Goal: Information Seeking & Learning: Learn about a topic

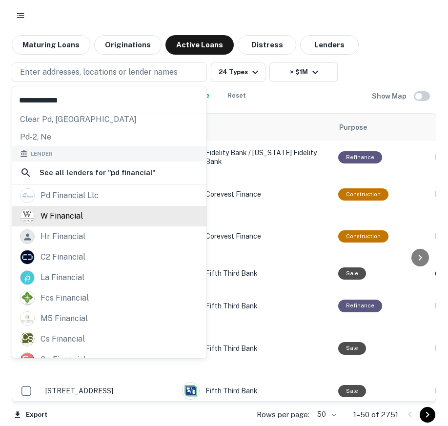
scroll to position [102, 0]
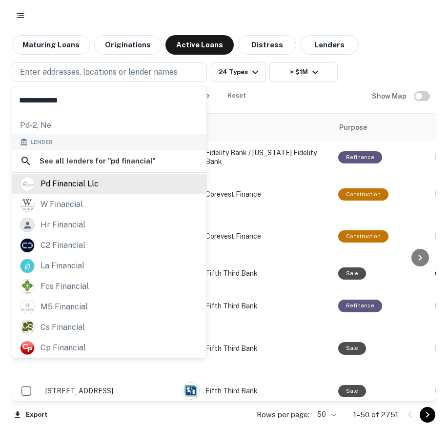
type input "**********"
click at [81, 187] on div "pd financial llc" at bounding box center [70, 184] width 58 height 15
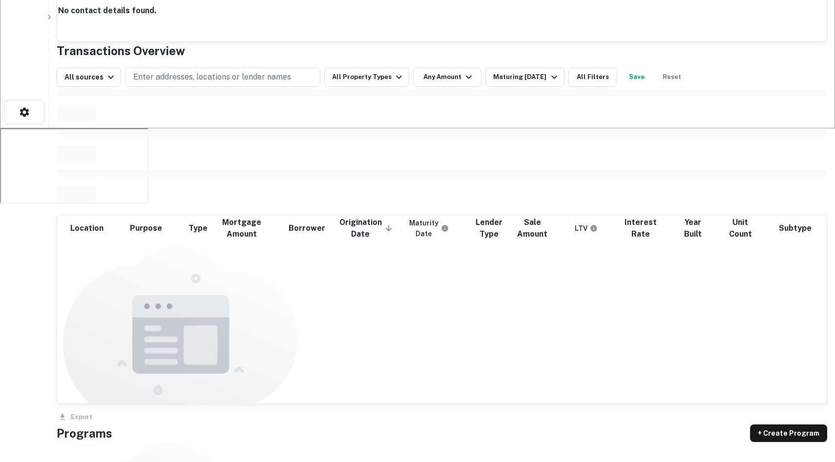
click at [448, 87] on div "All sources Enter addresses, locations or lender names All Property Types Any A…" at bounding box center [442, 73] width 770 height 27
click at [448, 83] on div "Maturing In 1 Year" at bounding box center [526, 77] width 66 height 12
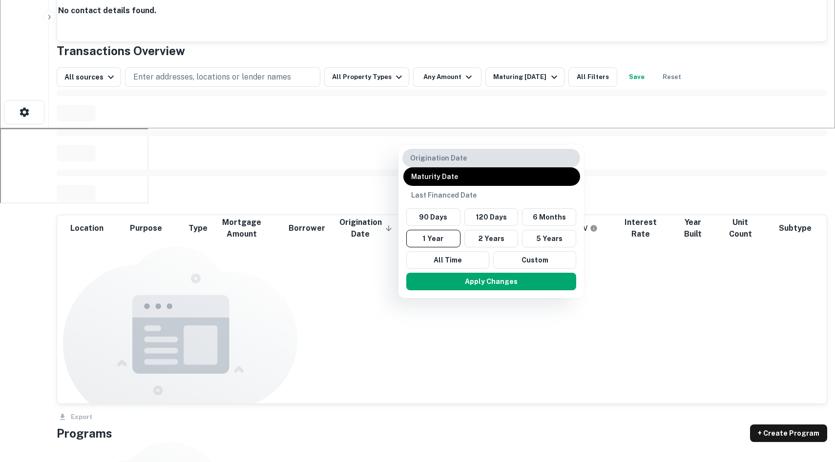
click at [422, 164] on p "Origination Date" at bounding box center [491, 158] width 162 height 11
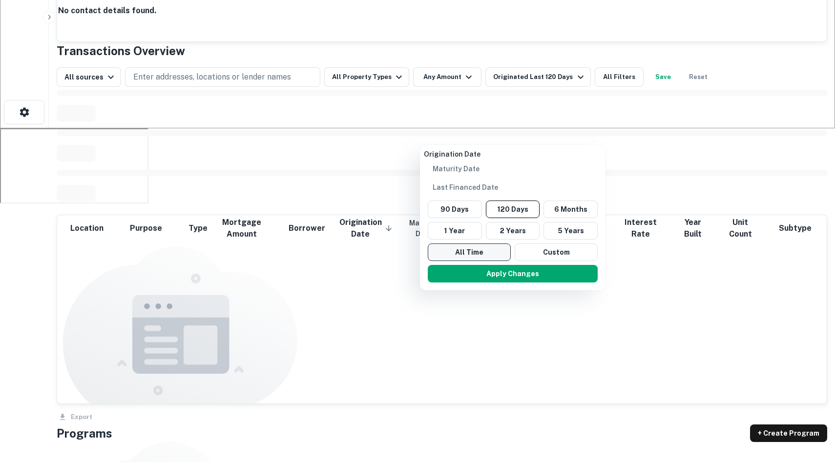
click at [448, 244] on button "All Time" at bounding box center [469, 253] width 83 height 18
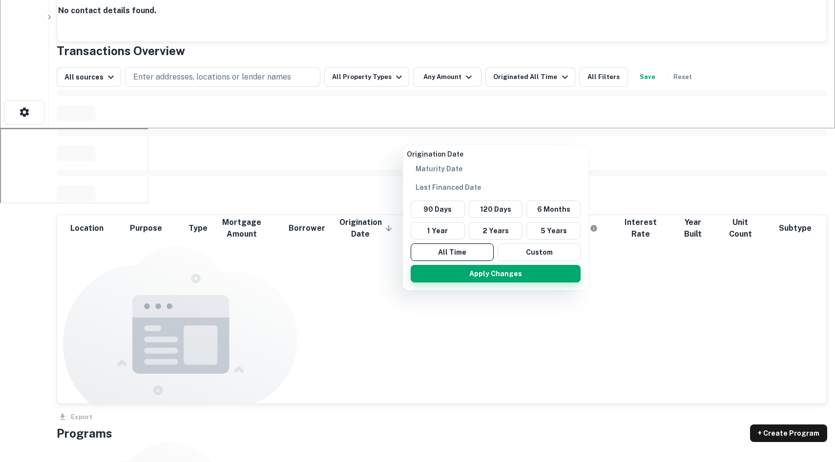
click at [448, 267] on button "Apply Changes" at bounding box center [495, 274] width 170 height 18
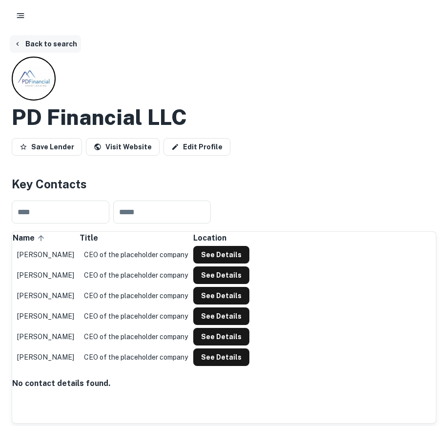
click at [28, 43] on button "Back to search" at bounding box center [45, 44] width 71 height 18
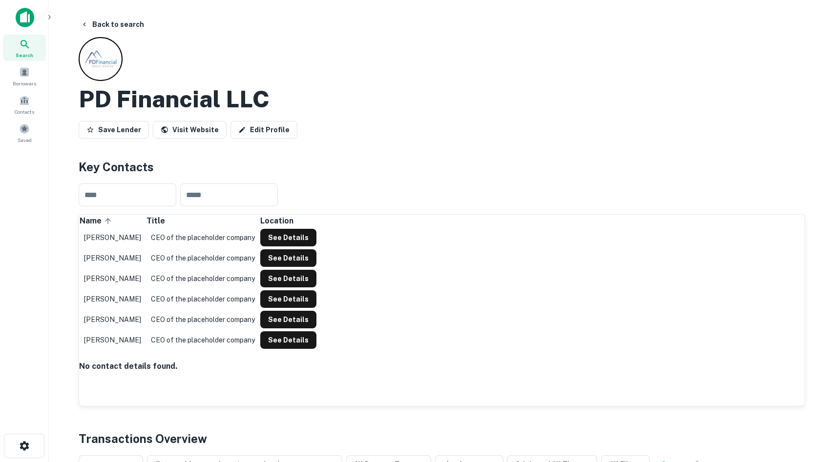
click at [49, 24] on main "Back to search PD Financial LLC Save Lender Visit Website Edit Profile Key Cont…" at bounding box center [442, 231] width 786 height 462
click at [48, 16] on icon "button" at bounding box center [49, 17] width 8 height 8
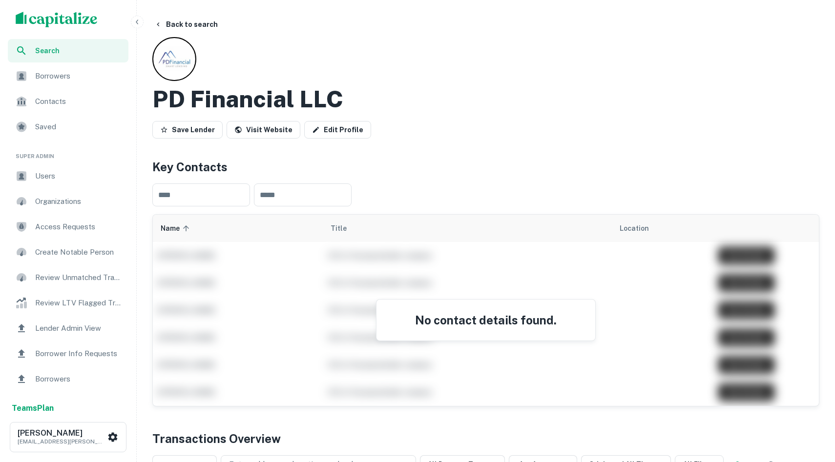
click at [35, 169] on div "Users" at bounding box center [68, 175] width 121 height 23
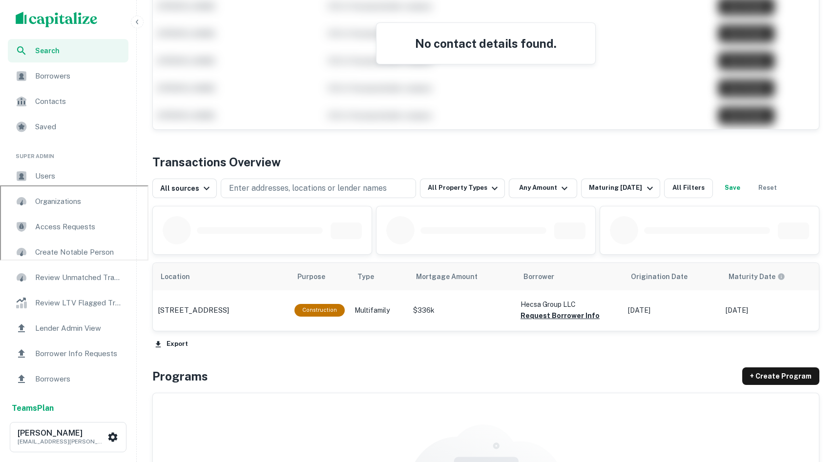
scroll to position [296, 0]
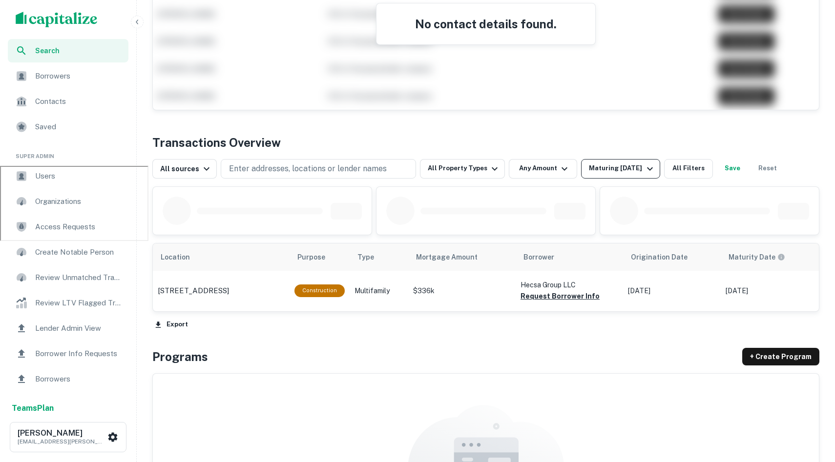
click at [604, 161] on button "Maturing [DATE]" at bounding box center [620, 169] width 79 height 20
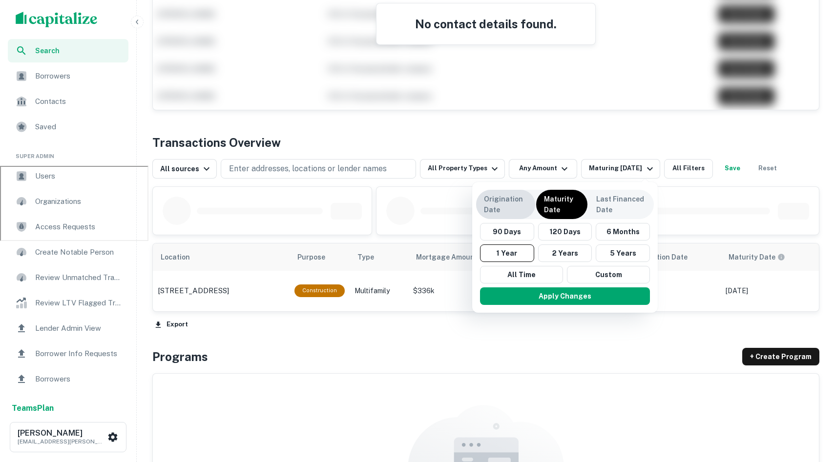
click at [499, 200] on p "Origination Date" at bounding box center [505, 204] width 43 height 21
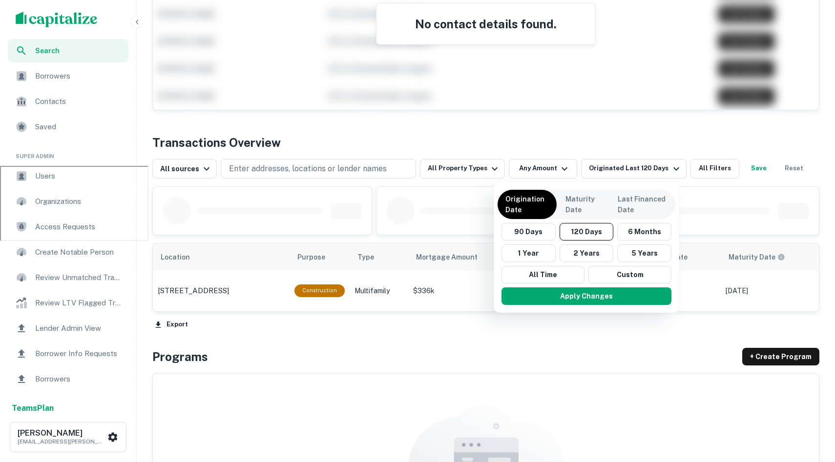
click at [551, 284] on div "Apply Changes" at bounding box center [586, 296] width 178 height 25
drag, startPoint x: 545, startPoint y: 274, endPoint x: 551, endPoint y: 286, distance: 12.9
click at [545, 274] on button "All Time" at bounding box center [542, 275] width 83 height 18
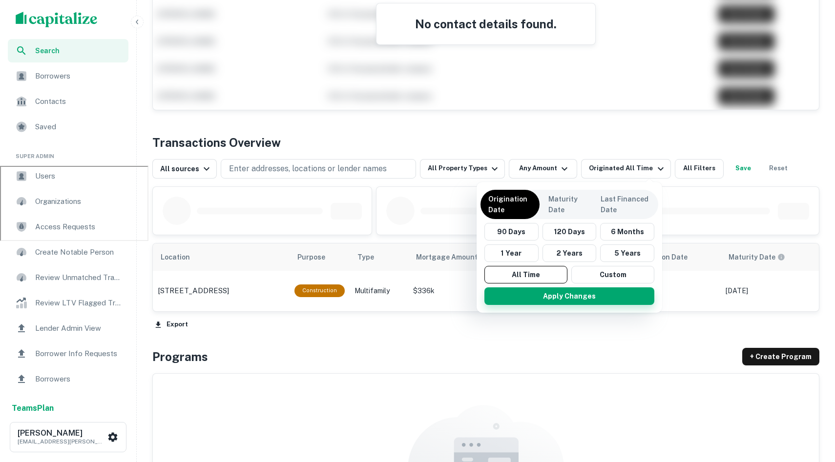
click at [554, 291] on button "Apply Changes" at bounding box center [569, 296] width 170 height 18
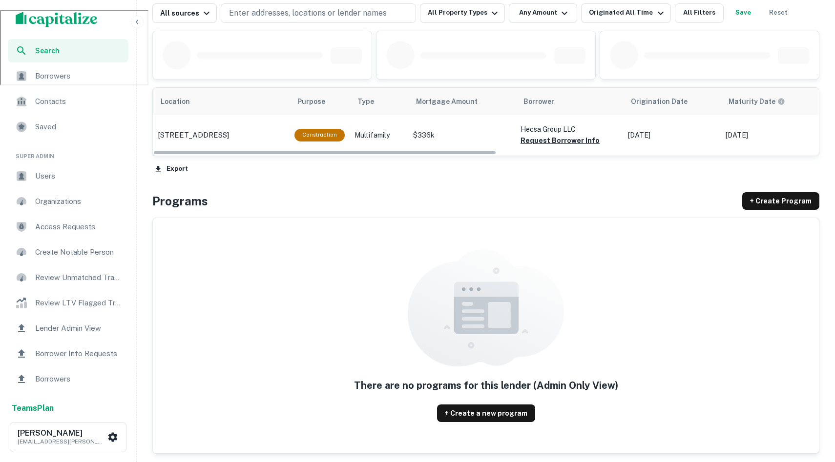
scroll to position [462, 0]
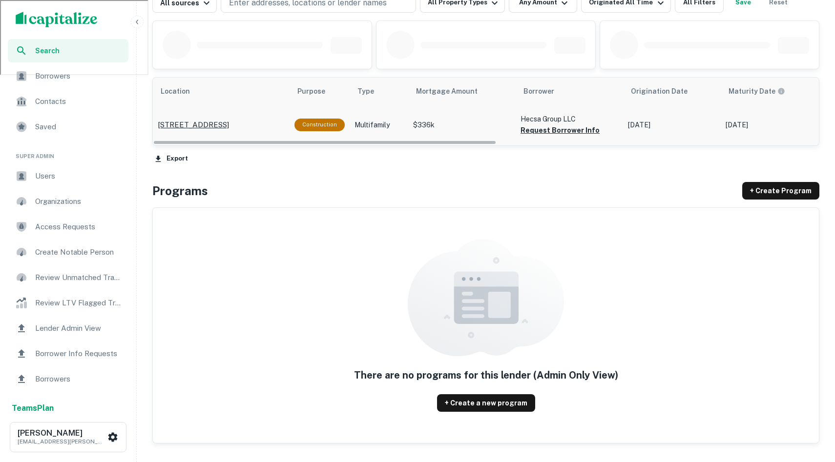
click at [181, 123] on p "704 S Pine St Lake Worth Beach, FL 33460" at bounding box center [193, 125] width 71 height 12
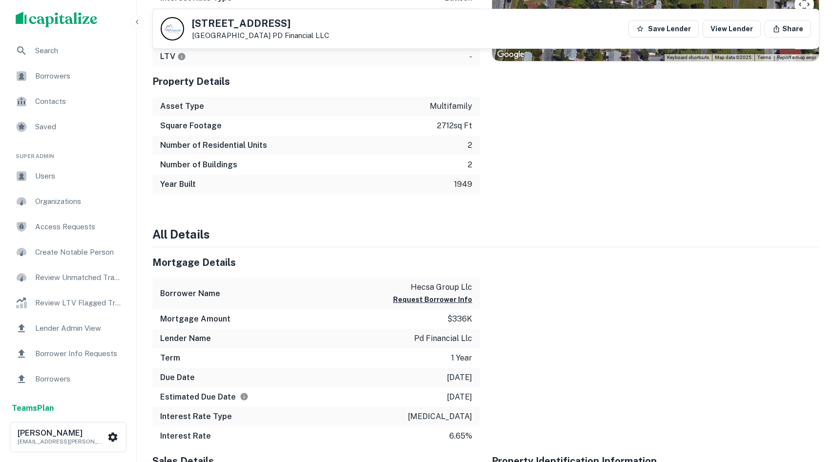
scroll to position [680, 0]
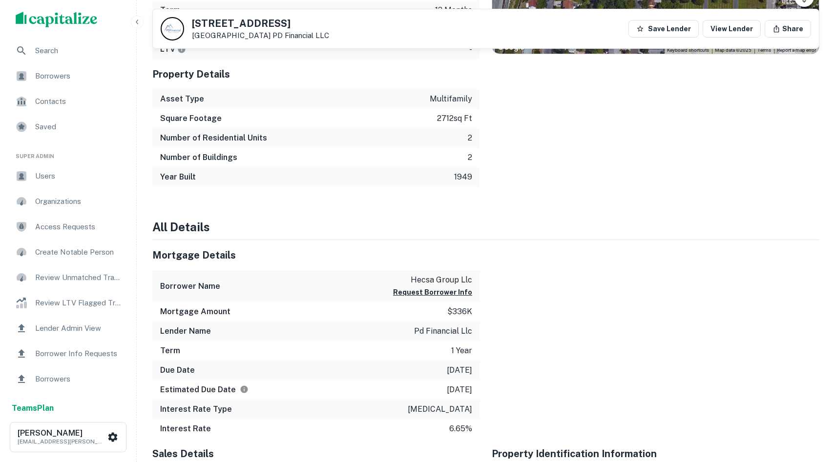
click at [46, 25] on img "scrollable content" at bounding box center [57, 20] width 82 height 16
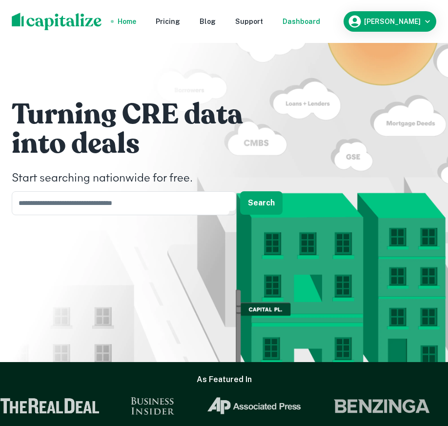
click at [320, 18] on div "Dashboard" at bounding box center [302, 21] width 38 height 11
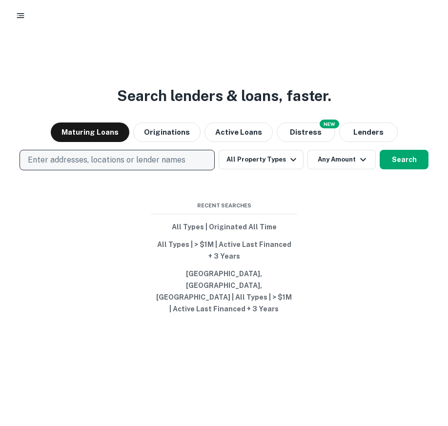
click at [131, 166] on p "Enter addresses, locations or lender names" at bounding box center [107, 160] width 158 height 12
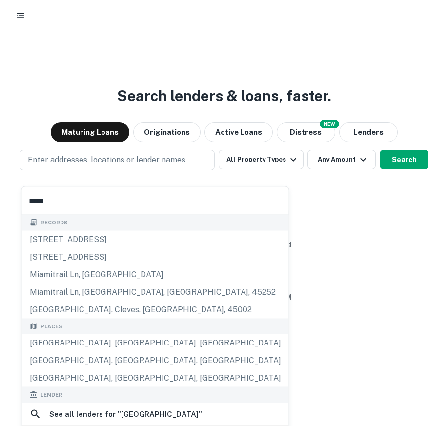
click at [64, 209] on input "*****" at bounding box center [155, 200] width 267 height 27
click at [64, 208] on input "*****" at bounding box center [155, 200] width 267 height 27
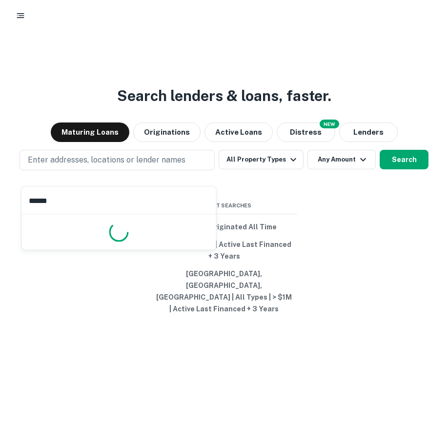
type input "*******"
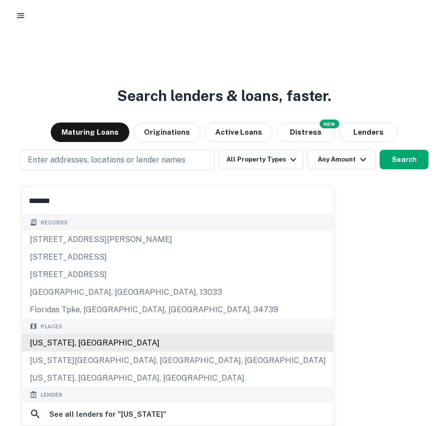
click at [84, 337] on div "Florida, USA" at bounding box center [178, 343] width 312 height 18
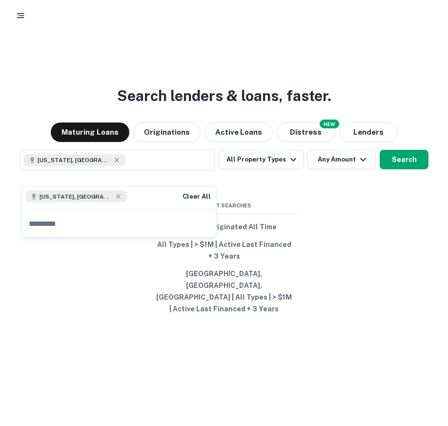
click at [385, 202] on div "Search lenders & loans, faster. Maturing Loans Originations Active Loans NEW Di…" at bounding box center [224, 236] width 440 height 426
click at [403, 166] on button "Search" at bounding box center [404, 160] width 49 height 20
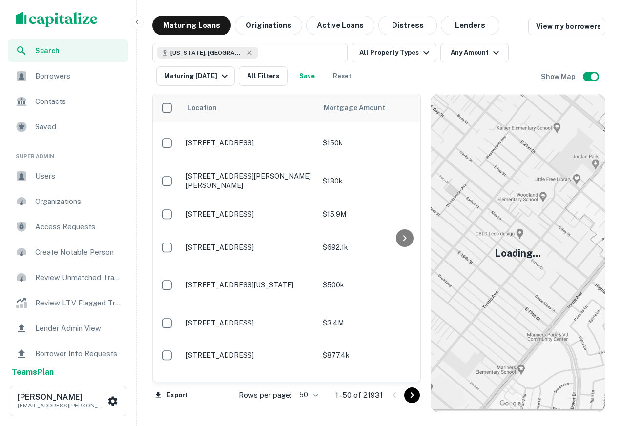
scroll to position [1, 0]
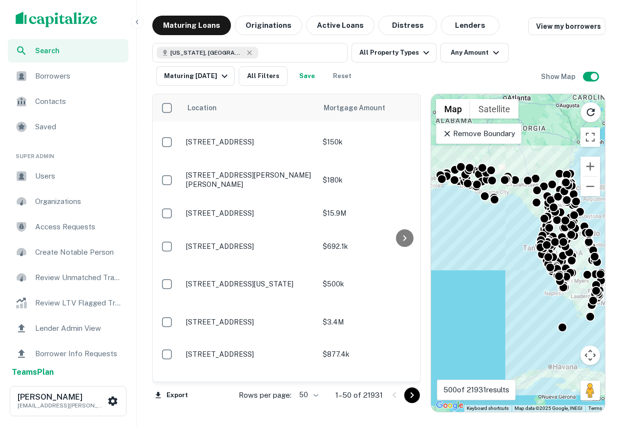
drag, startPoint x: 508, startPoint y: 266, endPoint x: 472, endPoint y: 266, distance: 35.6
click at [472, 266] on div "To activate drag with keyboard, press Alt + Enter. Once in keyboard drag state,…" at bounding box center [518, 253] width 174 height 318
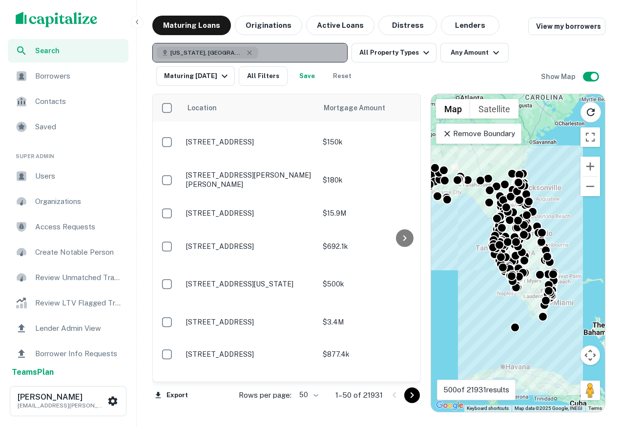
click at [216, 52] on div "Florida, USA" at bounding box center [208, 53] width 102 height 12
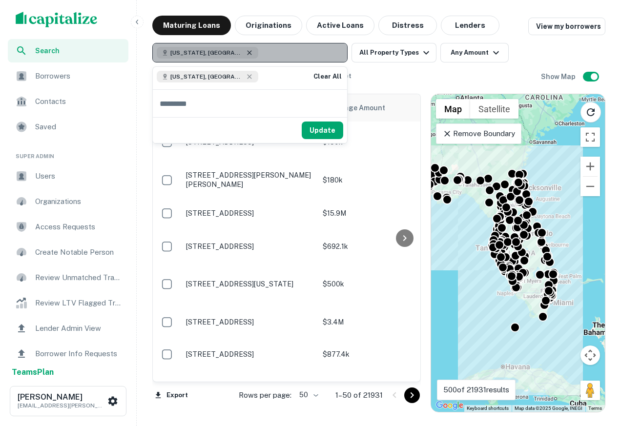
click at [247, 51] on icon "button" at bounding box center [249, 52] width 4 height 4
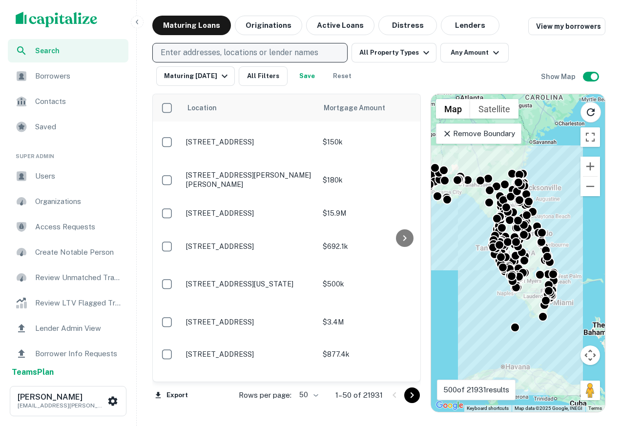
click at [216, 54] on p "Enter addresses, locations or lender names" at bounding box center [240, 53] width 158 height 12
type input "*****"
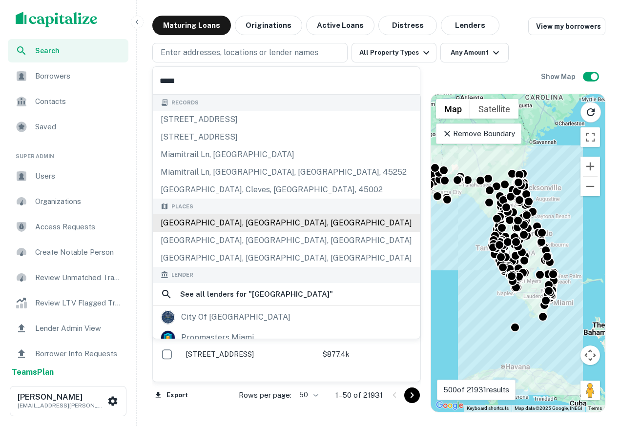
click at [210, 224] on div "Places Miami, FL, USA Miami Beach, FL, USA Miami, OK, USA" at bounding box center [286, 233] width 267 height 69
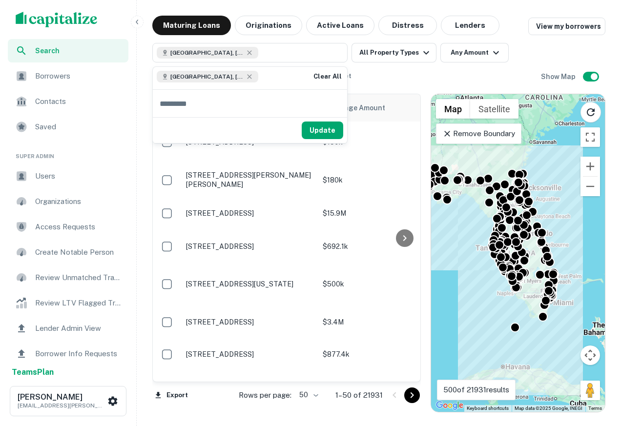
drag, startPoint x: 330, startPoint y: 131, endPoint x: 538, endPoint y: 282, distance: 257.1
click at [330, 131] on button "Update" at bounding box center [322, 131] width 41 height 18
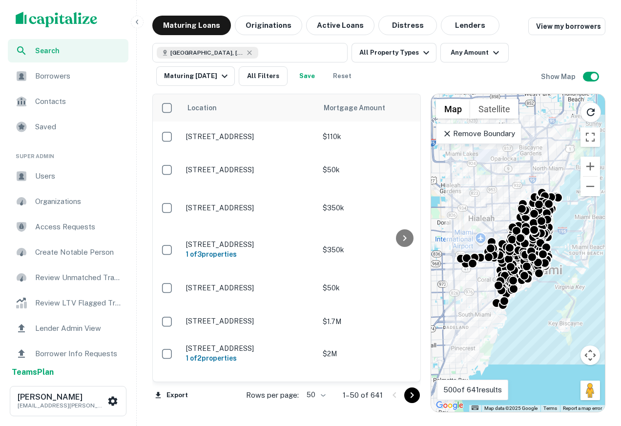
click at [506, 134] on p "Remove Boundary" at bounding box center [478, 134] width 73 height 12
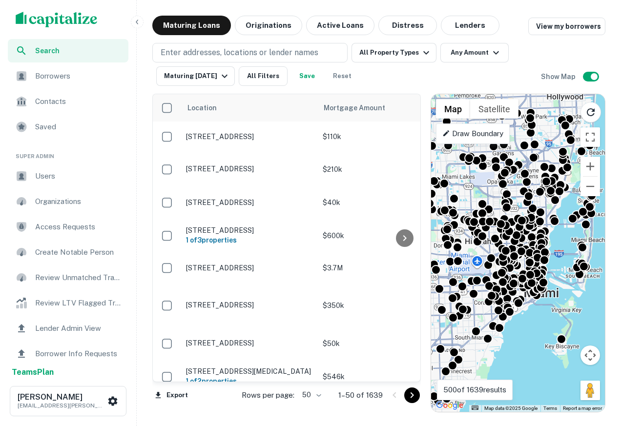
drag, startPoint x: 533, startPoint y: 365, endPoint x: 528, endPoint y: 388, distance: 24.1
click at [528, 389] on div "To activate drag with keyboard, press Alt + Enter. Once in keyboard drag state,…" at bounding box center [518, 253] width 174 height 318
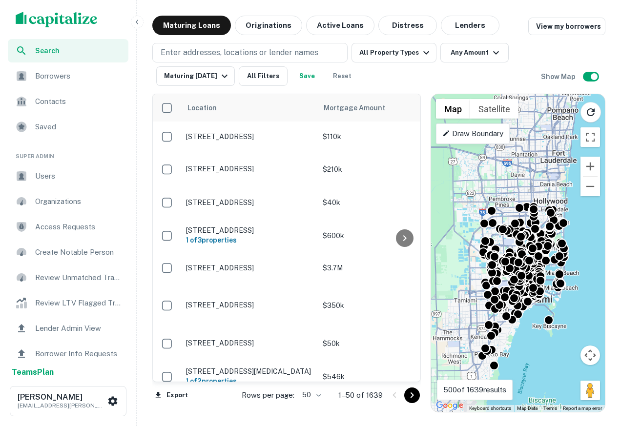
click at [539, 306] on div "To activate drag with keyboard, press Alt + Enter. Once in keyboard drag state,…" at bounding box center [518, 253] width 174 height 318
click at [591, 115] on icon "Reload search area" at bounding box center [591, 112] width 8 height 8
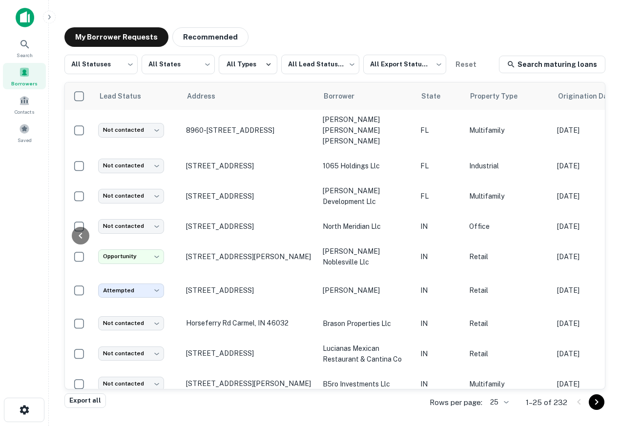
scroll to position [0, 540]
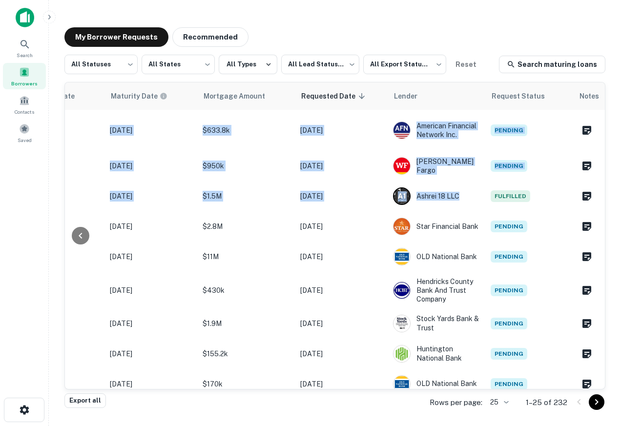
drag, startPoint x: 0, startPoint y: 0, endPoint x: 771, endPoint y: 210, distance: 799.3
click at [620, 210] on html "Search Borrowers Contacts Saved My Borrower Requests Recommended All Statuses *…" at bounding box center [310, 213] width 621 height 426
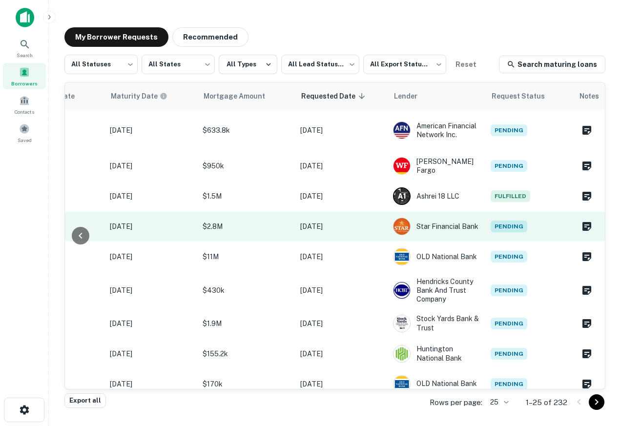
click at [372, 224] on td "Sep 25, 2025" at bounding box center [341, 226] width 93 height 29
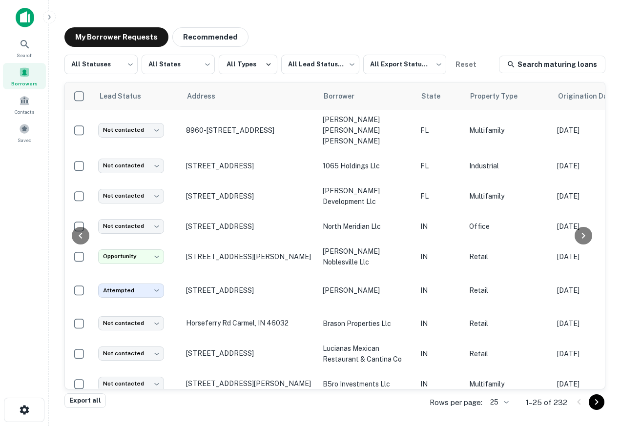
scroll to position [0, 540]
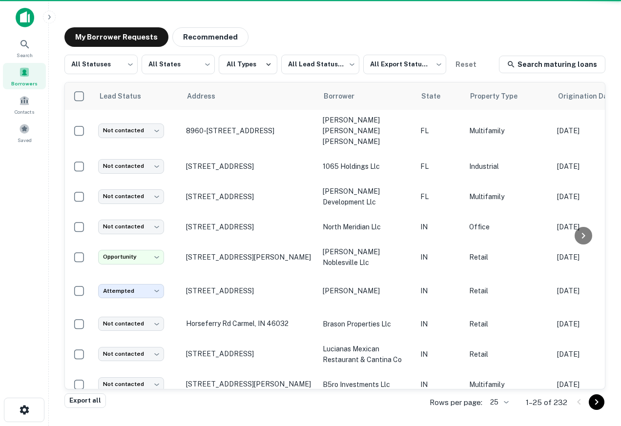
scroll to position [0, 0]
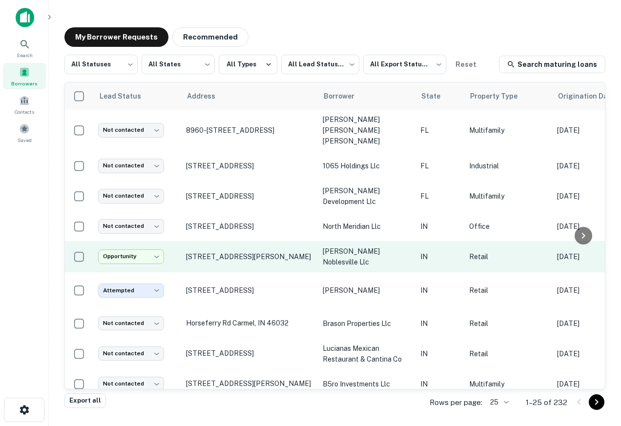
click at [154, 239] on body "Search Borrowers Contacts Saved My Borrower Requests Recommended All Statuses *…" at bounding box center [310, 213] width 621 height 426
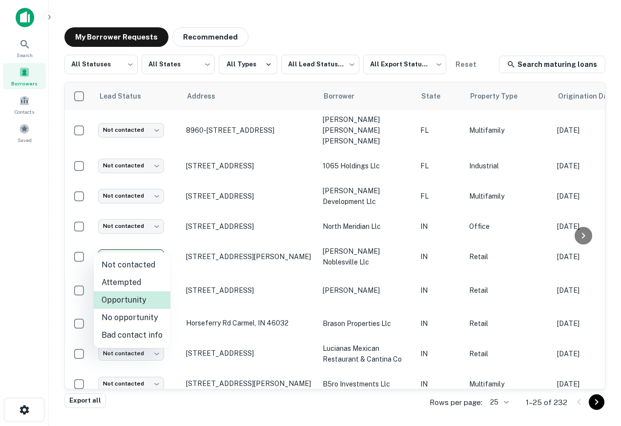
click at [155, 269] on li "Not contacted" at bounding box center [132, 265] width 77 height 18
type input "****"
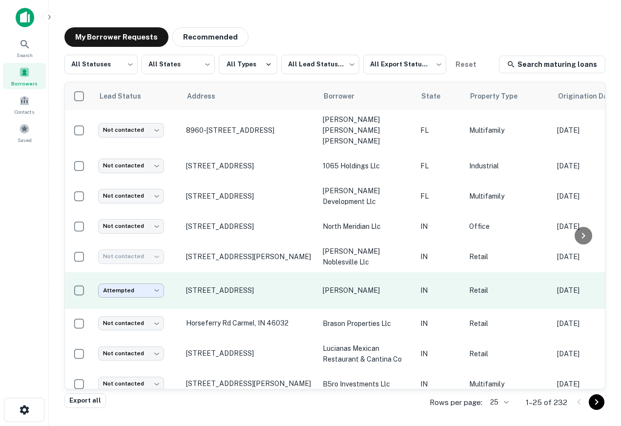
click at [131, 272] on body "Search Borrowers Contacts Saved My Borrower Requests Recommended All Statuses *…" at bounding box center [310, 213] width 621 height 426
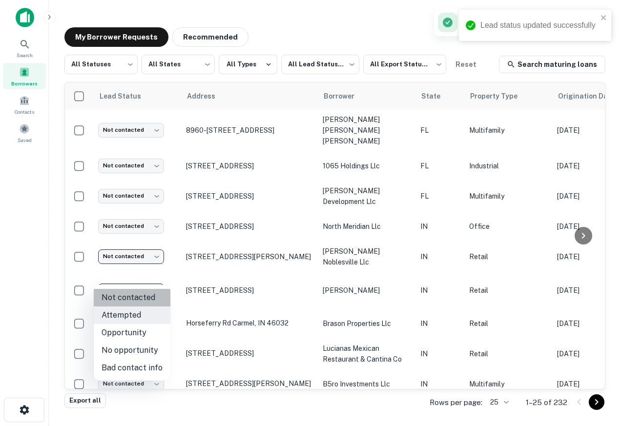
click at [145, 295] on li "Not contacted" at bounding box center [132, 298] width 77 height 18
type input "****"
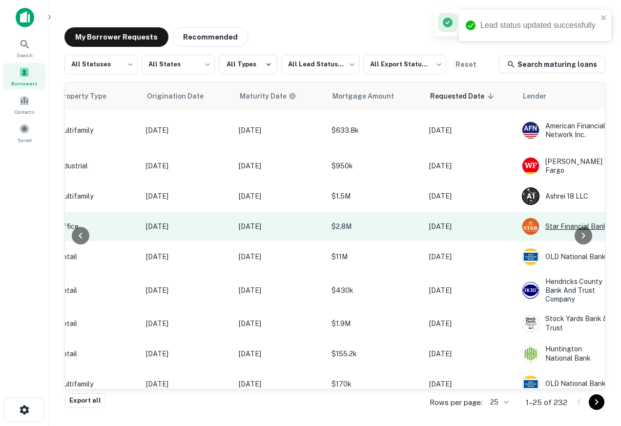
scroll to position [0, 250]
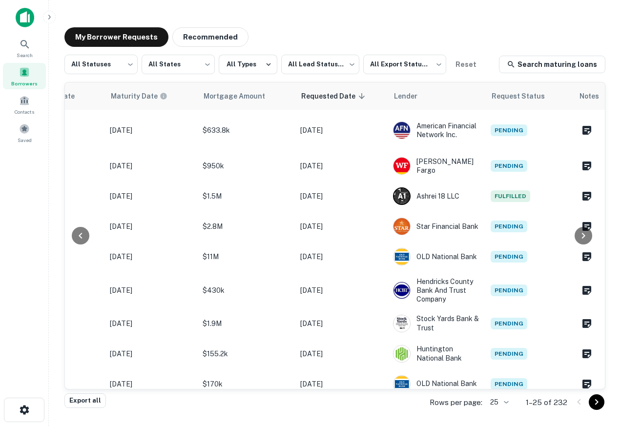
scroll to position [0, 29]
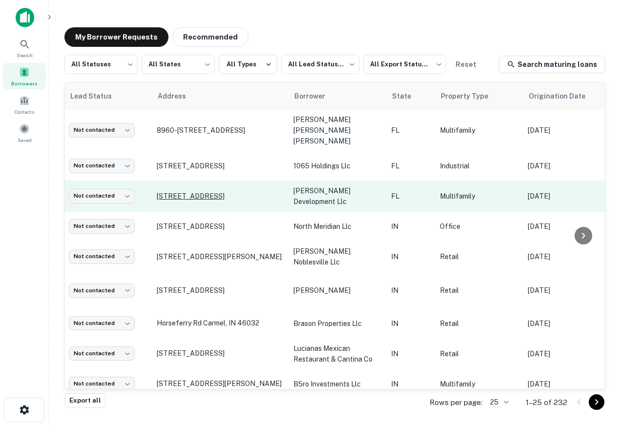
click at [226, 192] on p "845 Ne 16th Ave # A-d Fort Lauderdale, FL 33304" at bounding box center [220, 196] width 127 height 9
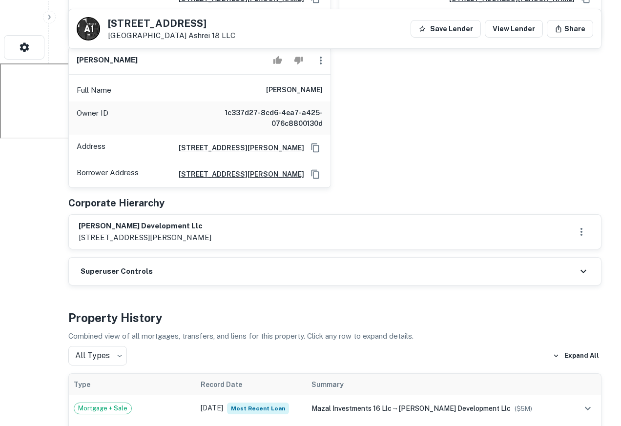
scroll to position [380, 0]
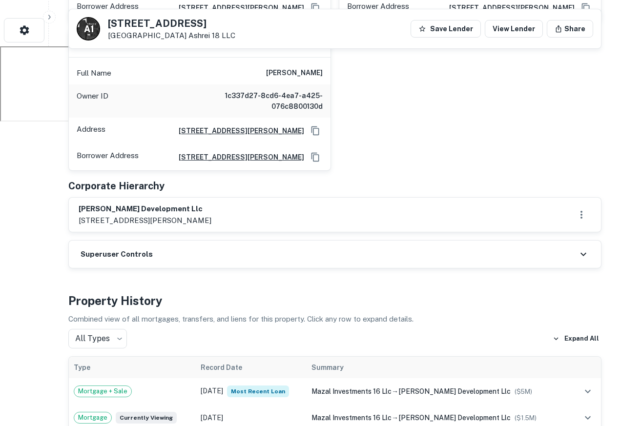
click at [257, 222] on div "victoria park development llc 18101 collins avenue, sunny isles beach, fl, 33160" at bounding box center [335, 215] width 512 height 22
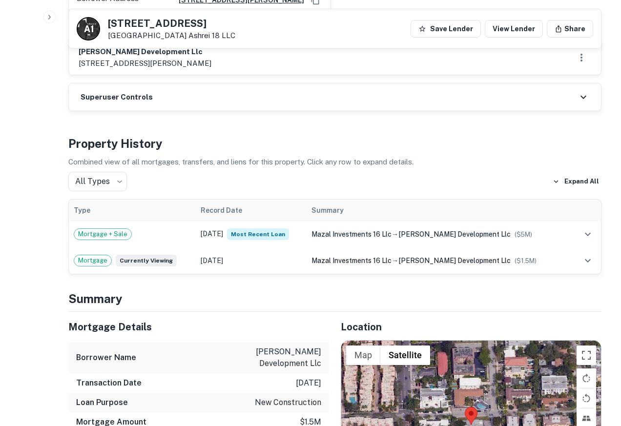
scroll to position [548, 0]
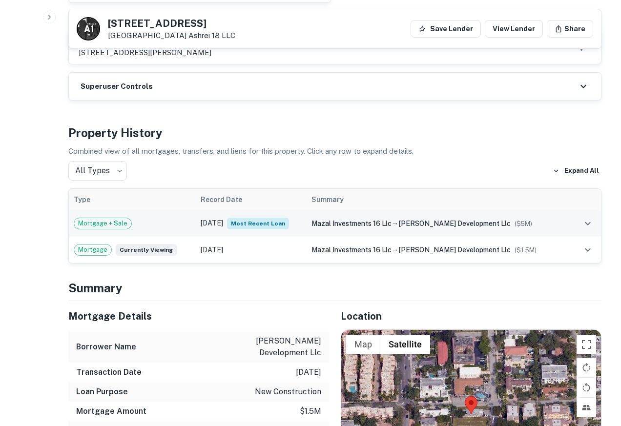
click at [453, 230] on td "mazal investments 16 llc → victoria park development llc ($ 5M )" at bounding box center [439, 223] width 265 height 26
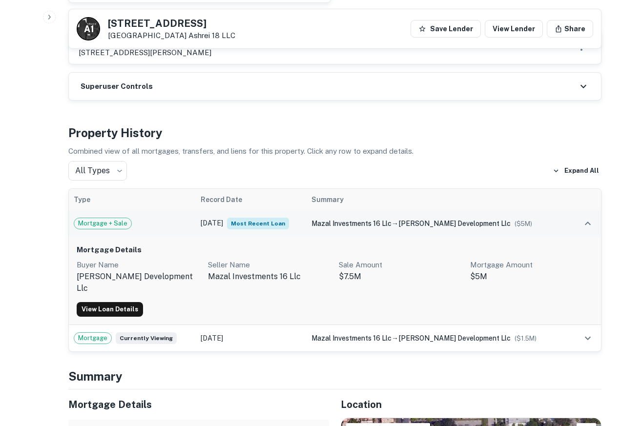
click at [456, 227] on span "victoria park development llc" at bounding box center [454, 224] width 112 height 8
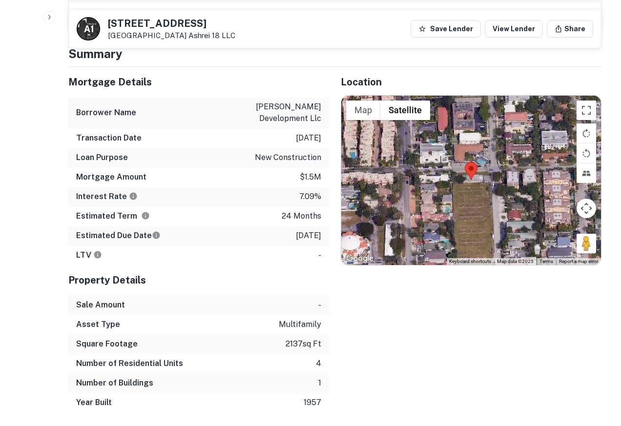
scroll to position [781, 0]
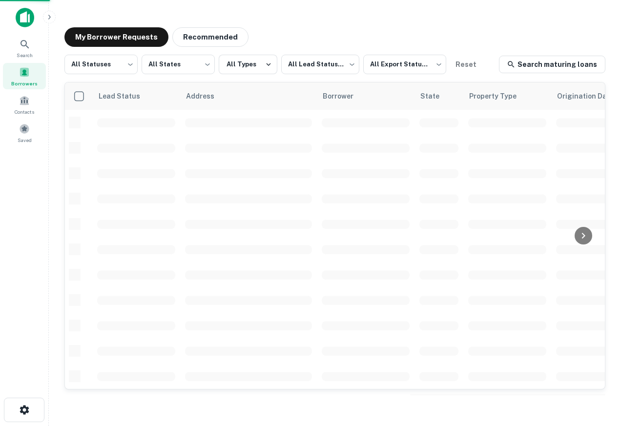
scroll to position [0, 0]
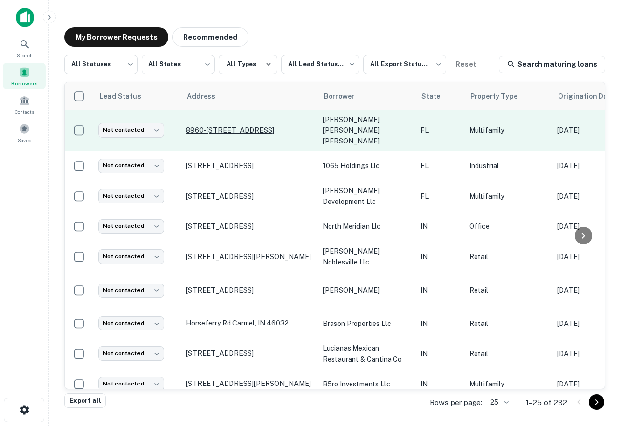
click at [250, 126] on p "8960-8966 Nw 40 St Coral Springs, FL 33065" at bounding box center [249, 130] width 127 height 9
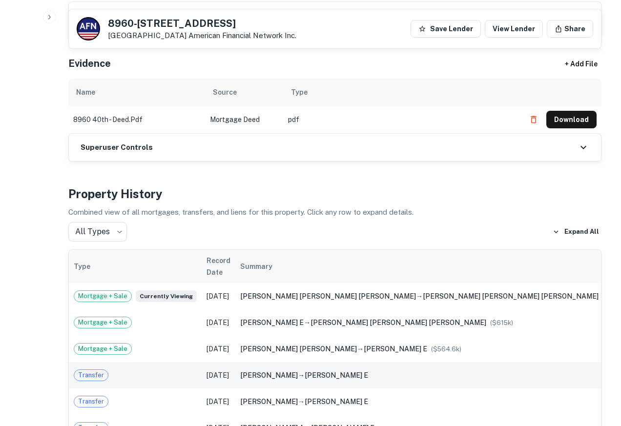
scroll to position [548, 0]
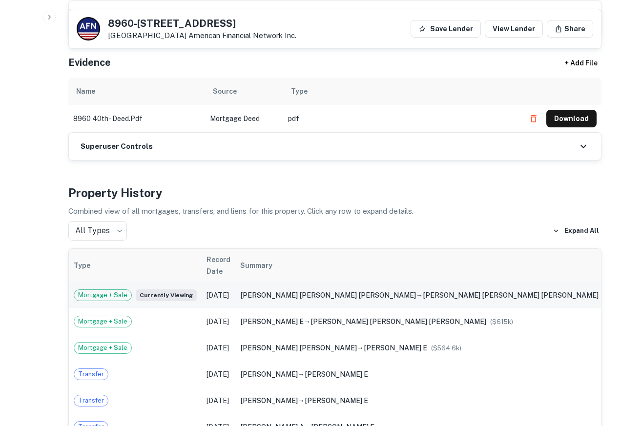
click at [447, 282] on td "debarros silva ivan emanoel → debarros silva ivan emanoel ($ 633.8k )" at bounding box center [436, 295] width 403 height 26
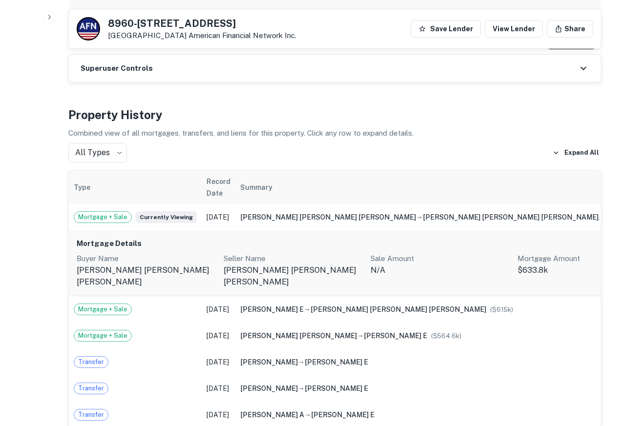
scroll to position [628, 0]
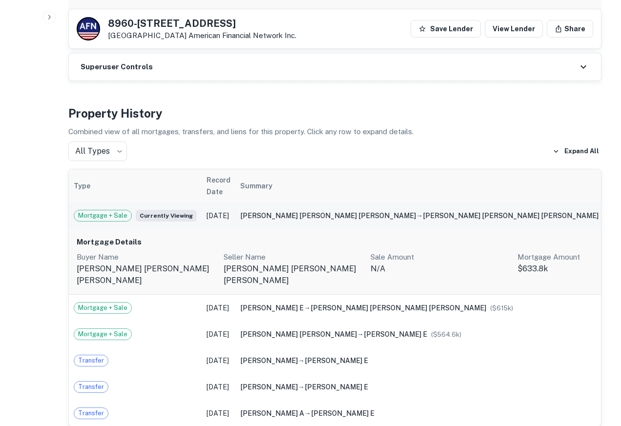
click at [602, 212] on span "($ 633.8k )" at bounding box center [617, 215] width 31 height 7
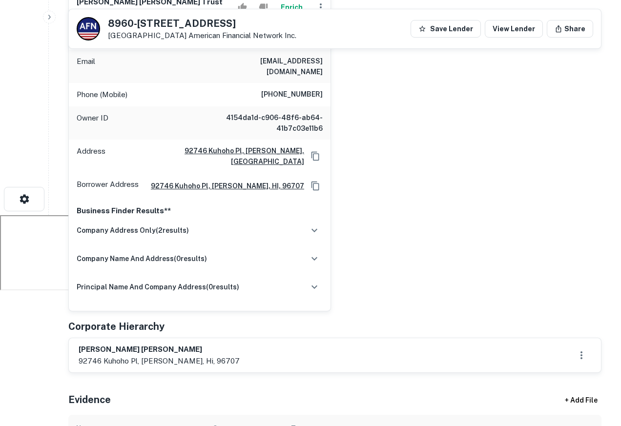
scroll to position [220, 0]
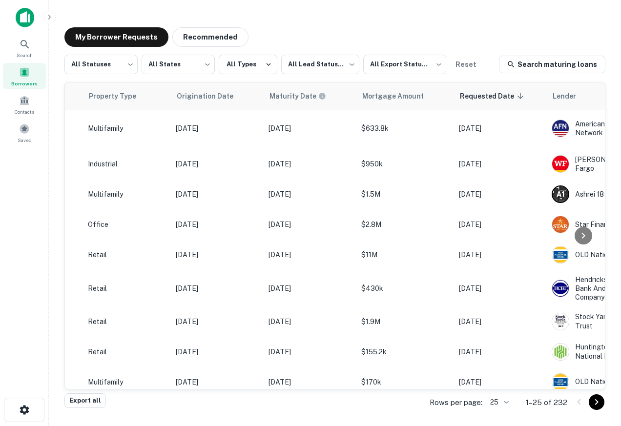
scroll to position [2, 0]
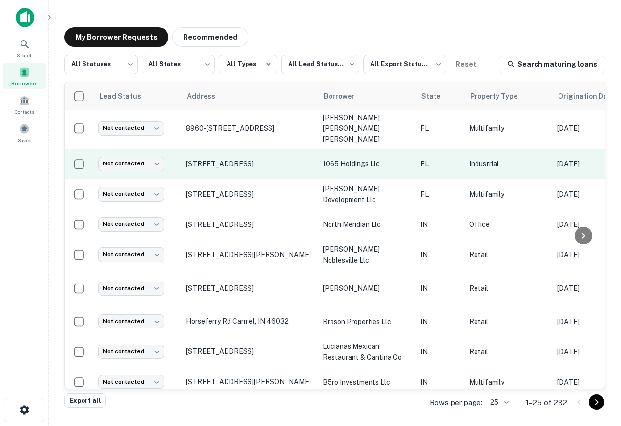
click at [266, 160] on p "1065 Sw 30th Ave Deerfield Beach, FL 33442" at bounding box center [249, 164] width 127 height 9
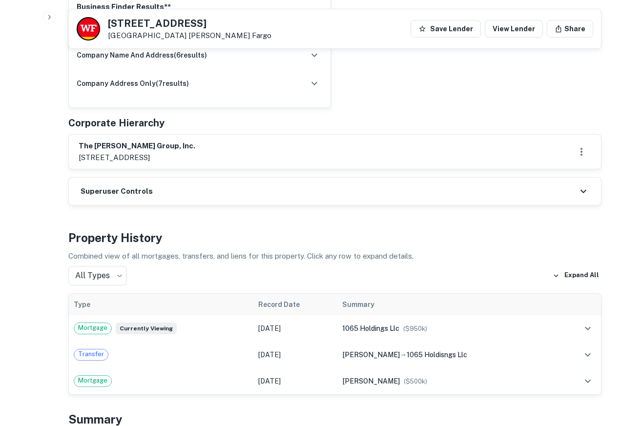
scroll to position [810, 0]
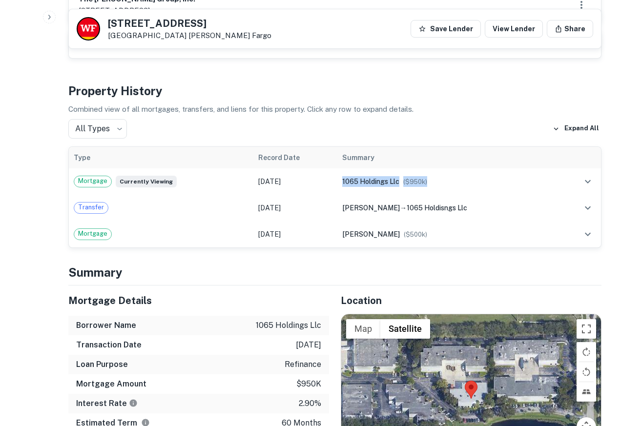
drag, startPoint x: 454, startPoint y: 174, endPoint x: 472, endPoint y: 114, distance: 62.7
click at [466, 130] on div "Property History Combined view of all mortgages, transfers, and liens for this …" at bounding box center [334, 165] width 533 height 166
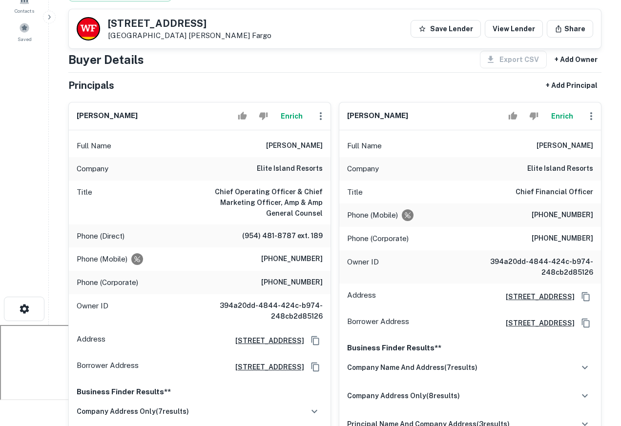
scroll to position [0, 0]
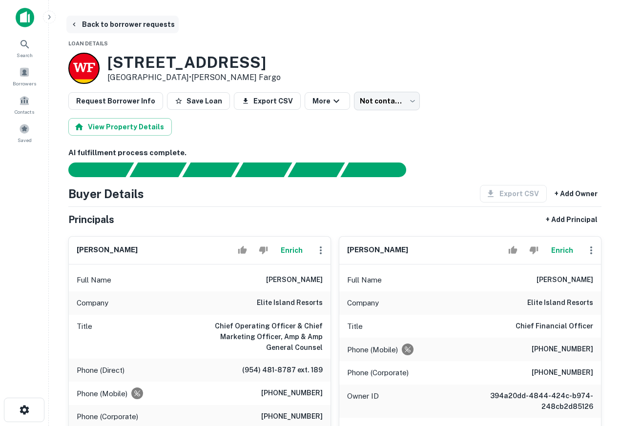
click at [83, 25] on button "Back to borrower requests" at bounding box center [122, 25] width 112 height 18
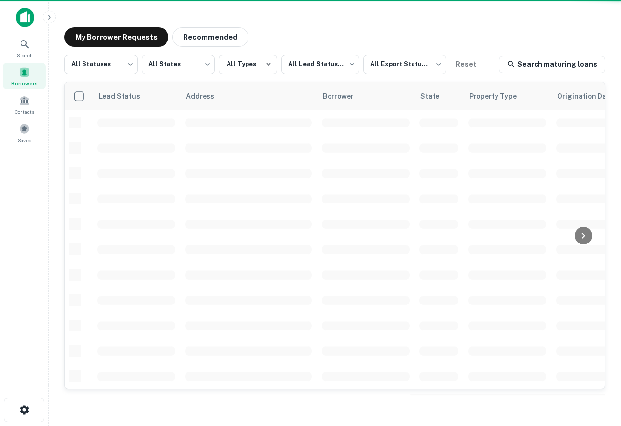
scroll to position [2, 0]
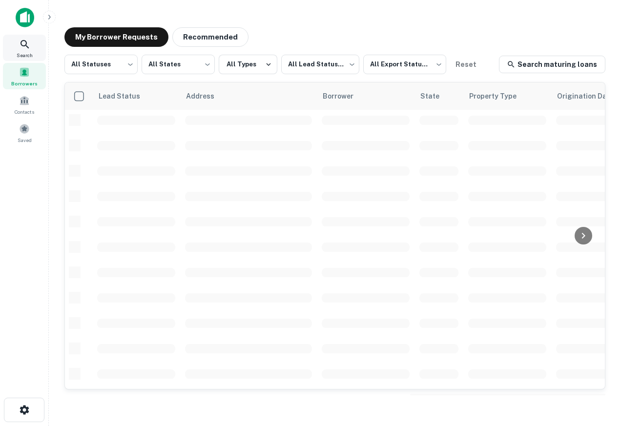
click at [34, 41] on div "Search" at bounding box center [24, 48] width 43 height 26
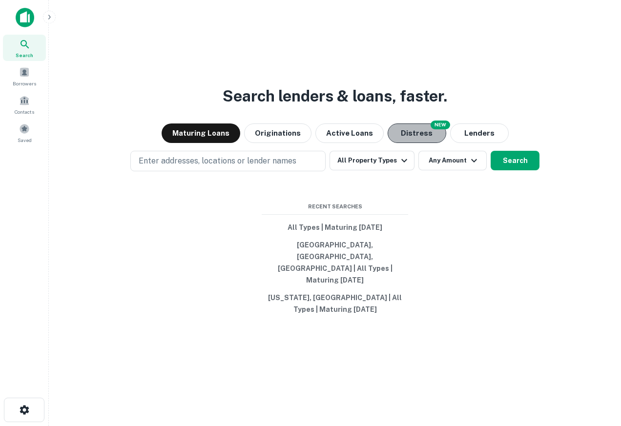
click at [414, 143] on button "Distress" at bounding box center [417, 133] width 59 height 20
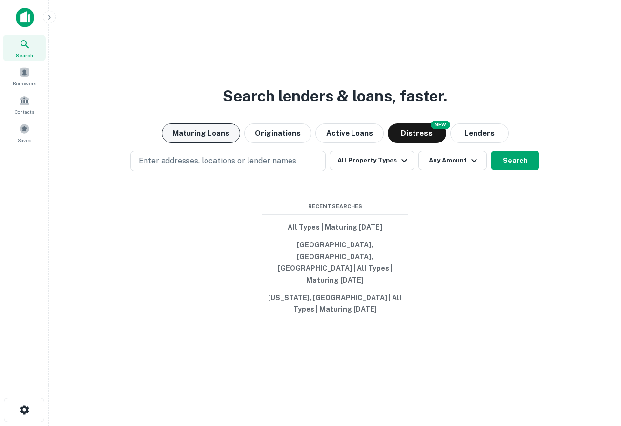
click at [195, 138] on button "Maturing Loans" at bounding box center [201, 133] width 79 height 20
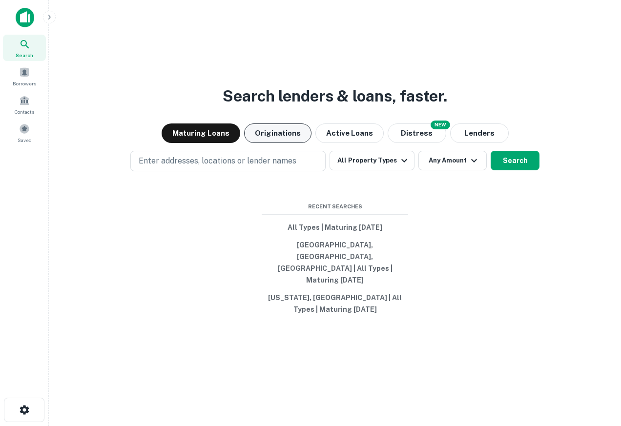
click at [257, 143] on button "Originations" at bounding box center [277, 133] width 67 height 20
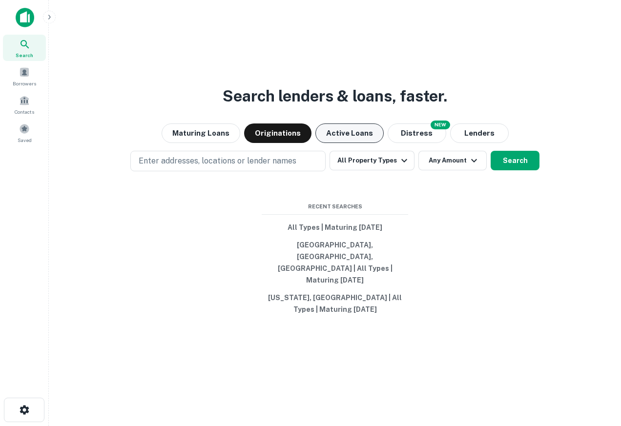
click at [342, 143] on button "Active Loans" at bounding box center [349, 133] width 68 height 20
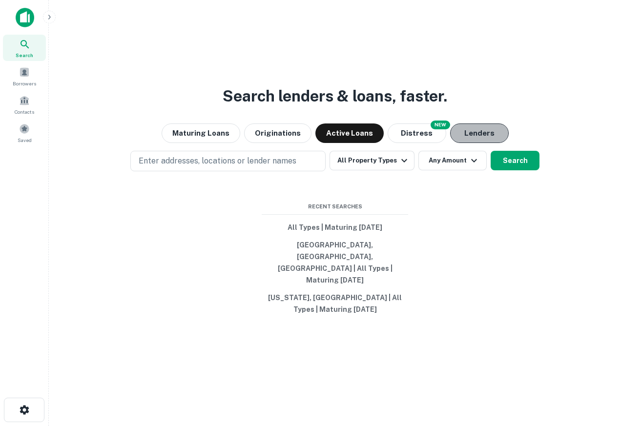
click at [477, 143] on button "Lenders" at bounding box center [479, 133] width 59 height 20
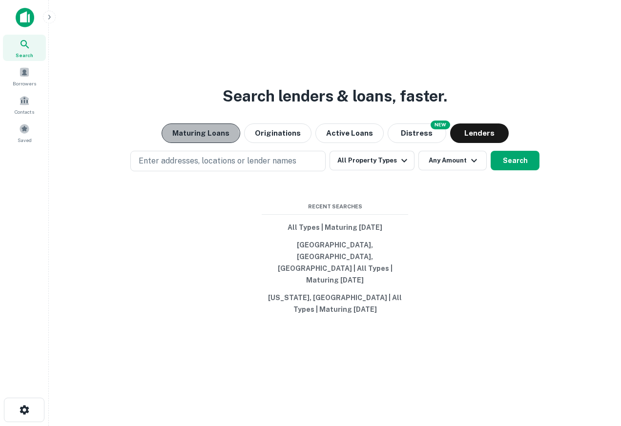
click at [187, 143] on button "Maturing Loans" at bounding box center [201, 133] width 79 height 20
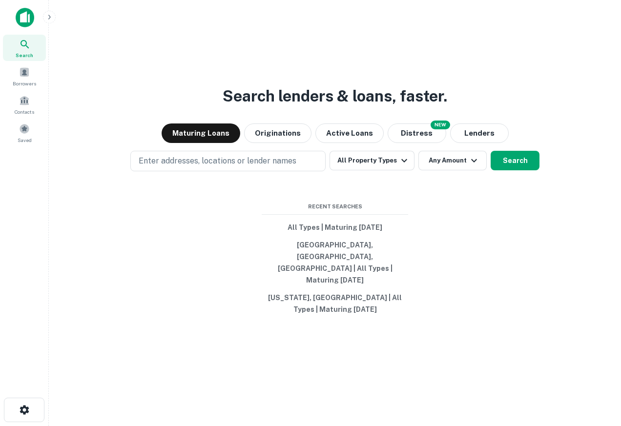
click at [23, 89] on div "Search Borrowers Contacts Saved" at bounding box center [24, 90] width 49 height 111
click at [23, 73] on span at bounding box center [24, 72] width 11 height 11
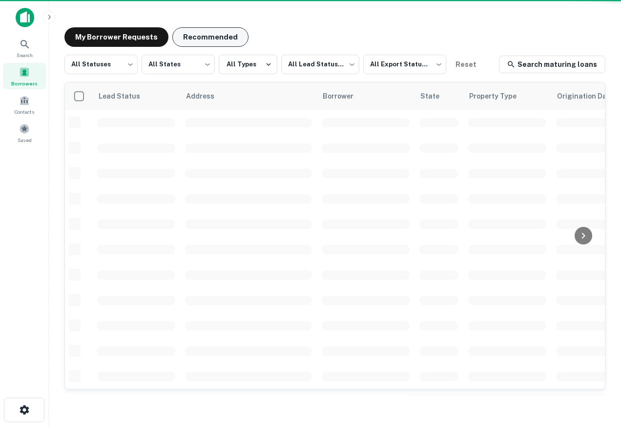
scroll to position [2, 0]
click at [207, 38] on button "Recommended" at bounding box center [210, 37] width 76 height 20
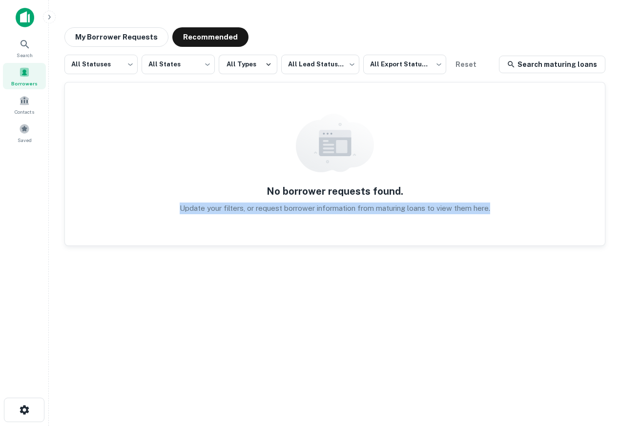
drag, startPoint x: 505, startPoint y: 234, endPoint x: 129, endPoint y: 164, distance: 381.8
click at [129, 164] on div "No borrower requests found. Update your filters, or request borrower informatio…" at bounding box center [335, 163] width 540 height 163
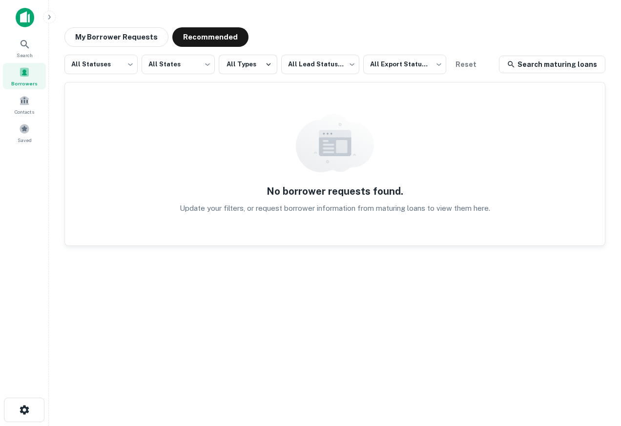
click at [445, 168] on div "No borrower requests found. Update your filters, or request borrower informatio…" at bounding box center [335, 163] width 540 height 163
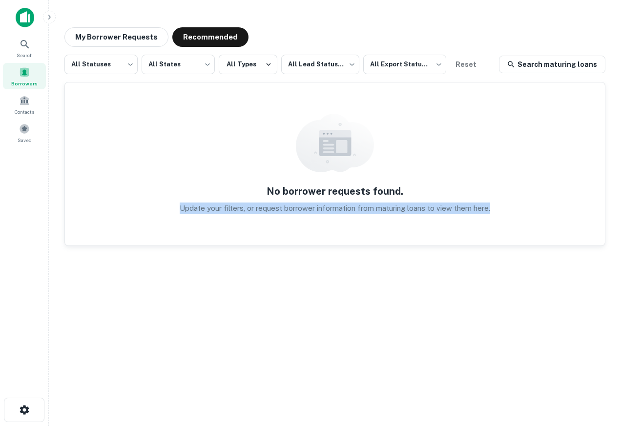
drag, startPoint x: 552, startPoint y: 212, endPoint x: 227, endPoint y: 193, distance: 326.1
click at [227, 193] on div "No borrower requests found. Update your filters, or request borrower informatio…" at bounding box center [335, 163] width 540 height 163
click at [294, 241] on div "No borrower requests found. Update your filters, or request borrower informatio…" at bounding box center [335, 163] width 540 height 163
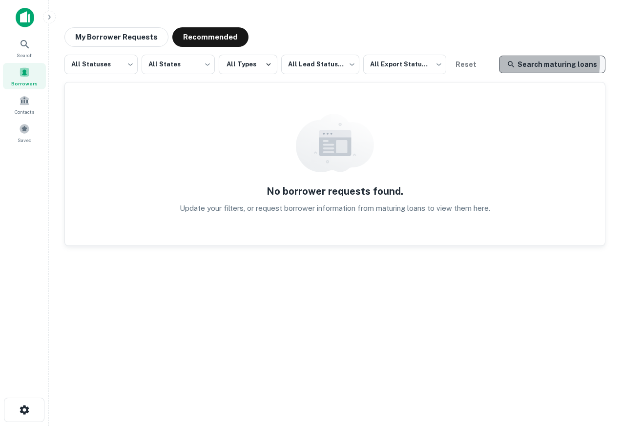
click at [533, 62] on link "Search maturing loans" at bounding box center [552, 65] width 106 height 18
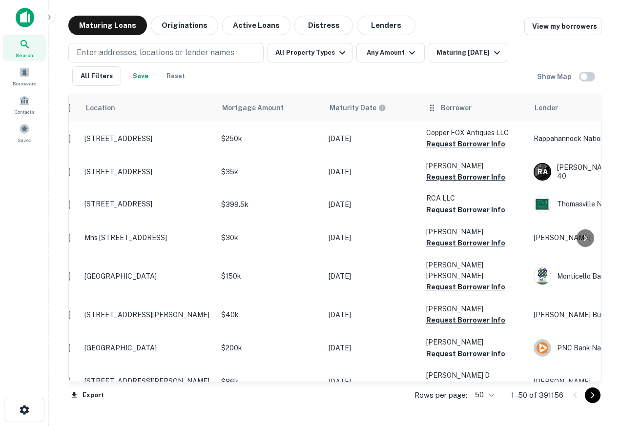
scroll to position [0, 33]
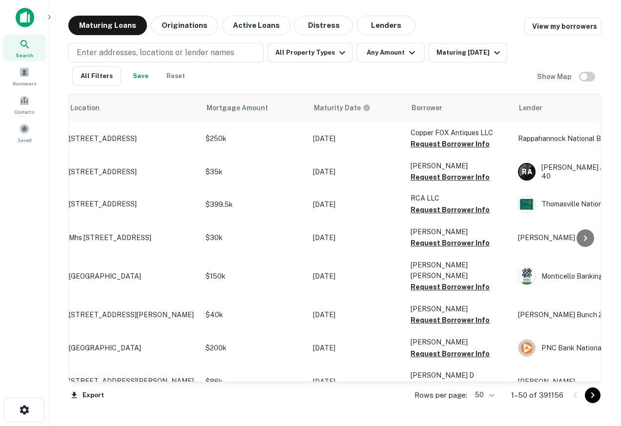
click at [27, 16] on img at bounding box center [25, 18] width 19 height 20
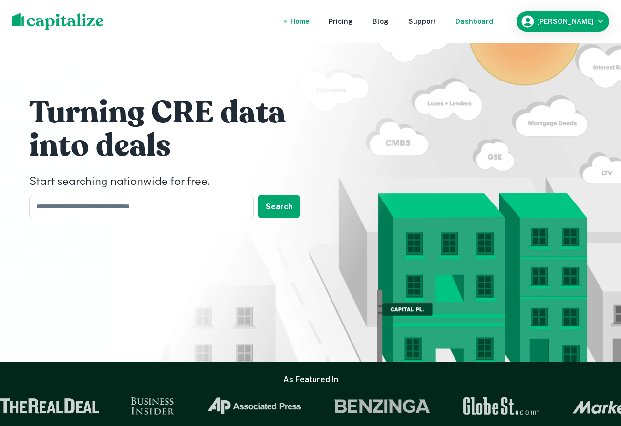
click at [492, 26] on div "Dashboard" at bounding box center [474, 21] width 38 height 11
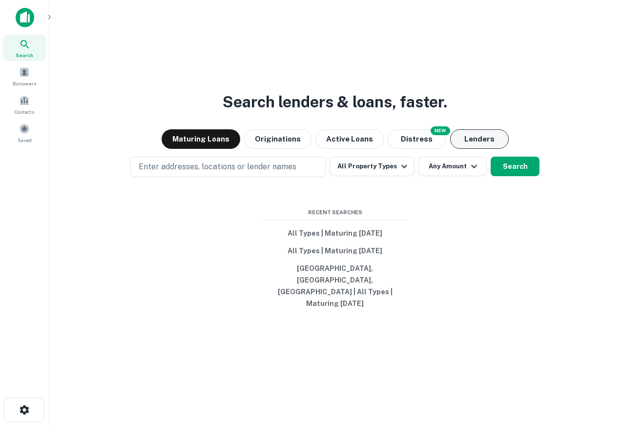
click at [477, 149] on button "Lenders" at bounding box center [479, 139] width 59 height 20
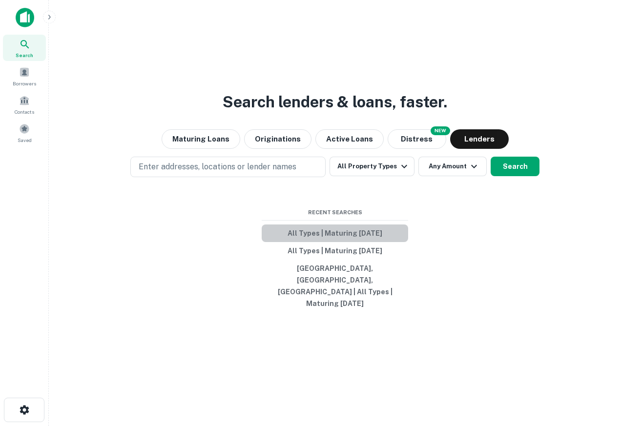
click at [327, 240] on button "All Types | Maturing In 1 Year" at bounding box center [335, 234] width 146 height 18
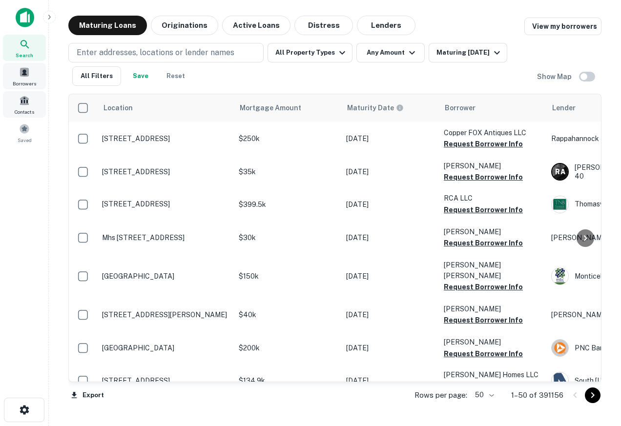
click at [19, 78] on div "Borrowers" at bounding box center [24, 76] width 43 height 26
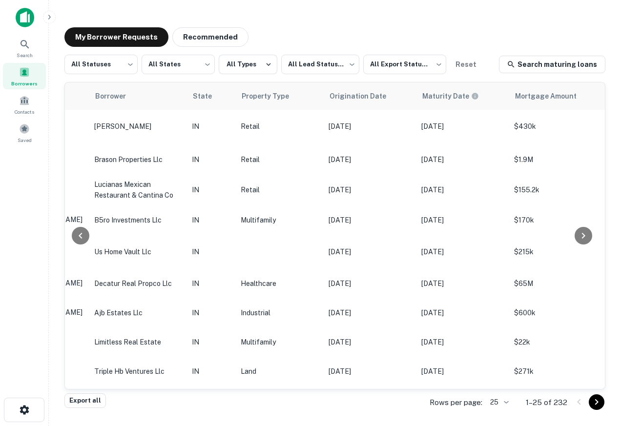
scroll to position [164, 0]
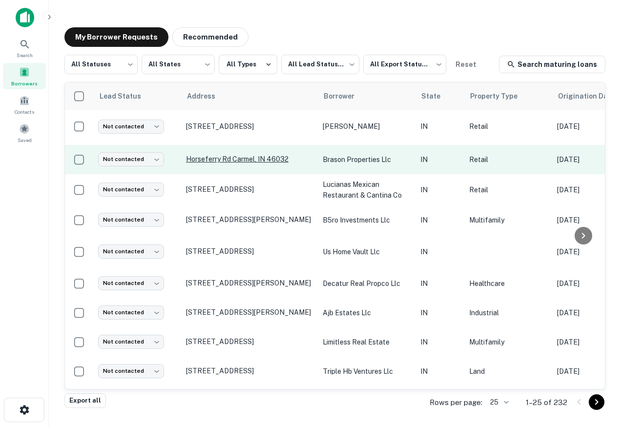
click at [257, 155] on p "Horseferry Rd Carmel, IN 46032" at bounding box center [249, 159] width 127 height 9
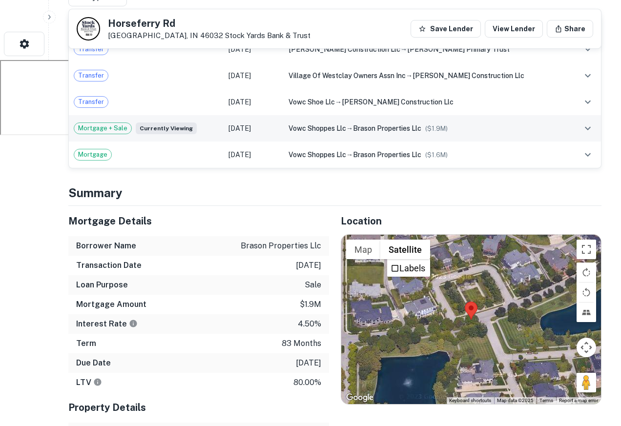
scroll to position [296, 0]
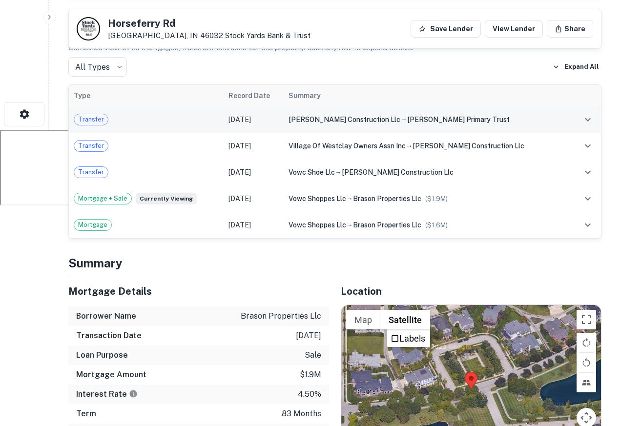
click at [373, 130] on td "[PERSON_NAME] construction llc → [PERSON_NAME] primary trust" at bounding box center [427, 119] width 286 height 26
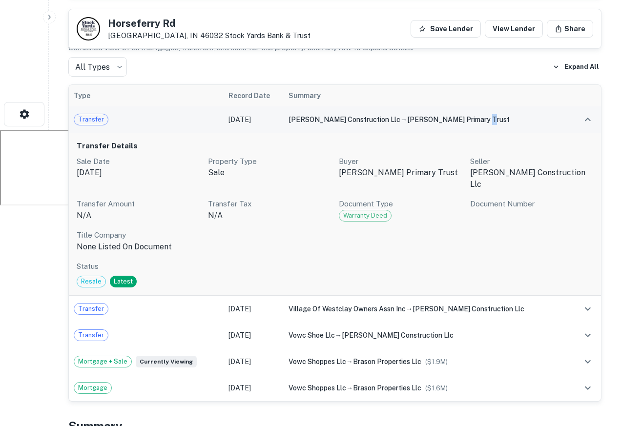
click at [462, 122] on span "[PERSON_NAME] primary trust" at bounding box center [458, 120] width 102 height 8
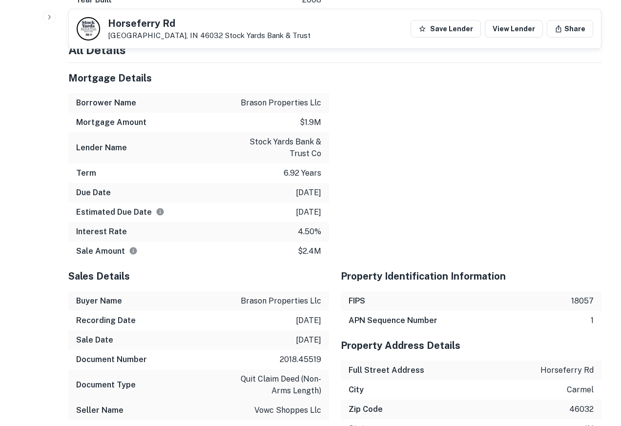
scroll to position [858, 0]
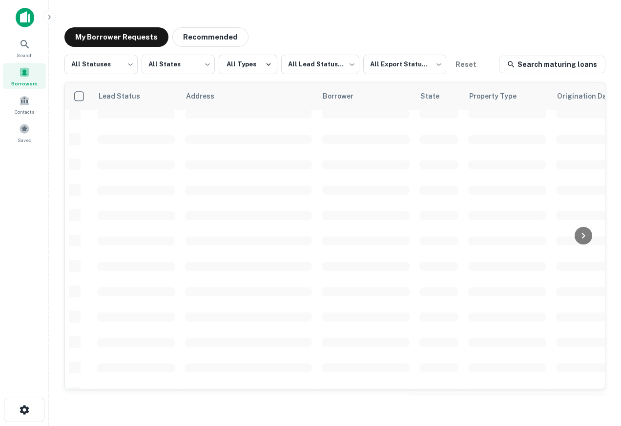
scroll to position [164, 0]
click at [29, 55] on span "Search" at bounding box center [25, 55] width 16 height 8
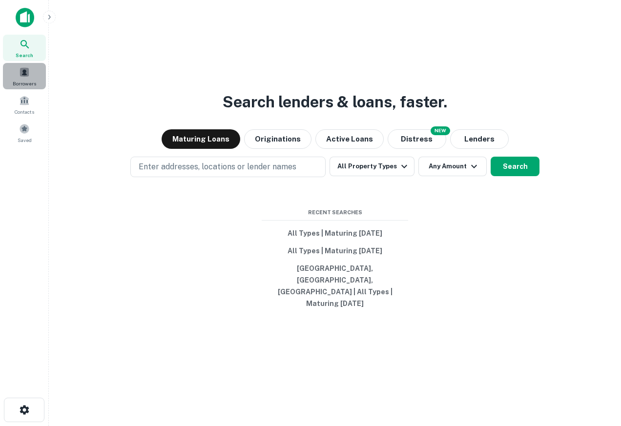
click at [20, 83] on span "Borrowers" at bounding box center [24, 84] width 23 height 8
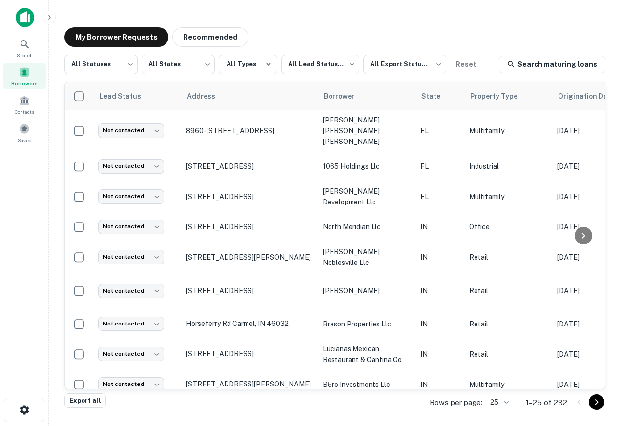
click at [19, 13] on img at bounding box center [25, 18] width 19 height 20
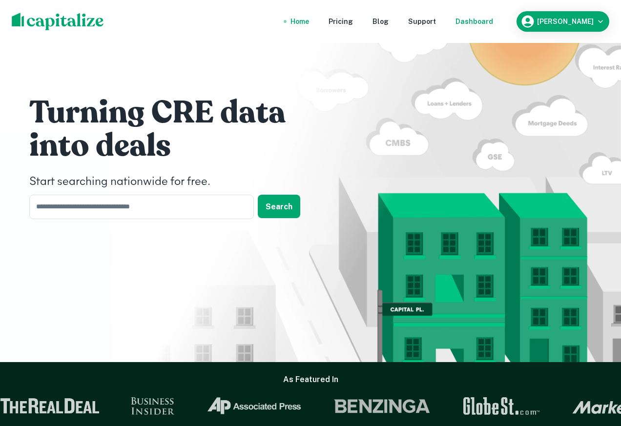
click at [493, 20] on div "Dashboard" at bounding box center [474, 21] width 38 height 11
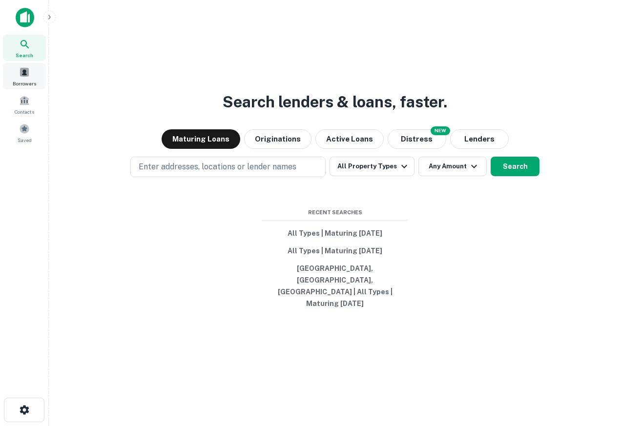
click at [27, 72] on span at bounding box center [24, 72] width 11 height 11
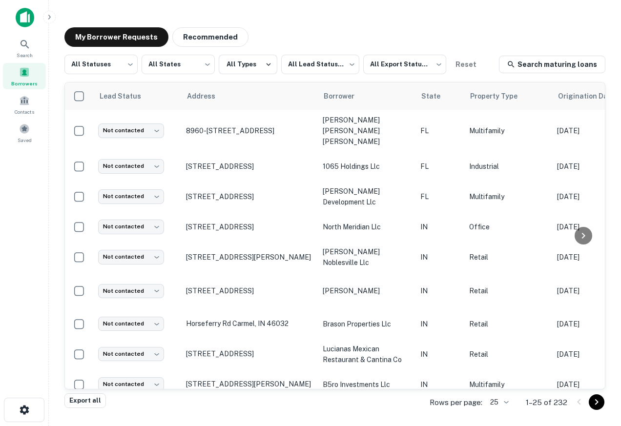
click at [25, 18] on img at bounding box center [25, 18] width 19 height 20
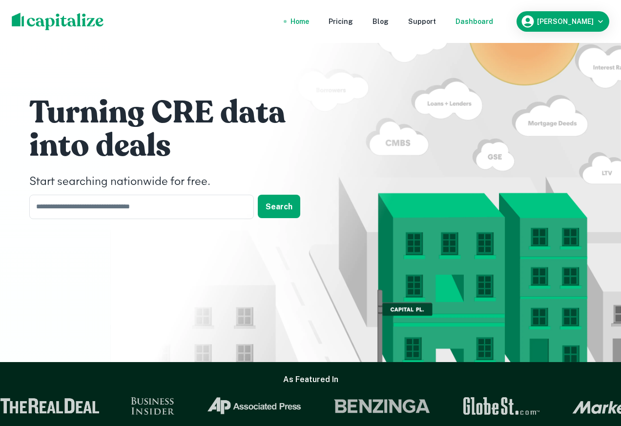
click at [493, 20] on div "Dashboard" at bounding box center [474, 21] width 38 height 11
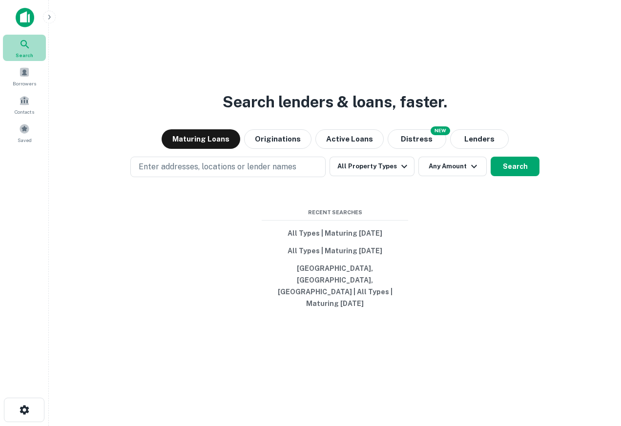
click at [27, 46] on icon at bounding box center [24, 44] width 8 height 8
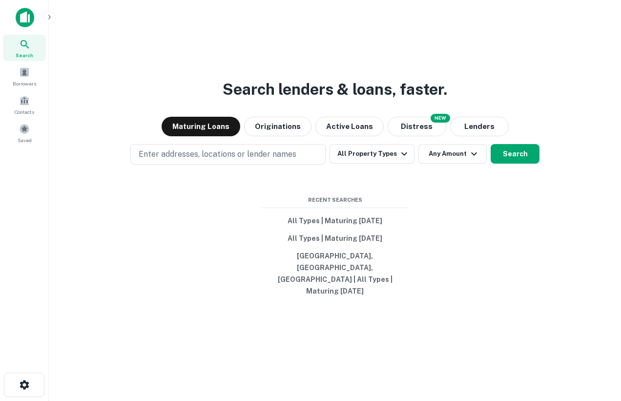
click at [551, 290] on div "Search lenders & loans, faster. Maturing Loans Originations Active Loans NEW Di…" at bounding box center [335, 223] width 556 height 401
click at [402, 160] on icon "button" at bounding box center [404, 154] width 12 height 12
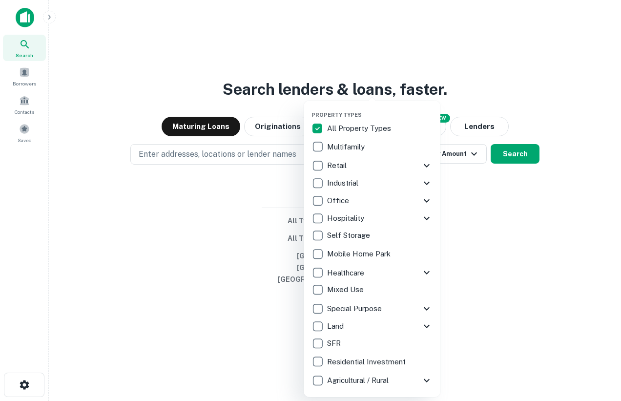
click at [490, 222] on div at bounding box center [310, 200] width 621 height 401
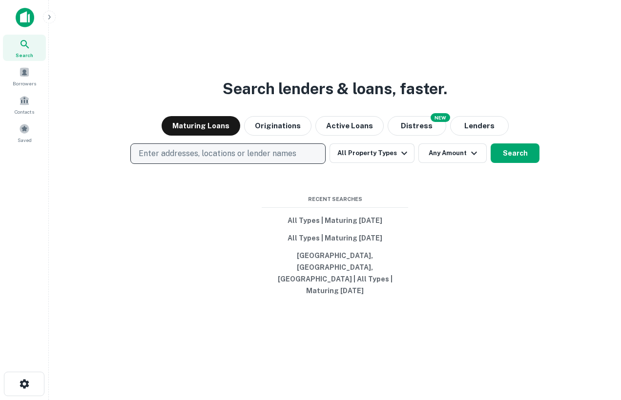
click at [224, 160] on p "Enter addresses, locations or lender names" at bounding box center [218, 154] width 158 height 12
type input "*****"
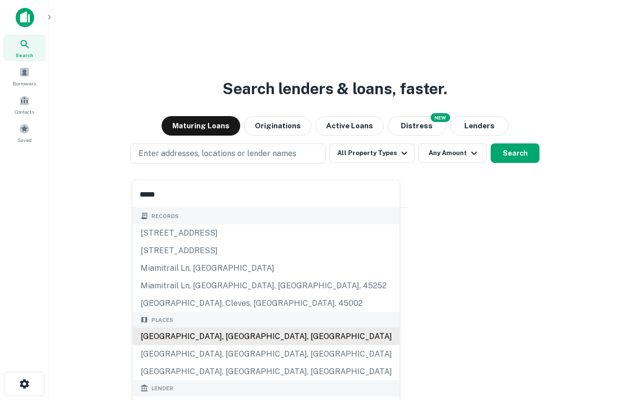
click at [193, 342] on div "[GEOGRAPHIC_DATA], [GEOGRAPHIC_DATA], [GEOGRAPHIC_DATA]" at bounding box center [266, 337] width 267 height 18
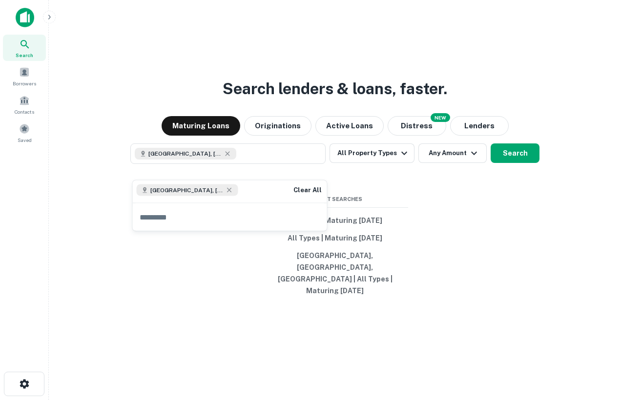
click at [430, 254] on div "Search lenders & loans, faster. Maturing Loans Originations Active Loans NEW Di…" at bounding box center [335, 223] width 556 height 400
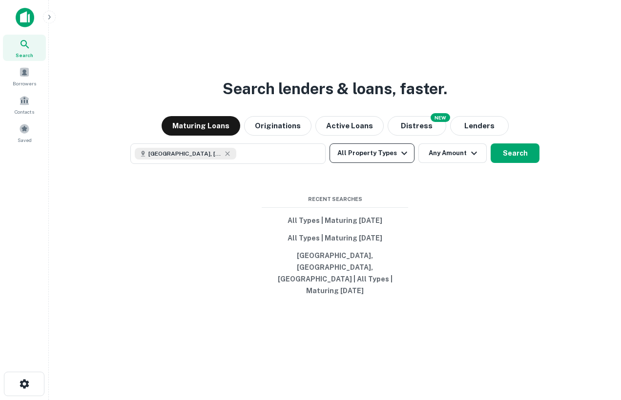
click at [368, 158] on button "All Property Types" at bounding box center [371, 153] width 85 height 20
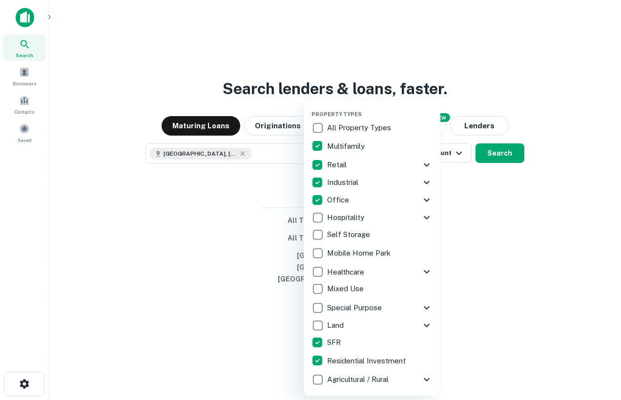
click at [505, 299] on div at bounding box center [310, 200] width 621 height 400
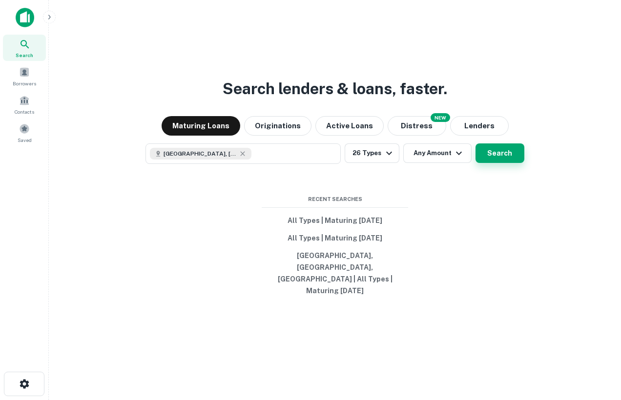
click at [488, 162] on button "Search" at bounding box center [499, 153] width 49 height 20
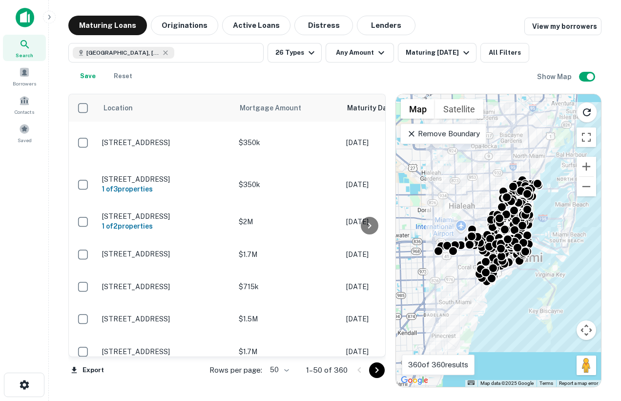
click at [420, 135] on p "Remove Boundary" at bounding box center [443, 134] width 73 height 12
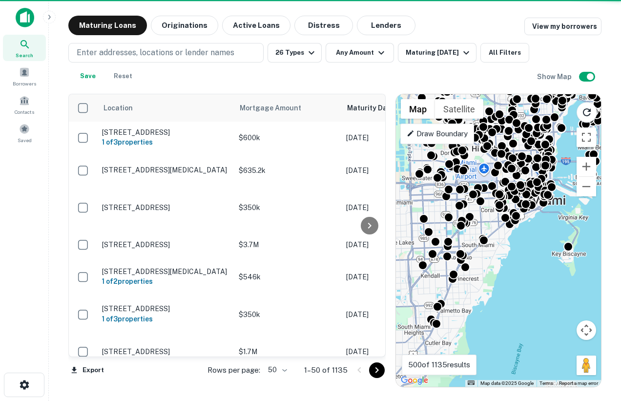
drag, startPoint x: 513, startPoint y: 309, endPoint x: 537, endPoint y: 232, distance: 80.9
click at [537, 232] on div "To activate drag with keyboard, press Alt + Enter. Once in keyboard drag state,…" at bounding box center [498, 240] width 205 height 292
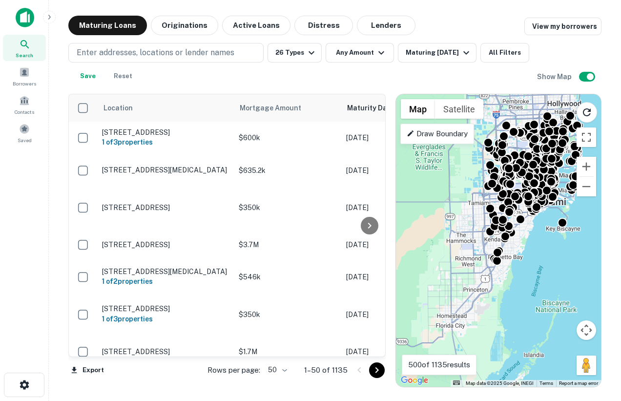
drag, startPoint x: 510, startPoint y: 290, endPoint x: 517, endPoint y: 274, distance: 17.2
click at [517, 274] on div "To activate drag with keyboard, press Alt + Enter. Once in keyboard drag state,…" at bounding box center [498, 240] width 205 height 292
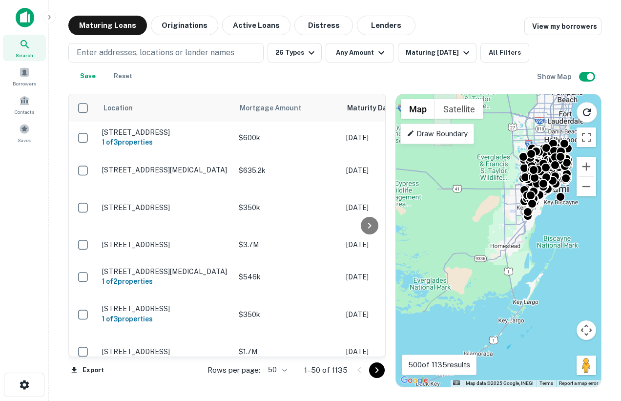
drag, startPoint x: 487, startPoint y: 328, endPoint x: 529, endPoint y: 247, distance: 91.2
click at [529, 247] on div "To activate drag with keyboard, press Alt + Enter. Once in keyboard drag state,…" at bounding box center [498, 240] width 205 height 292
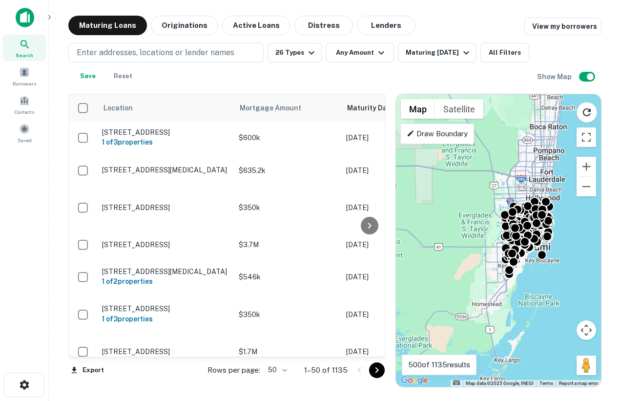
drag, startPoint x: 514, startPoint y: 239, endPoint x: 491, endPoint y: 321, distance: 85.3
click at [491, 321] on div "To activate drag with keyboard, press Alt + Enter. Once in keyboard drag state,…" at bounding box center [498, 240] width 205 height 292
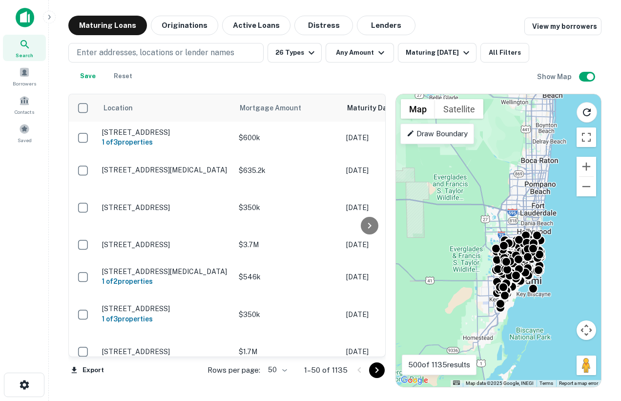
drag, startPoint x: 555, startPoint y: 140, endPoint x: 552, endPoint y: 150, distance: 10.8
click at [552, 149] on div "To activate drag with keyboard, press Alt + Enter. Once in keyboard drag state,…" at bounding box center [498, 240] width 205 height 292
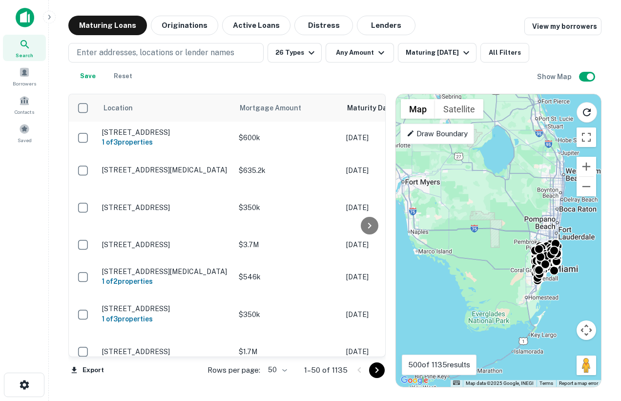
drag, startPoint x: 517, startPoint y: 158, endPoint x: 533, endPoint y: 200, distance: 45.1
click at [534, 201] on div "To activate drag with keyboard, press Alt + Enter. Once in keyboard drag state,…" at bounding box center [498, 240] width 205 height 292
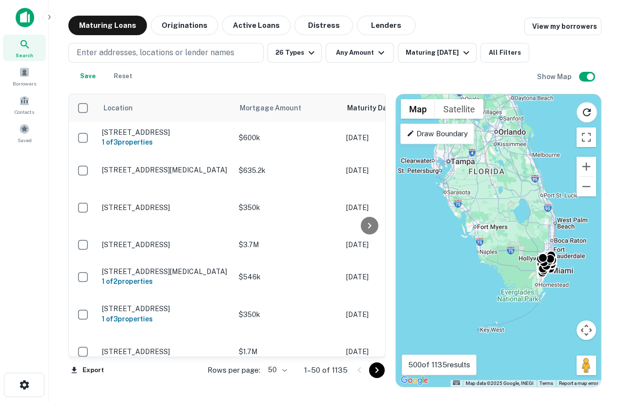
drag, startPoint x: 533, startPoint y: 200, endPoint x: 540, endPoint y: 236, distance: 36.7
click at [540, 237] on div "To activate drag with keyboard, press Alt + Enter. Once in keyboard drag state,…" at bounding box center [498, 240] width 205 height 292
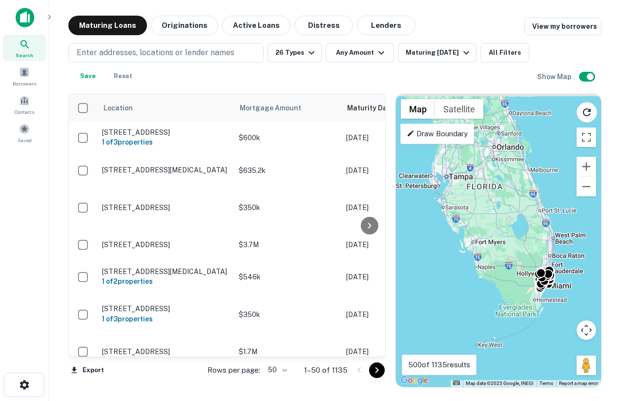
drag, startPoint x: 516, startPoint y: 196, endPoint x: 514, endPoint y: 210, distance: 14.8
click at [514, 211] on div "To activate drag with keyboard, press Alt + Enter. Once in keyboard drag state,…" at bounding box center [498, 240] width 205 height 292
click at [462, 132] on p "Draw Boundary" at bounding box center [437, 134] width 61 height 12
drag, startPoint x: 462, startPoint y: 132, endPoint x: 477, endPoint y: 135, distance: 15.0
click at [477, 135] on div "Search This Area" at bounding box center [500, 115] width 92 height 43
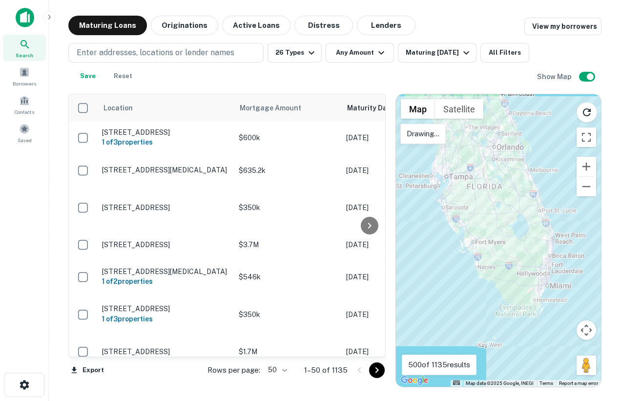
click at [443, 137] on div "Drawing..." at bounding box center [422, 133] width 45 height 20
click at [451, 132] on div at bounding box center [498, 240] width 205 height 292
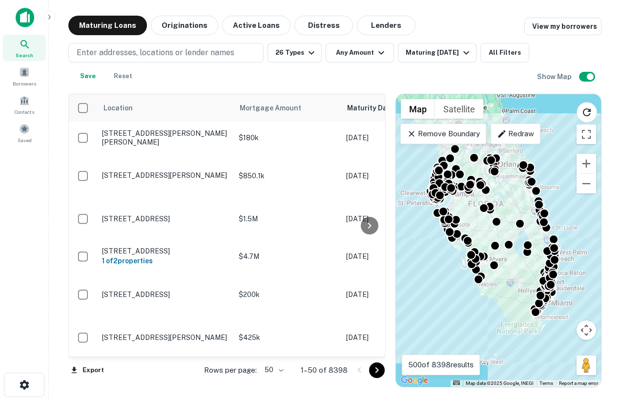
drag, startPoint x: 514, startPoint y: 270, endPoint x: 515, endPoint y: 288, distance: 18.1
click at [515, 288] on div "To activate drag with keyboard, press Alt + Enter. Once in keyboard drag state,…" at bounding box center [498, 240] width 205 height 292
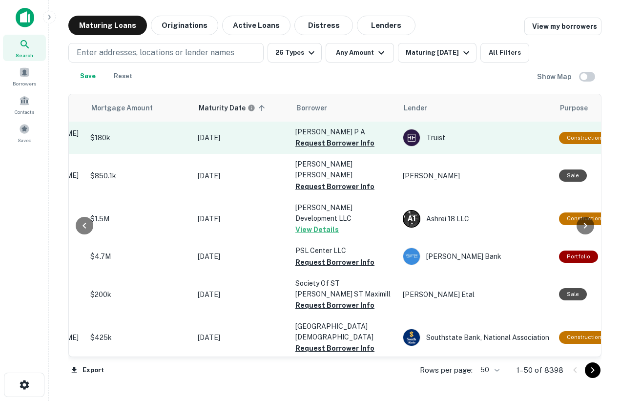
scroll to position [0, 149]
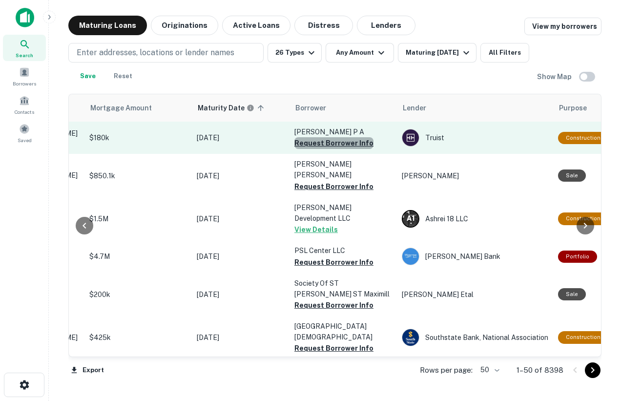
click at [341, 143] on button "Request Borrower Info" at bounding box center [333, 143] width 79 height 12
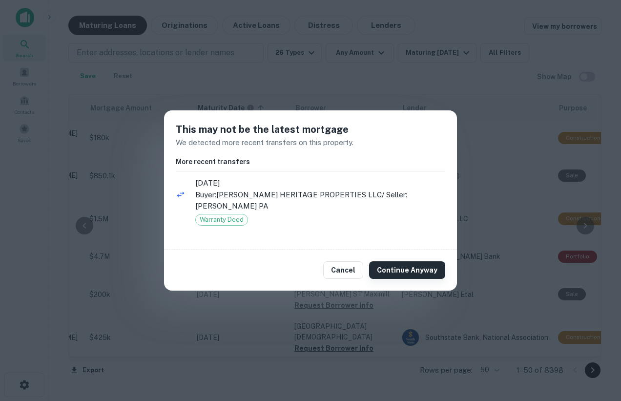
click at [406, 269] on button "Continue Anyway" at bounding box center [407, 270] width 76 height 18
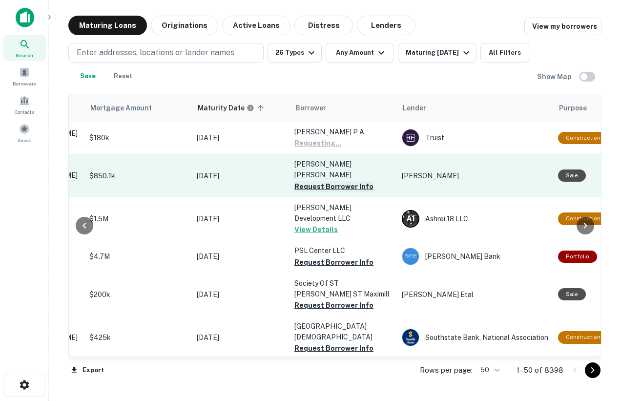
click at [313, 181] on button "Request Borrower Info" at bounding box center [333, 187] width 79 height 12
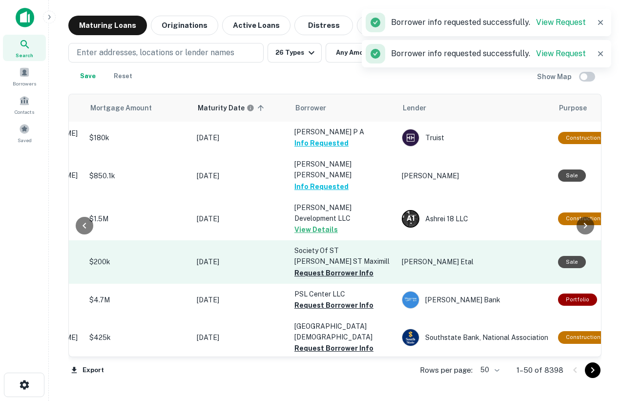
click at [330, 267] on button "Request Borrower Info" at bounding box center [333, 273] width 79 height 12
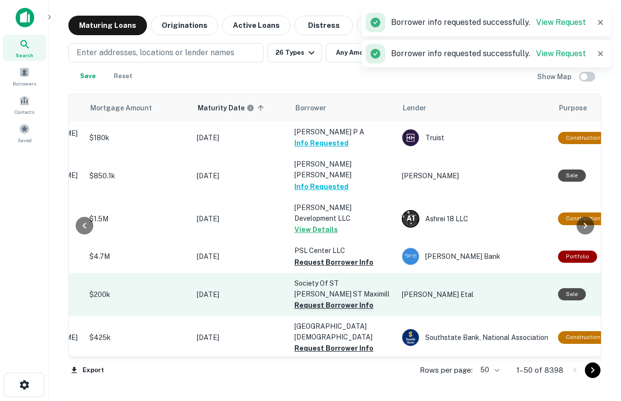
click at [345, 303] on button "Request Borrower Info" at bounding box center [333, 305] width 79 height 12
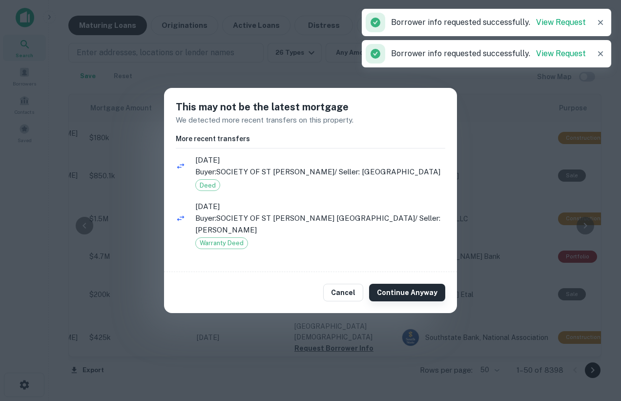
click at [403, 293] on button "Continue Anyway" at bounding box center [407, 293] width 76 height 18
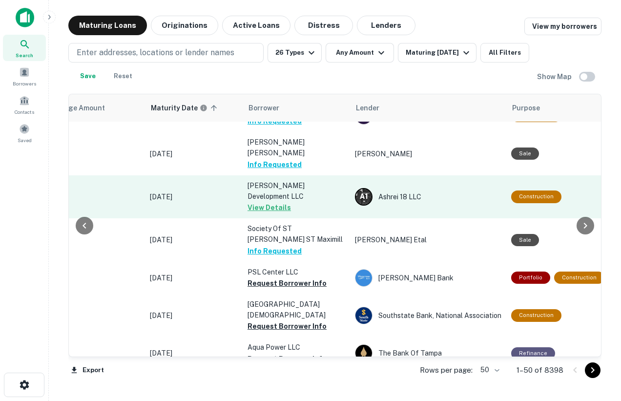
scroll to position [22, 0]
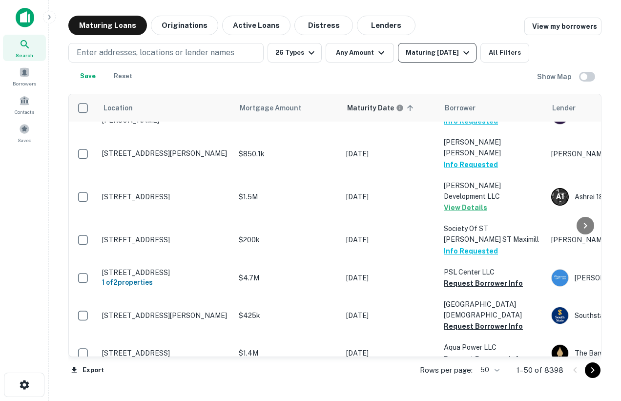
click at [435, 47] on div "Maturing In 1 Year" at bounding box center [439, 53] width 66 height 12
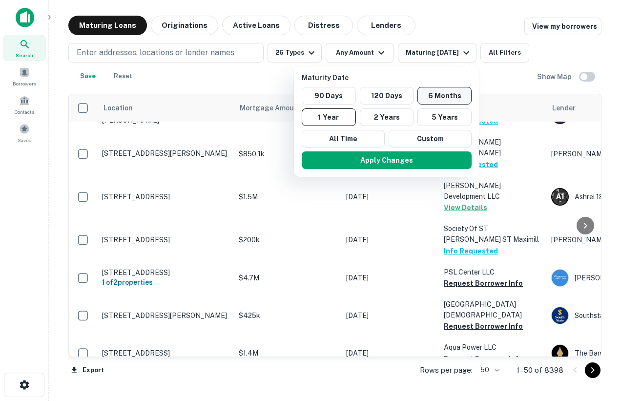
click at [429, 97] on button "6 Months" at bounding box center [444, 96] width 54 height 18
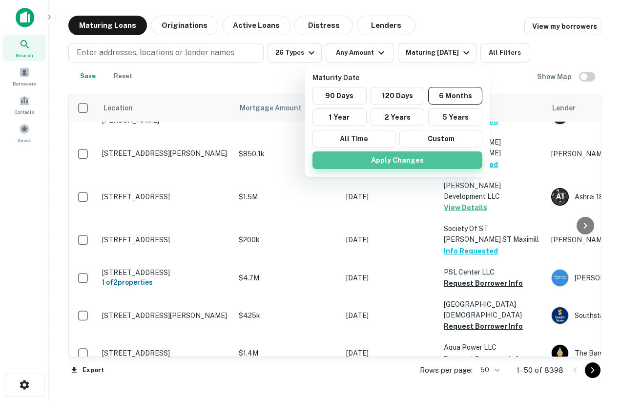
click at [427, 156] on button "Apply Changes" at bounding box center [397, 160] width 170 height 18
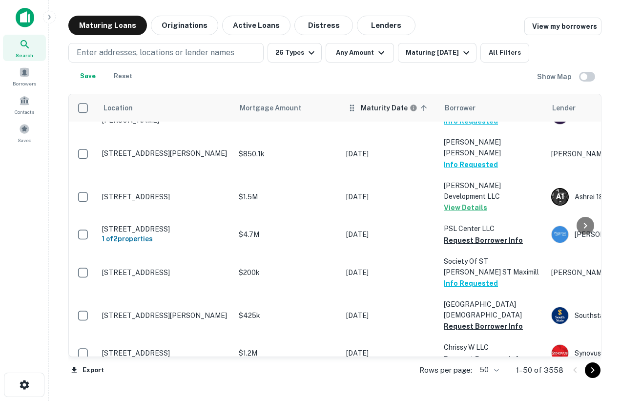
click at [422, 112] on span "Maturity Date sorted ascending" at bounding box center [395, 107] width 69 height 11
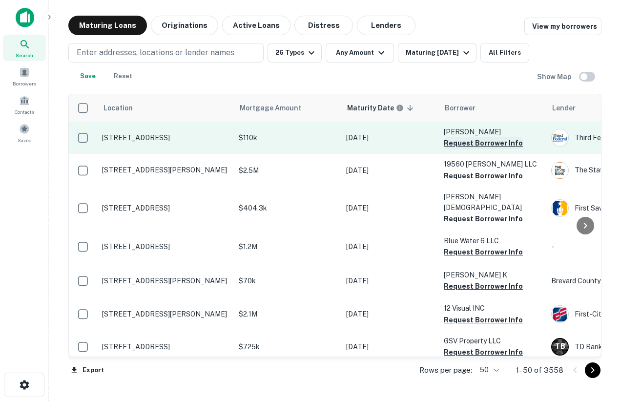
click at [468, 144] on button "Request Borrower Info" at bounding box center [483, 143] width 79 height 12
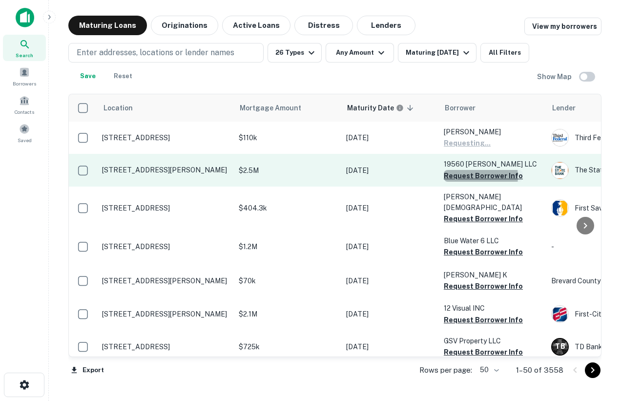
click at [473, 176] on button "Request Borrower Info" at bounding box center [483, 176] width 79 height 12
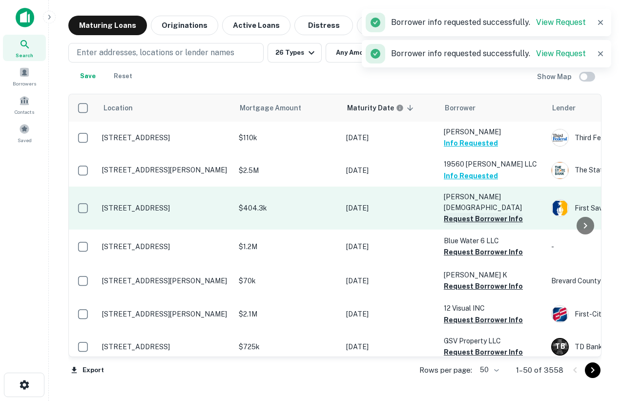
click at [473, 213] on button "Request Borrower Info" at bounding box center [483, 219] width 79 height 12
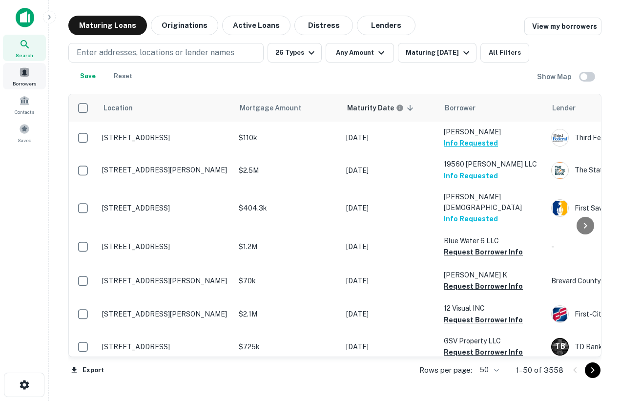
click at [29, 75] on span at bounding box center [24, 72] width 11 height 11
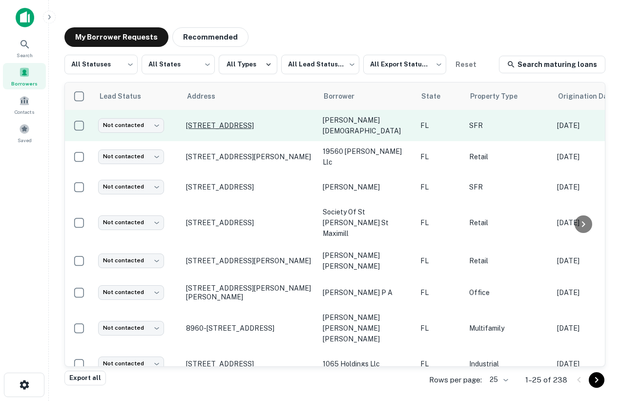
click at [266, 121] on p "1185 23rd Ave N Saint Petersburg, FL 33704" at bounding box center [249, 125] width 127 height 9
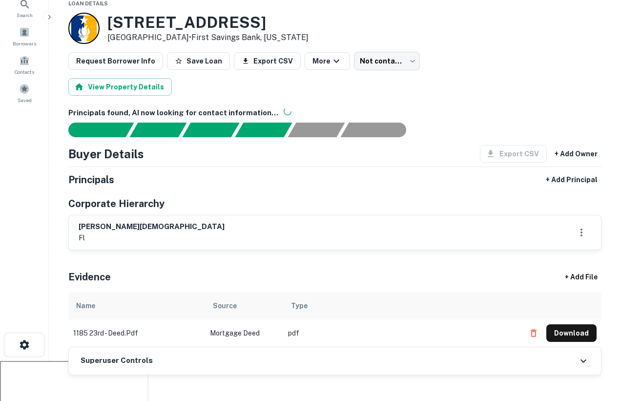
scroll to position [28, 0]
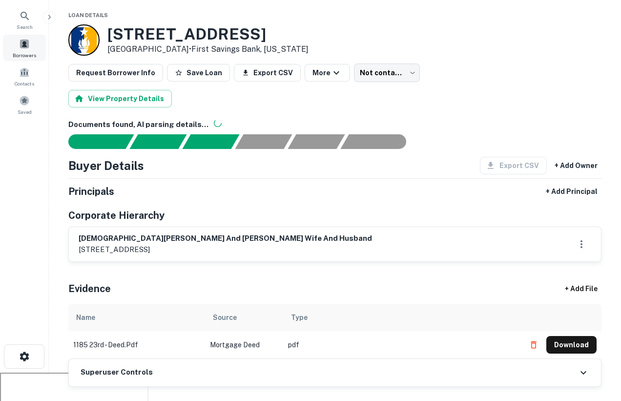
click at [23, 51] on span "Borrowers" at bounding box center [24, 55] width 23 height 8
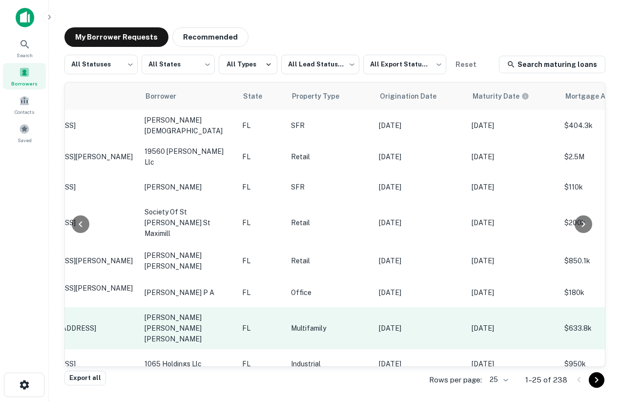
scroll to position [0, 171]
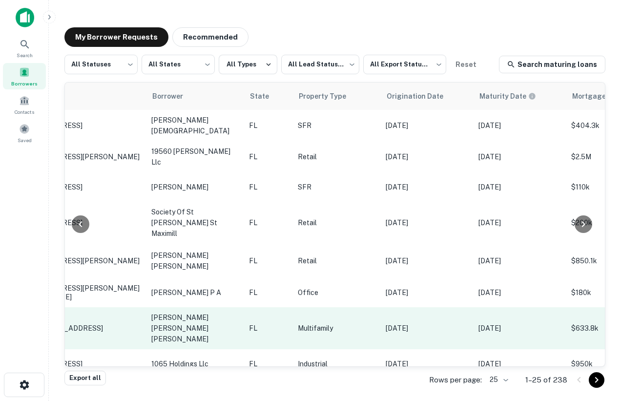
click at [173, 315] on p "[PERSON_NAME] [PERSON_NAME] [PERSON_NAME]" at bounding box center [195, 328] width 88 height 32
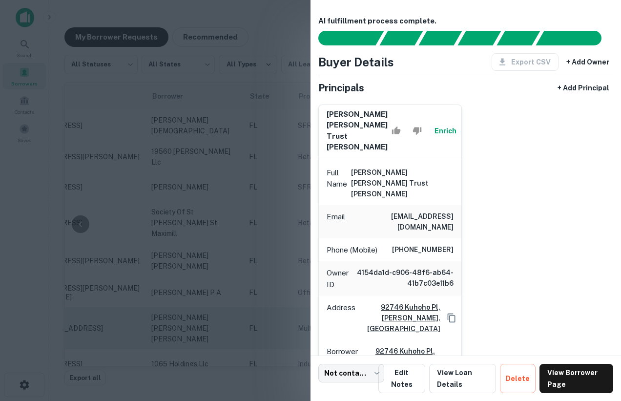
click at [164, 324] on div at bounding box center [310, 200] width 621 height 401
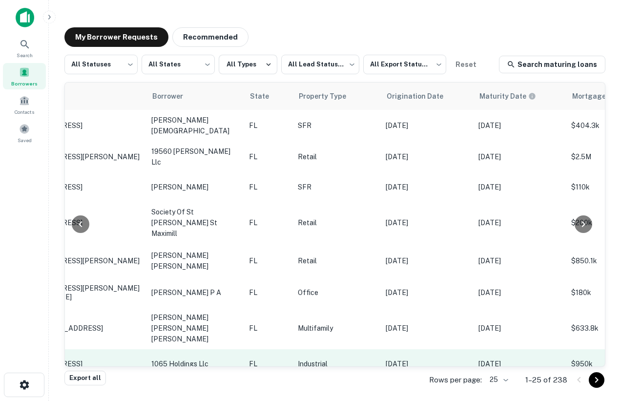
click at [179, 358] on p "1065 holdings llc" at bounding box center [195, 363] width 88 height 11
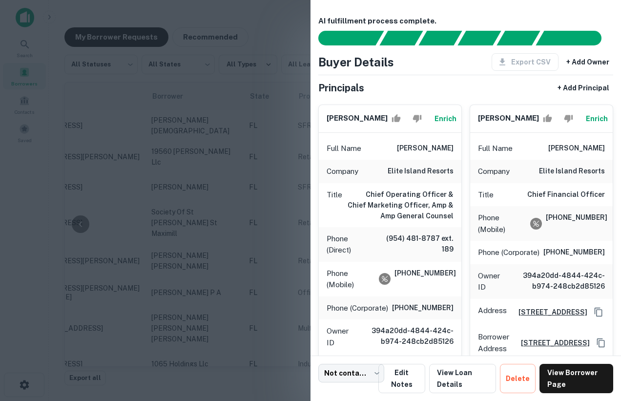
click at [128, 320] on div at bounding box center [310, 200] width 621 height 401
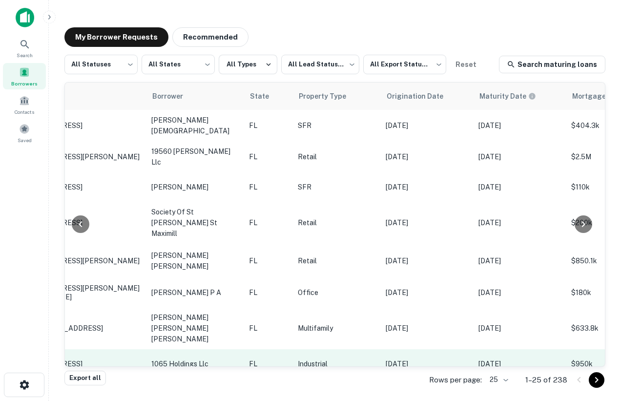
click at [110, 359] on p "[STREET_ADDRESS]" at bounding box center [78, 363] width 127 height 9
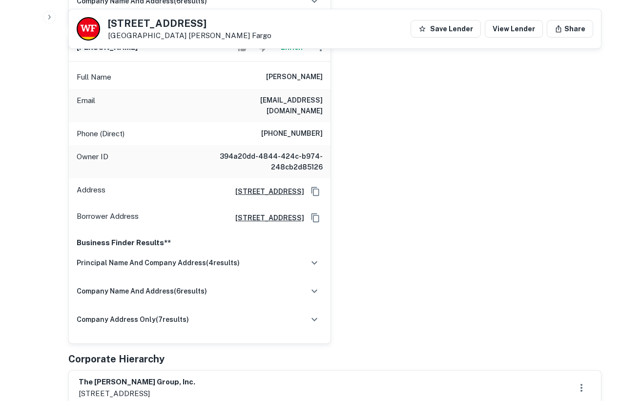
scroll to position [575, 0]
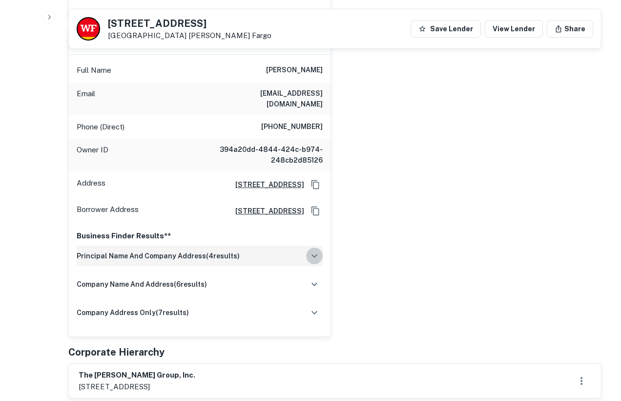
click at [313, 254] on icon "button" at bounding box center [314, 255] width 6 height 3
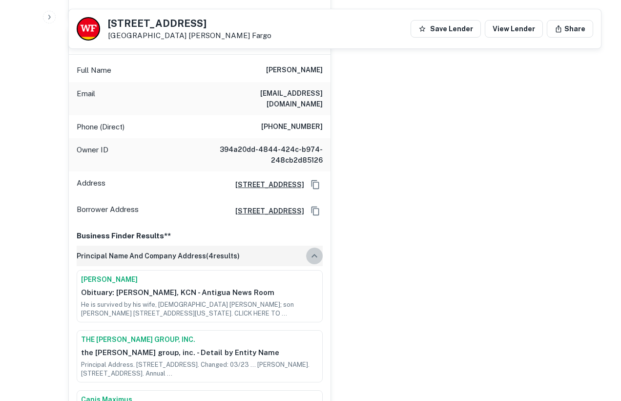
click at [315, 254] on icon "button" at bounding box center [314, 255] width 6 height 3
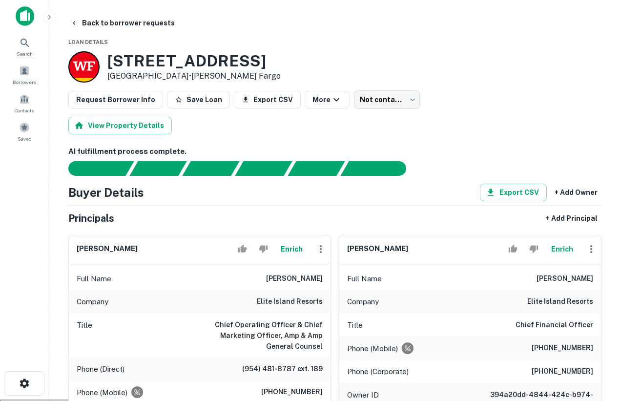
scroll to position [0, 0]
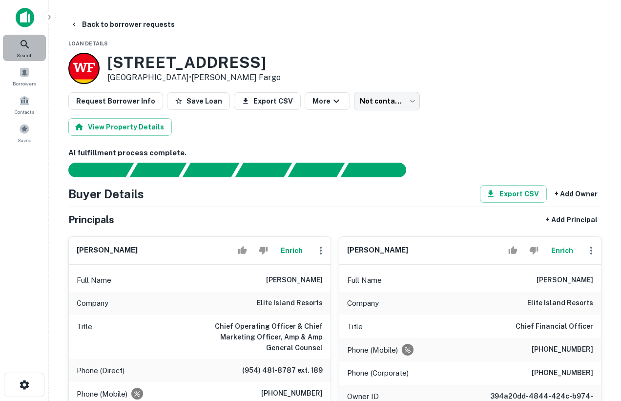
click at [26, 38] on div "Search" at bounding box center [24, 48] width 43 height 26
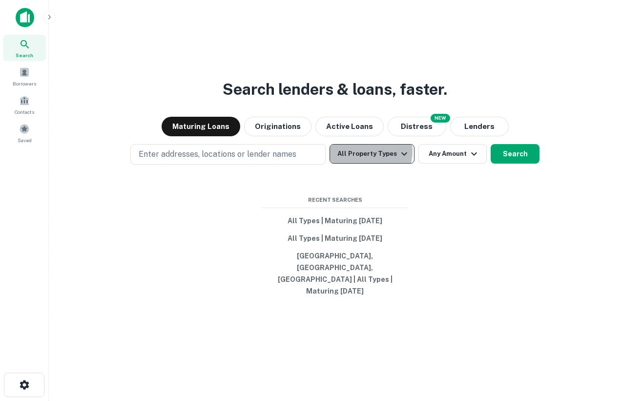
click at [367, 163] on button "All Property Types" at bounding box center [371, 154] width 85 height 20
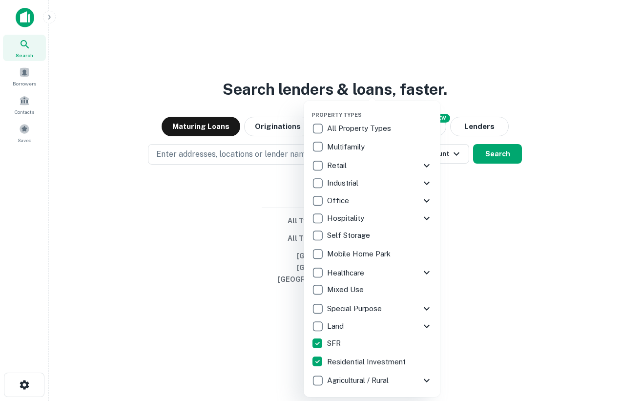
click at [533, 271] on div at bounding box center [310, 200] width 621 height 401
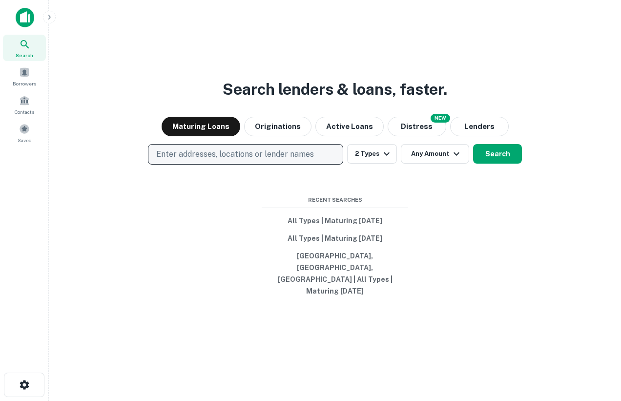
click at [278, 157] on button "Enter addresses, locations or lender names" at bounding box center [245, 154] width 195 height 20
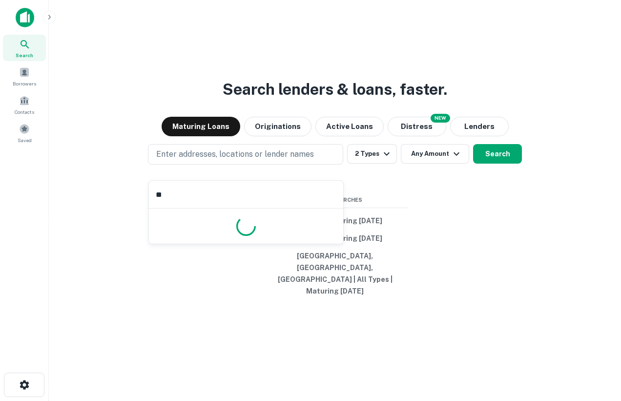
type input "*"
type input "*******"
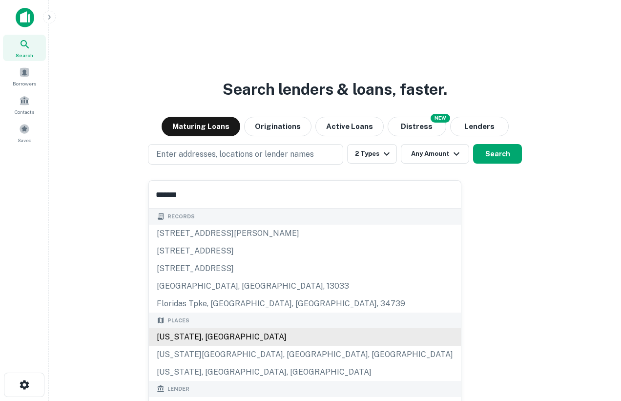
click at [185, 339] on div "[US_STATE], [GEOGRAPHIC_DATA]" at bounding box center [305, 337] width 312 height 18
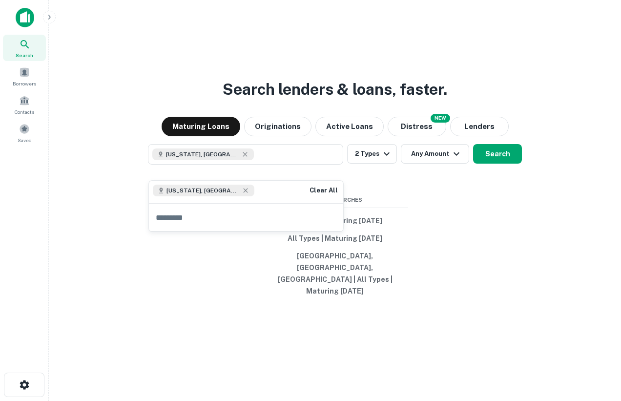
click at [529, 270] on div "Search lenders & loans, faster. Maturing Loans Originations Active Loans NEW Di…" at bounding box center [335, 223] width 556 height 401
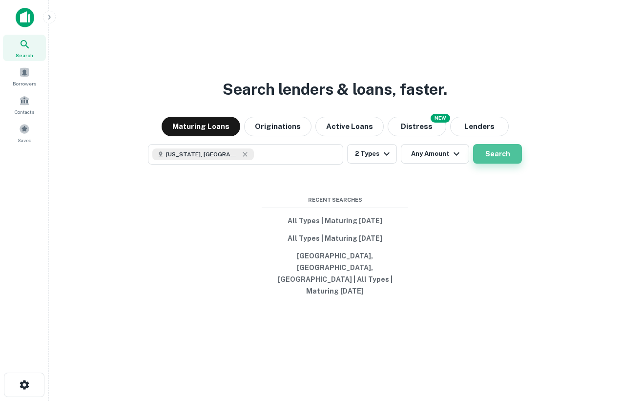
click at [498, 163] on button "Search" at bounding box center [497, 154] width 49 height 20
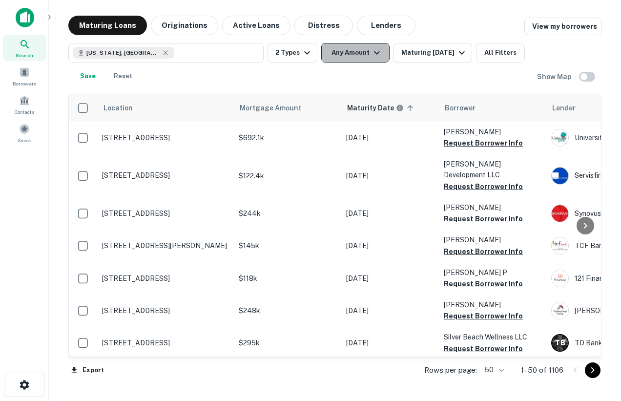
click at [368, 51] on button "Any Amount" at bounding box center [355, 53] width 68 height 20
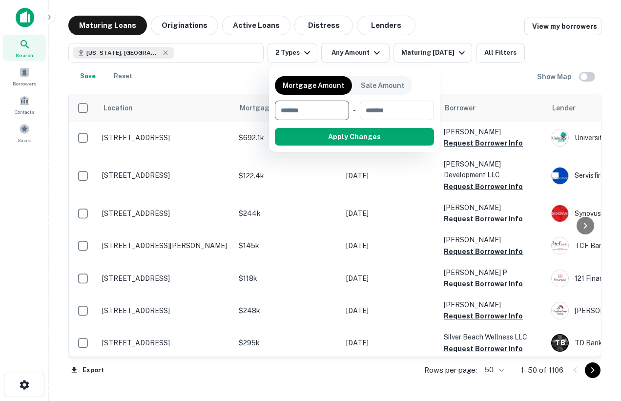
click at [587, 72] on div at bounding box center [310, 200] width 621 height 401
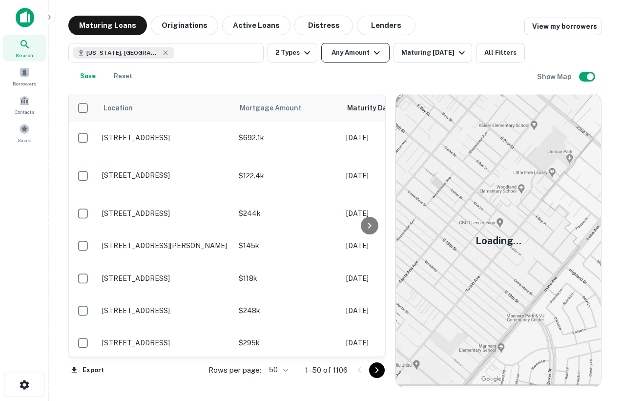
click at [346, 61] on button "Any Amount" at bounding box center [355, 53] width 68 height 20
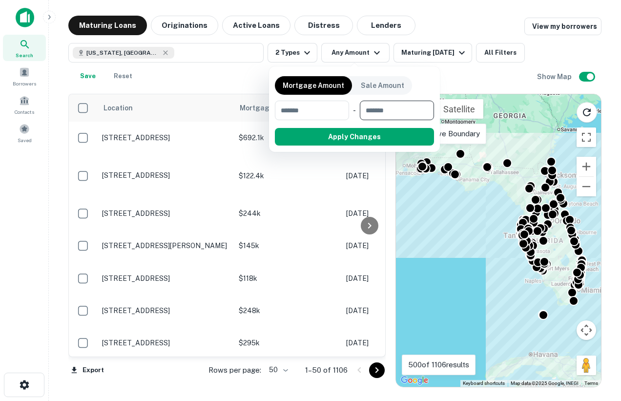
click at [394, 112] on input "number" at bounding box center [393, 111] width 67 height 20
type input "*******"
click at [366, 143] on button "Apply Changes" at bounding box center [372, 137] width 124 height 18
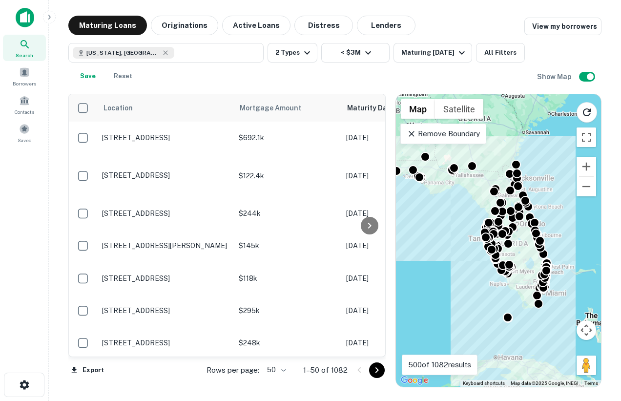
drag, startPoint x: 579, startPoint y: 306, endPoint x: 541, endPoint y: 310, distance: 38.4
click at [541, 310] on div "To activate drag with keyboard, press Alt + Enter. Once in keyboard drag state,…" at bounding box center [498, 240] width 205 height 292
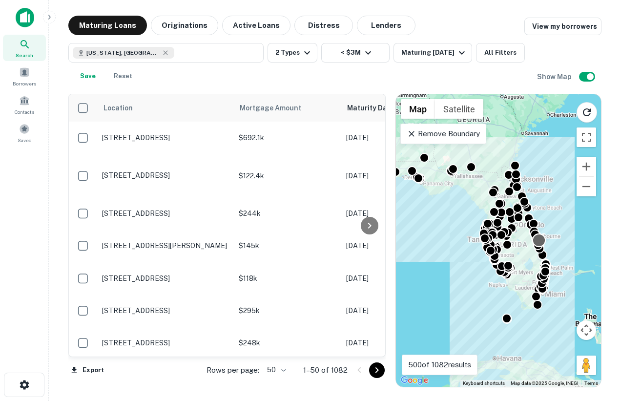
click at [438, 131] on p "Remove Boundary" at bounding box center [443, 134] width 73 height 12
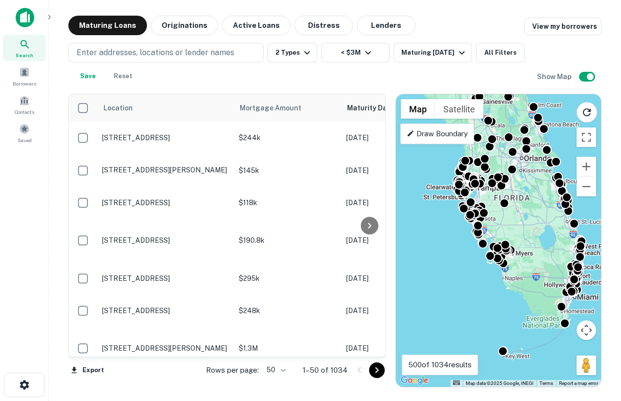
drag, startPoint x: 534, startPoint y: 259, endPoint x: 531, endPoint y: 225, distance: 34.3
click at [531, 225] on div "To activate drag with keyboard, press Alt + Enter. Once in keyboard drag state,…" at bounding box center [498, 240] width 205 height 292
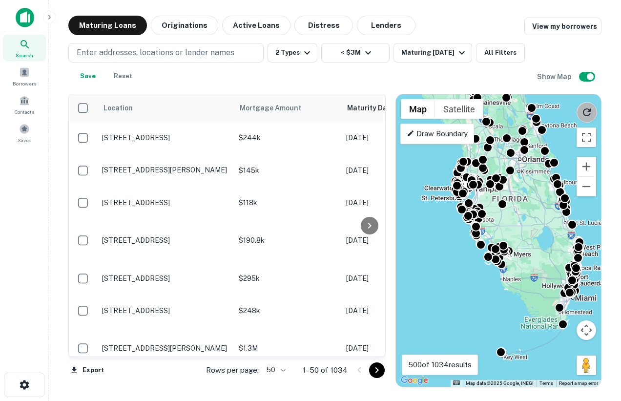
click at [586, 112] on icon "Reload search area" at bounding box center [587, 112] width 12 height 12
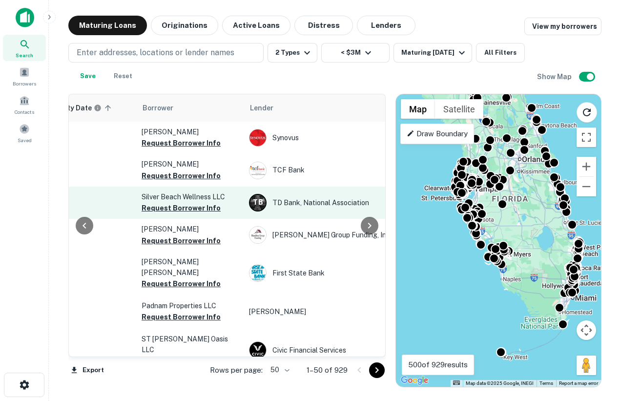
scroll to position [0, 305]
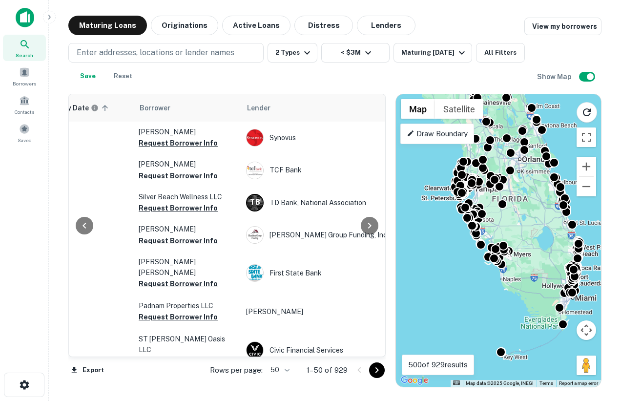
click at [450, 212] on div "To activate drag with keyboard, press Alt + Enter. Once in keyboard drag state,…" at bounding box center [498, 240] width 205 height 292
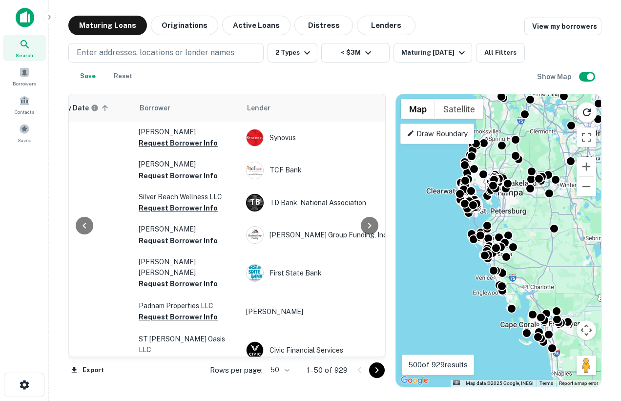
drag, startPoint x: 452, startPoint y: 190, endPoint x: 451, endPoint y: 233, distance: 42.5
click at [452, 233] on div "To activate drag with keyboard, press Alt + Enter. Once in keyboard drag state,…" at bounding box center [498, 240] width 205 height 292
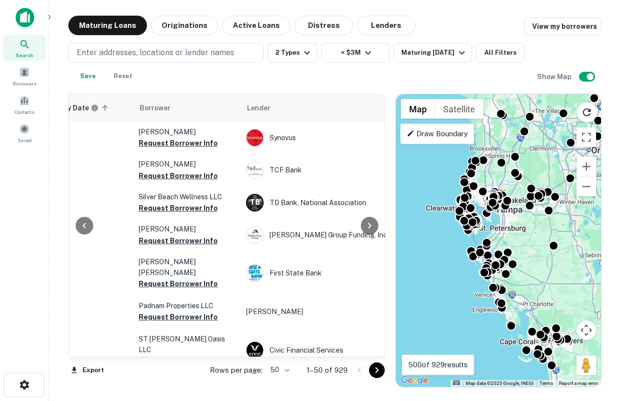
click at [451, 233] on div "To activate drag with keyboard, press Alt + Enter. Once in keyboard drag state,…" at bounding box center [498, 240] width 205 height 292
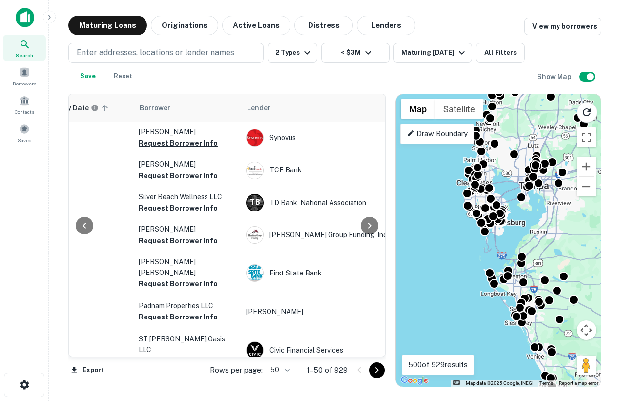
drag, startPoint x: 527, startPoint y: 225, endPoint x: 528, endPoint y: 236, distance: 11.8
click at [528, 237] on div "To activate drag with keyboard, press Alt + Enter. Once in keyboard drag state,…" at bounding box center [498, 240] width 205 height 292
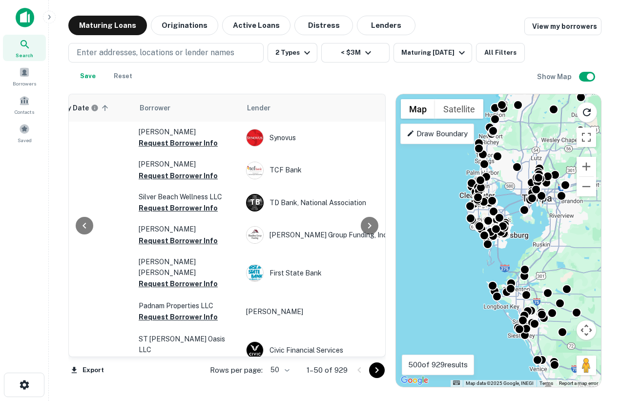
click at [521, 225] on div "To activate drag with keyboard, press Alt + Enter. Once in keyboard drag state,…" at bounding box center [498, 240] width 205 height 292
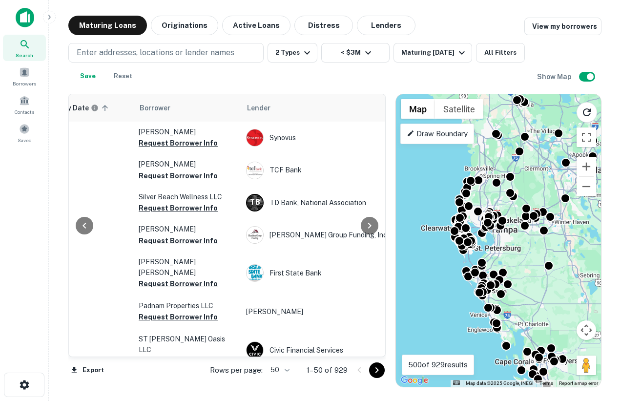
drag, startPoint x: 547, startPoint y: 277, endPoint x: 521, endPoint y: 259, distance: 31.5
click at [521, 259] on div "To activate drag with keyboard, press Alt + Enter. Once in keyboard drag state,…" at bounding box center [498, 240] width 205 height 292
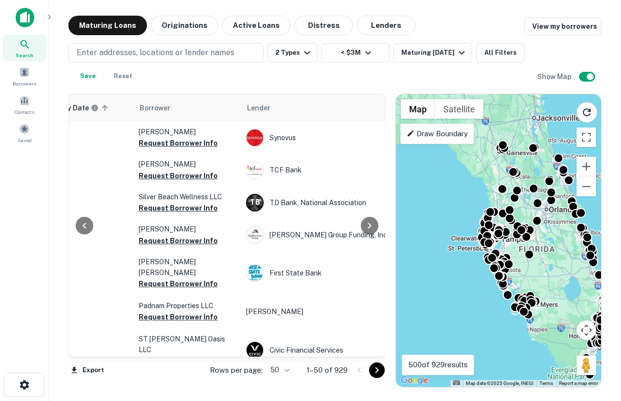
drag, startPoint x: 521, startPoint y: 259, endPoint x: 509, endPoint y: 249, distance: 14.9
click at [509, 249] on div "To activate drag with keyboard, press Alt + Enter. Once in keyboard drag state,…" at bounding box center [498, 240] width 205 height 292
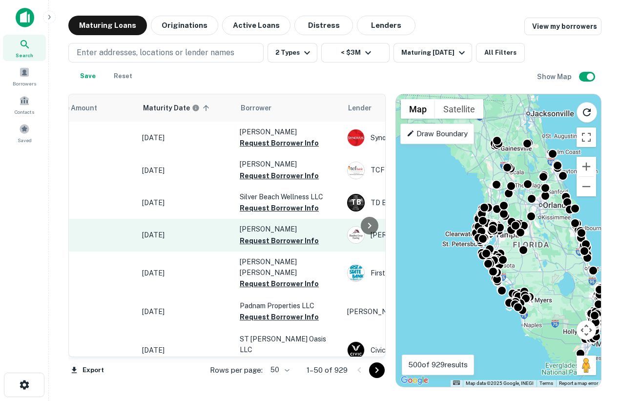
scroll to position [0, 0]
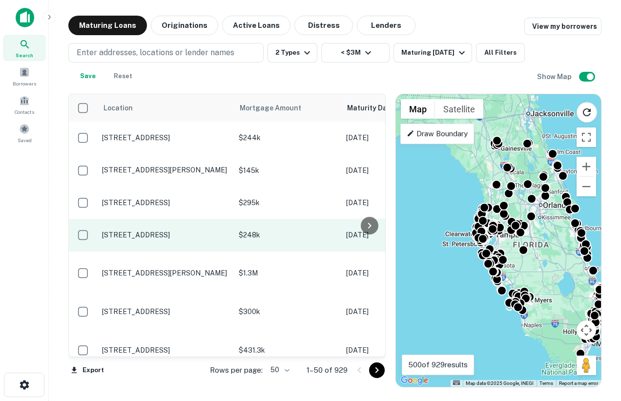
click at [161, 231] on p "4637 47th Ave N Saint Petersburg, FL 33714" at bounding box center [165, 234] width 127 height 9
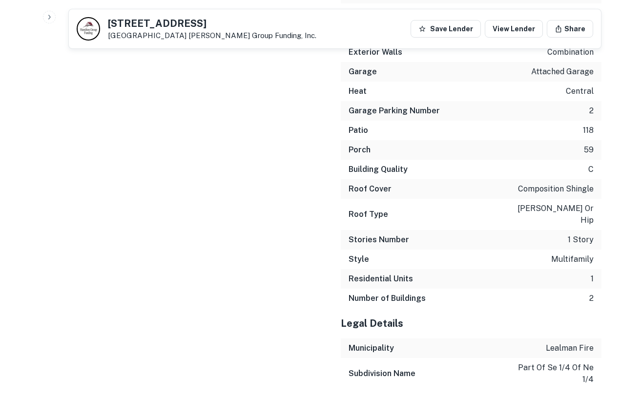
scroll to position [1569, 0]
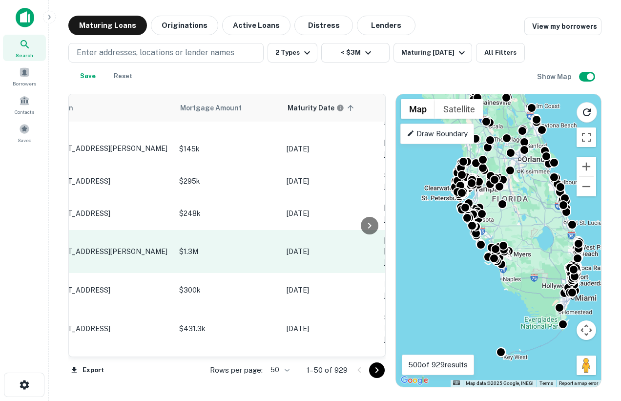
scroll to position [21, 0]
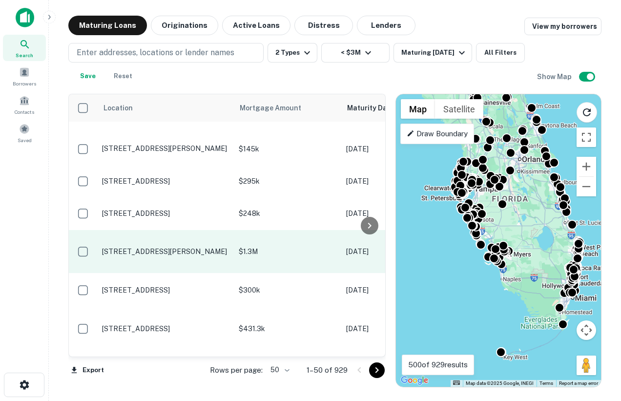
click at [193, 248] on p "1117 Fleming St Key West, FL 33040" at bounding box center [165, 251] width 127 height 9
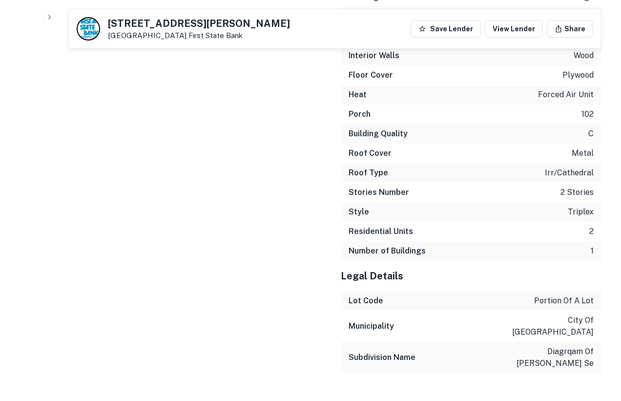
scroll to position [1805, 0]
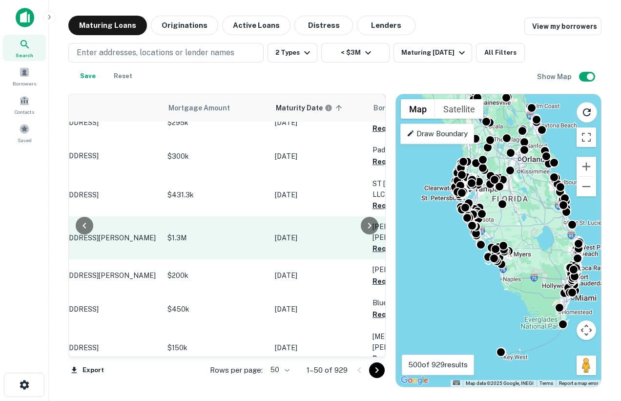
scroll to position [112, 0]
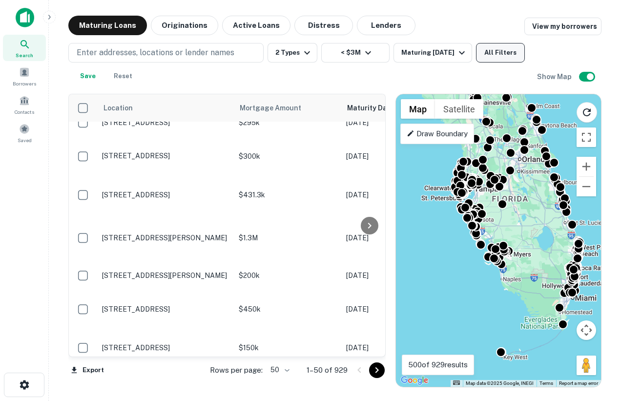
click at [498, 60] on button "All Filters" at bounding box center [500, 53] width 49 height 20
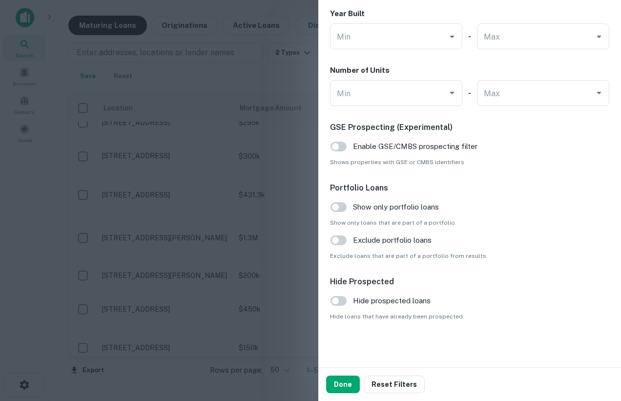
scroll to position [883, 0]
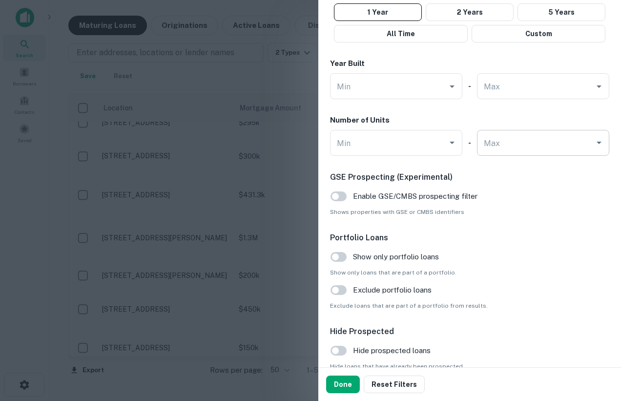
click at [552, 145] on input "Max" at bounding box center [535, 142] width 109 height 17
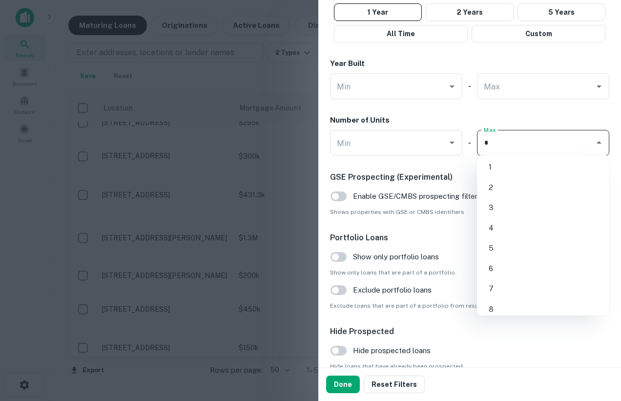
type input "*"
click at [525, 166] on li "4" at bounding box center [543, 167] width 124 height 18
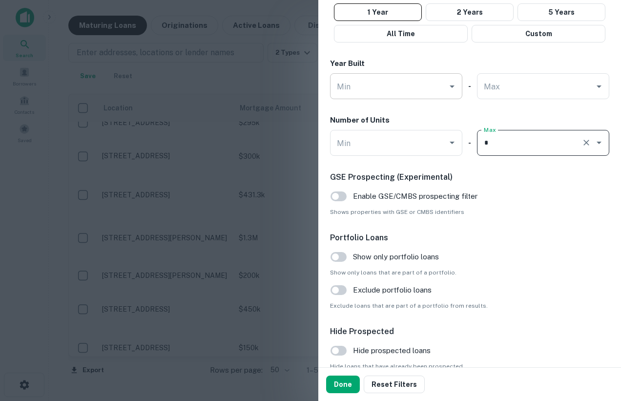
click at [227, 154] on div at bounding box center [310, 200] width 621 height 401
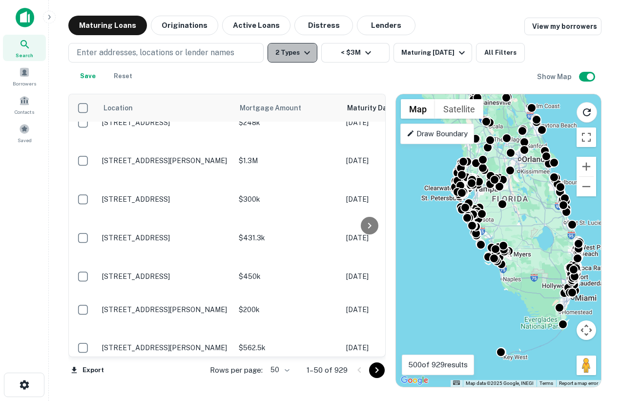
click at [313, 51] on button "2 Types" at bounding box center [292, 53] width 50 height 20
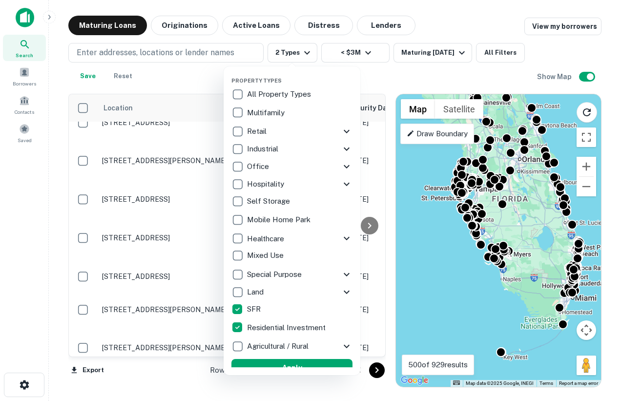
drag, startPoint x: 446, startPoint y: 53, endPoint x: 457, endPoint y: 58, distance: 12.0
click at [446, 53] on div at bounding box center [310, 200] width 621 height 401
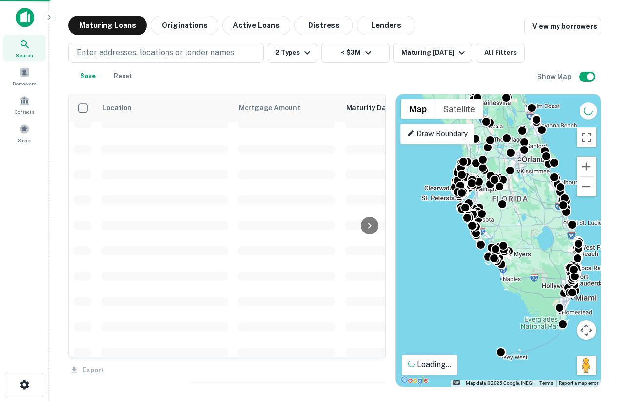
click at [455, 55] on div "Property Types All Property Types Multifamily Retail Storefront Auto Shop Bar S…" at bounding box center [310, 200] width 621 height 401
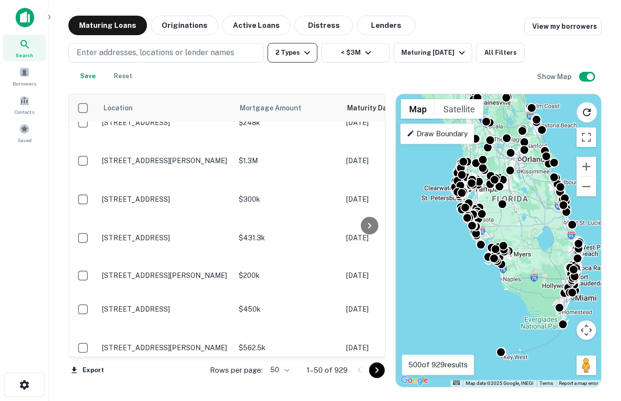
click at [311, 51] on icon "button" at bounding box center [307, 53] width 12 height 12
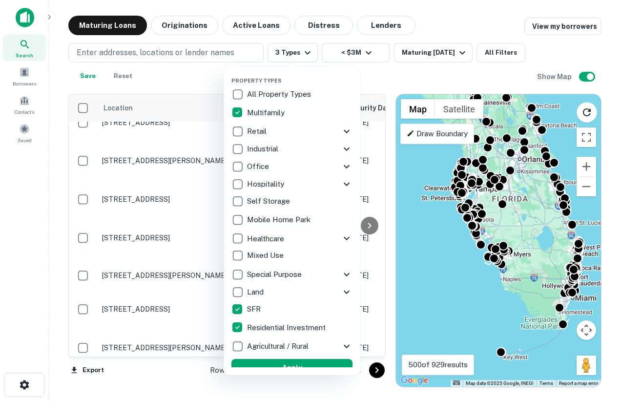
scroll to position [9, 0]
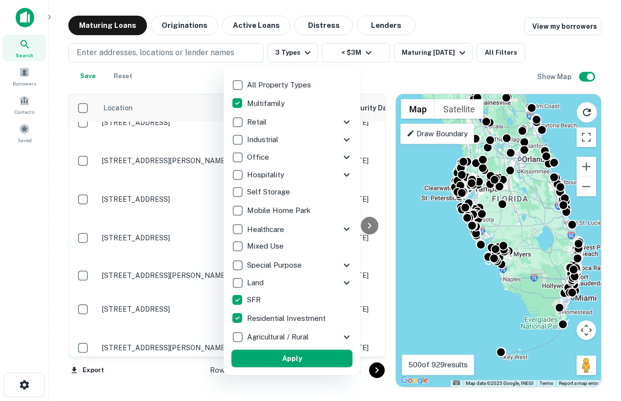
click at [284, 363] on button "Apply" at bounding box center [291, 358] width 121 height 18
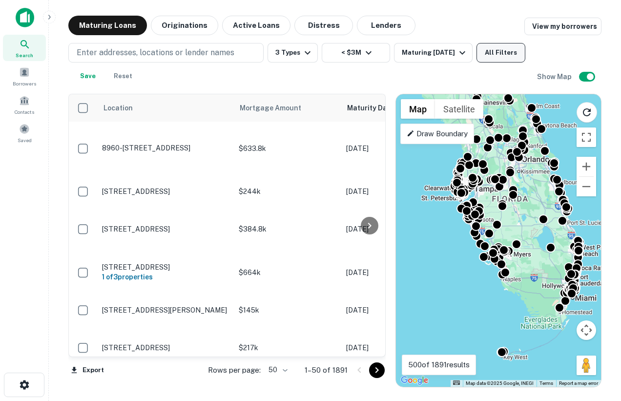
click at [507, 51] on button "All Filters" at bounding box center [500, 53] width 49 height 20
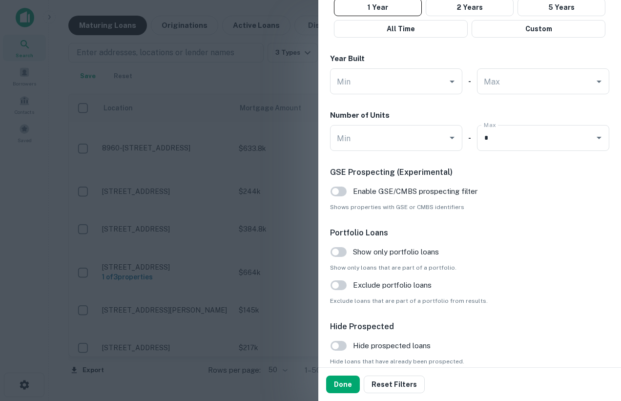
scroll to position [869, 0]
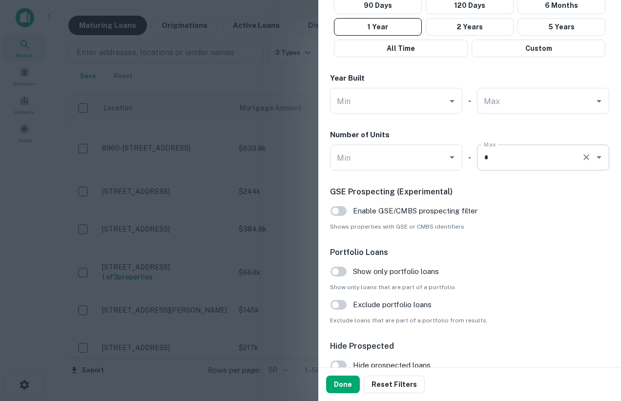
click at [500, 166] on div "* Max" at bounding box center [543, 157] width 132 height 26
click at [350, 380] on button "Done" at bounding box center [343, 384] width 34 height 18
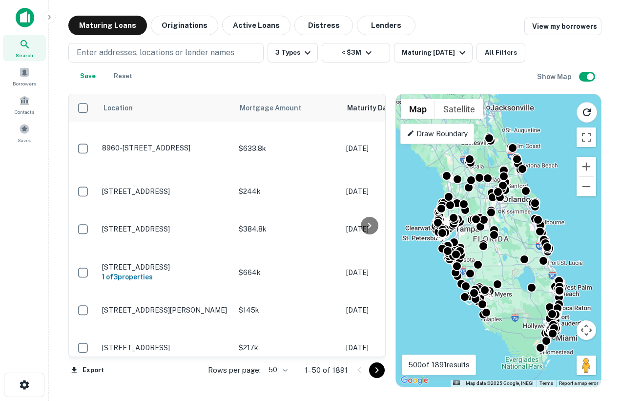
drag, startPoint x: 532, startPoint y: 230, endPoint x: 512, endPoint y: 270, distance: 44.7
click at [512, 270] on div "To activate drag with keyboard, press Alt + Enter. Once in keyboard drag state,…" at bounding box center [498, 240] width 205 height 292
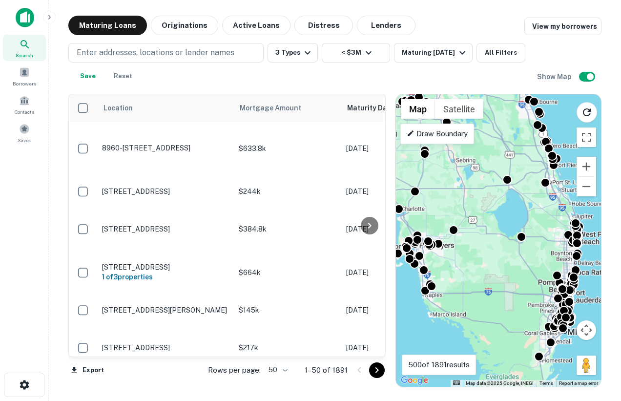
drag, startPoint x: 523, startPoint y: 313, endPoint x: 473, endPoint y: 249, distance: 80.7
click at [473, 249] on div "To activate drag with keyboard, press Alt + Enter. Once in keyboard drag state,…" at bounding box center [498, 240] width 205 height 292
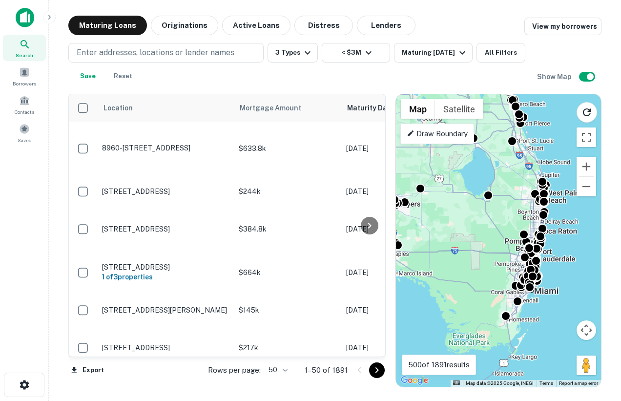
click at [555, 274] on div "To activate drag with keyboard, press Alt + Enter. Once in keyboard drag state,…" at bounding box center [498, 240] width 205 height 292
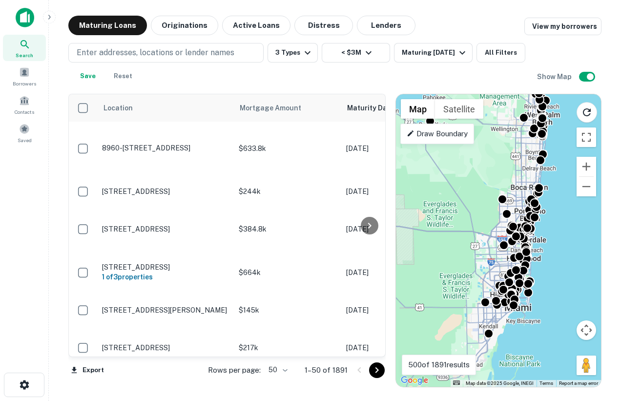
drag, startPoint x: 541, startPoint y: 263, endPoint x: 552, endPoint y: 263, distance: 10.2
click at [552, 263] on div "To activate drag with keyboard, press Alt + Enter. Once in keyboard drag state,…" at bounding box center [498, 240] width 205 height 292
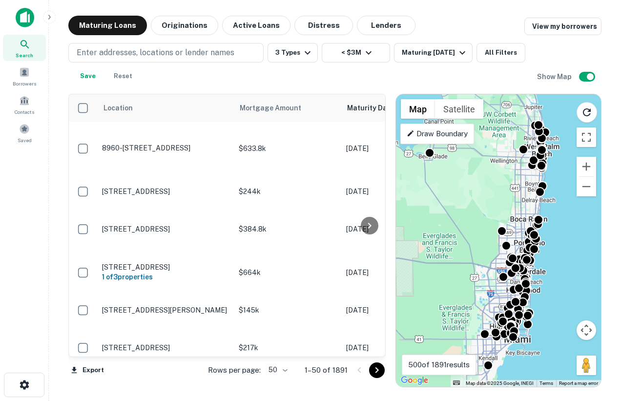
drag, startPoint x: 547, startPoint y: 236, endPoint x: 548, endPoint y: 271, distance: 35.6
click at [548, 271] on div "To activate drag with keyboard, press Alt + Enter. Once in keyboard drag state,…" at bounding box center [498, 240] width 205 height 292
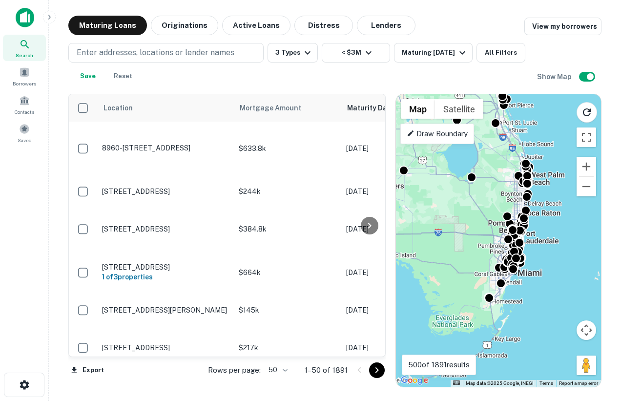
drag, startPoint x: 472, startPoint y: 178, endPoint x: 502, endPoint y: 191, distance: 32.4
click at [502, 191] on div "To activate drag with keyboard, press Alt + Enter. Once in keyboard drag state,…" at bounding box center [498, 240] width 205 height 292
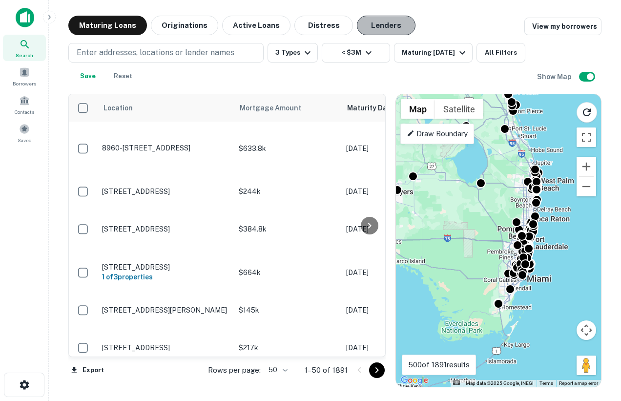
click at [374, 21] on button "Lenders" at bounding box center [386, 26] width 59 height 20
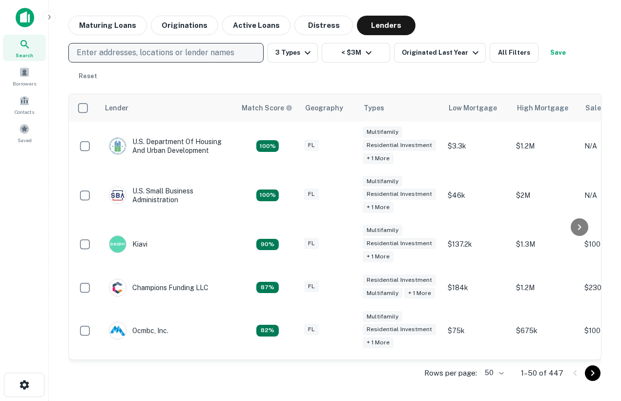
click at [140, 51] on p "Enter addresses, locations or lender names" at bounding box center [156, 53] width 158 height 12
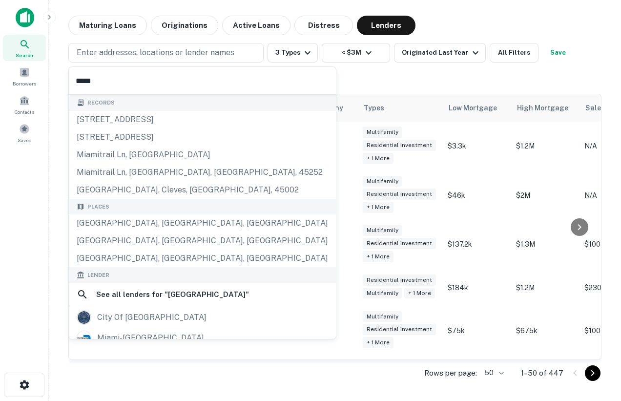
click at [179, 77] on input "*****" at bounding box center [202, 80] width 267 height 27
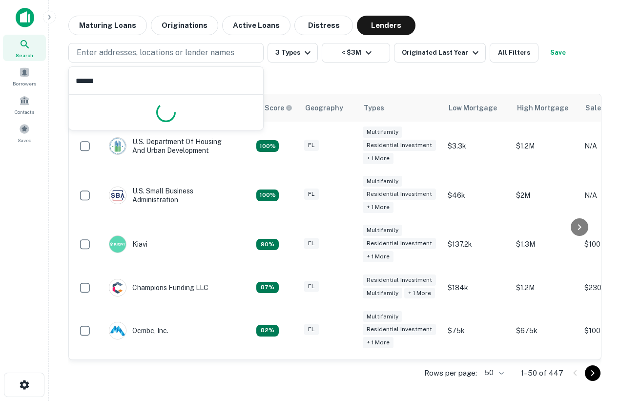
type input "*******"
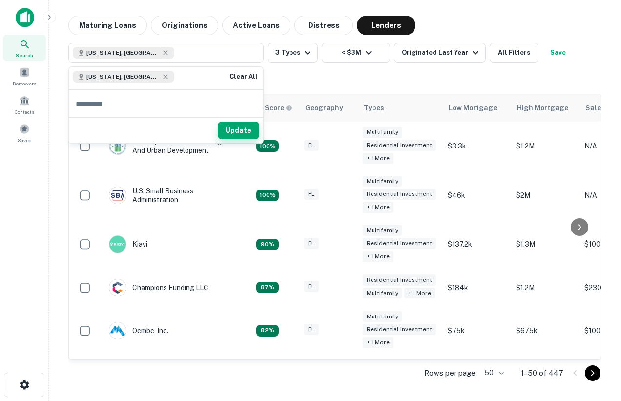
click at [239, 128] on button "Update" at bounding box center [238, 131] width 41 height 18
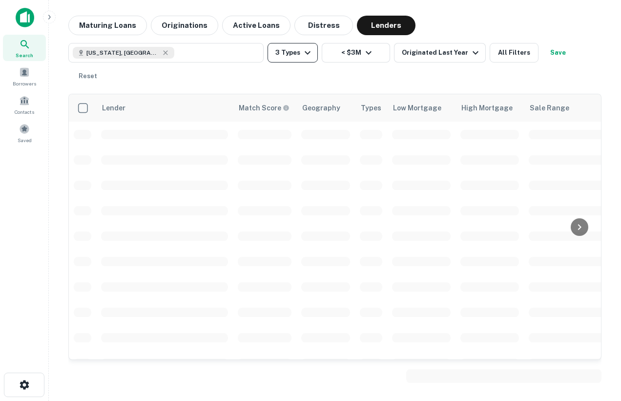
click at [290, 55] on button "3 Types" at bounding box center [292, 53] width 50 height 20
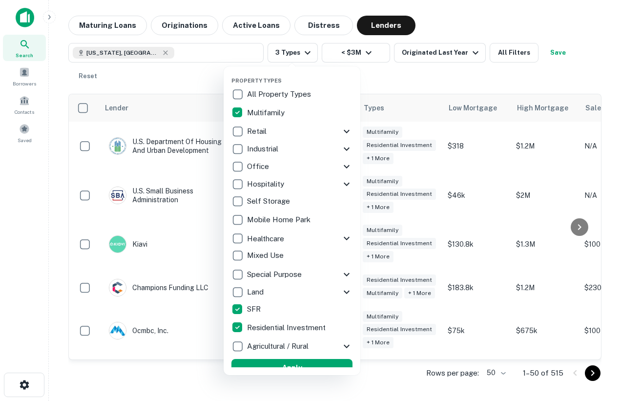
click at [483, 33] on div at bounding box center [310, 200] width 621 height 401
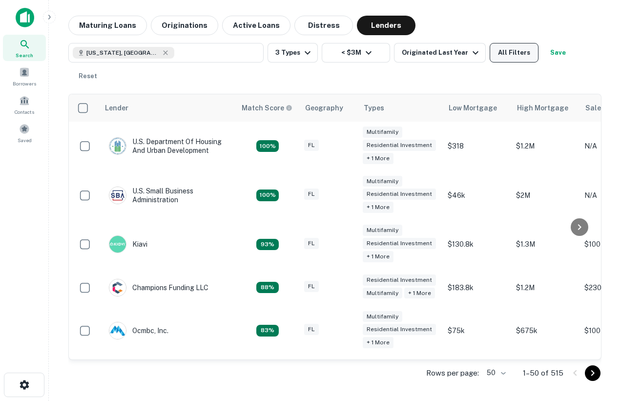
click at [513, 58] on button "All Filters" at bounding box center [514, 53] width 49 height 20
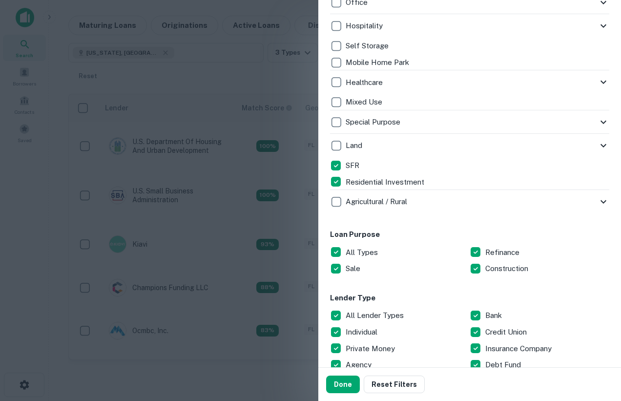
scroll to position [398, 0]
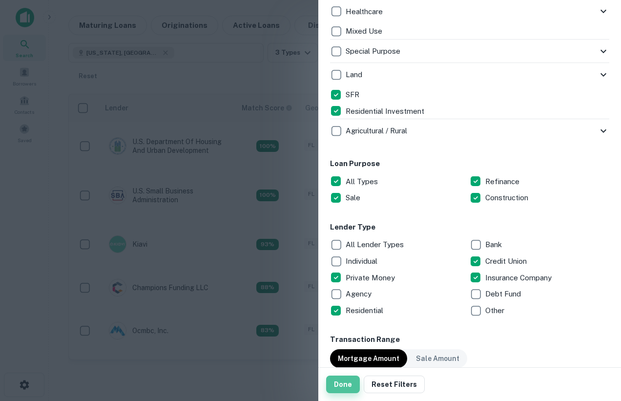
click at [342, 392] on button "Done" at bounding box center [343, 384] width 34 height 18
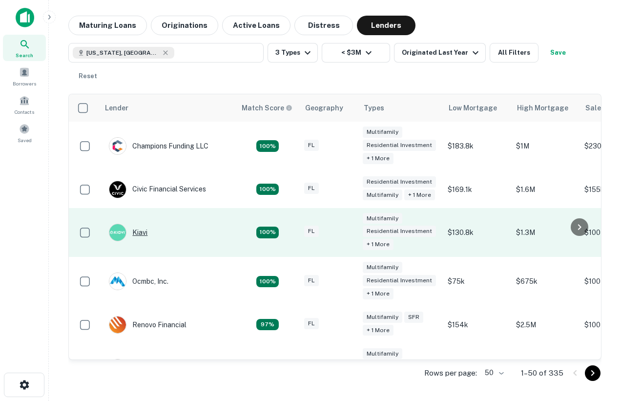
click at [143, 241] on div "Kiavi" at bounding box center [128, 233] width 39 height 18
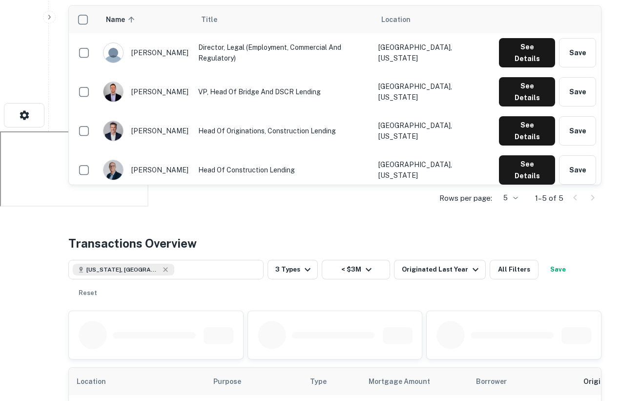
scroll to position [266, 0]
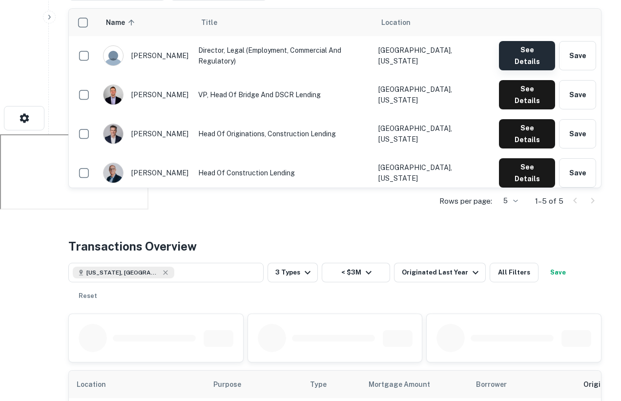
click at [517, 51] on button "See Details" at bounding box center [527, 55] width 56 height 29
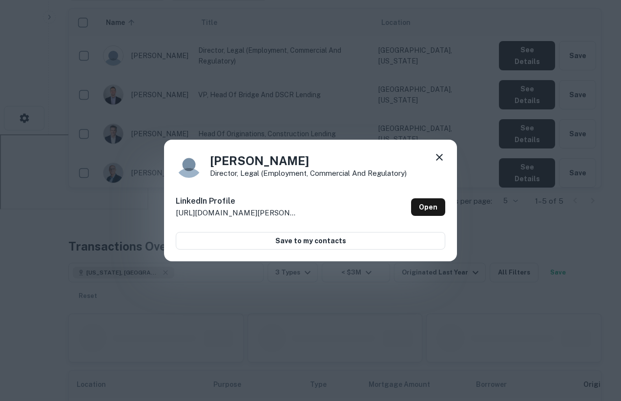
click at [440, 160] on icon at bounding box center [439, 157] width 12 height 12
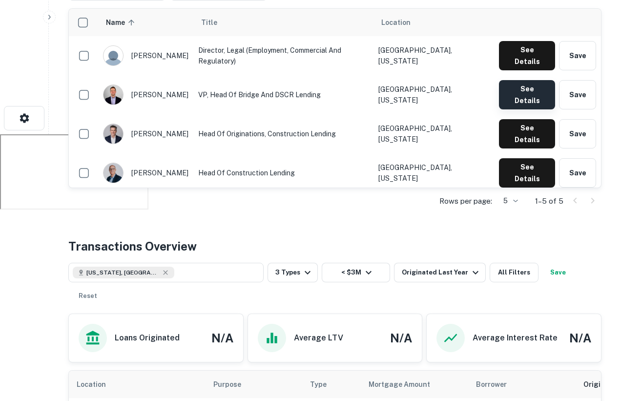
click at [518, 90] on div "See Details Save" at bounding box center [547, 94] width 97 height 29
click at [519, 84] on button "See Details" at bounding box center [527, 94] width 56 height 29
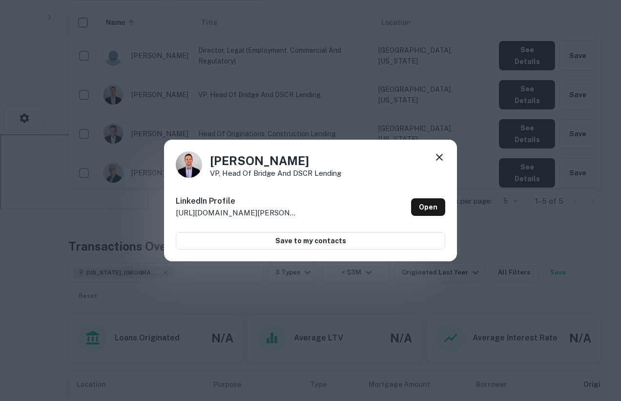
click at [441, 157] on icon at bounding box center [439, 157] width 12 height 12
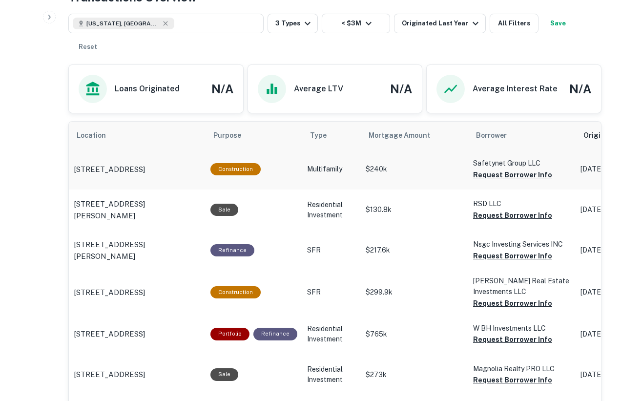
scroll to position [516, 0]
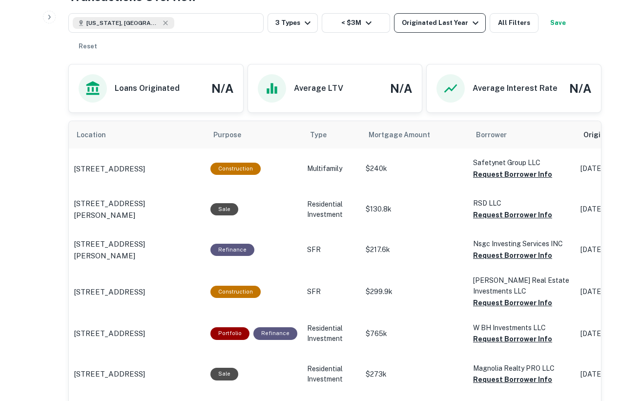
click at [445, 23] on div "Originated Last Year" at bounding box center [442, 23] width 80 height 12
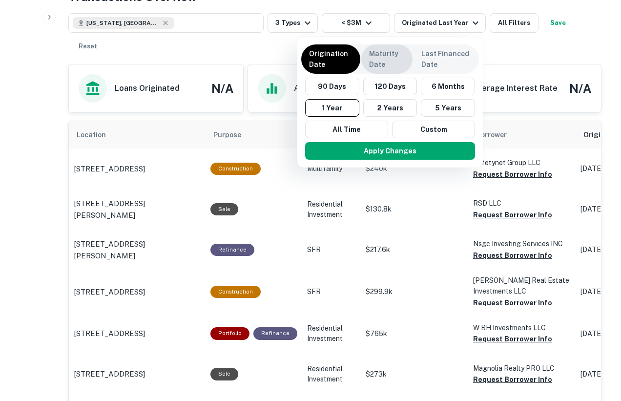
click at [387, 60] on p "Maturity Date" at bounding box center [387, 58] width 36 height 21
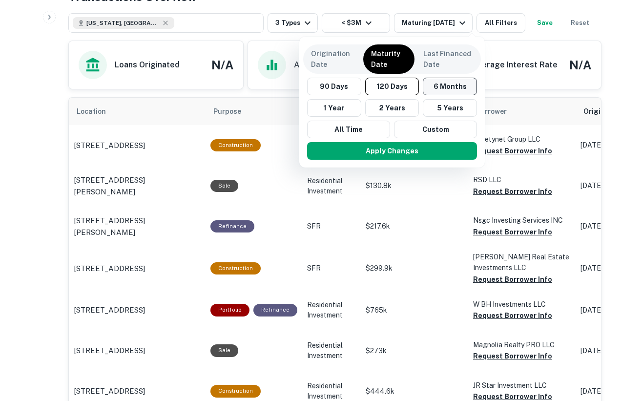
click at [451, 88] on button "6 Months" at bounding box center [450, 87] width 54 height 18
click at [352, 109] on button "1 Year" at bounding box center [335, 108] width 54 height 18
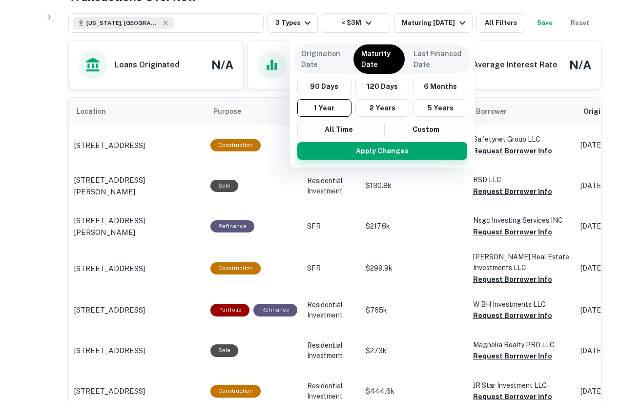
click at [385, 152] on button "Apply Changes" at bounding box center [382, 151] width 170 height 18
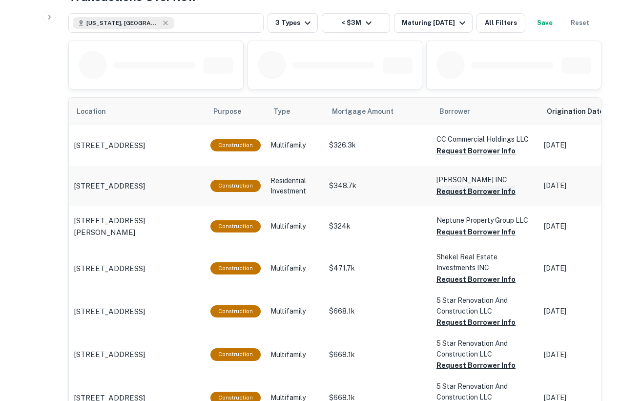
scroll to position [568, 0]
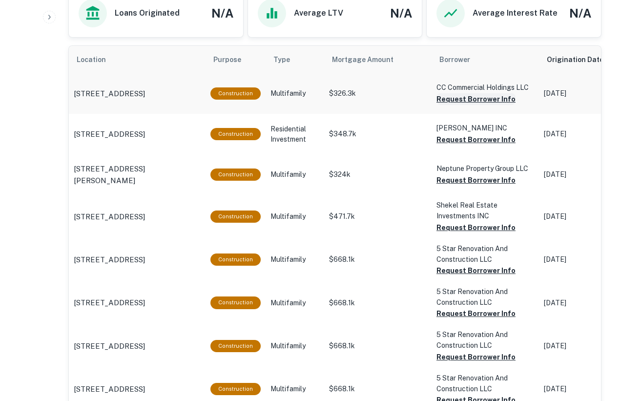
click at [447, 98] on button "Request Borrower Info" at bounding box center [475, 99] width 79 height 12
click at [455, 141] on button "Request Borrower Info" at bounding box center [475, 140] width 79 height 12
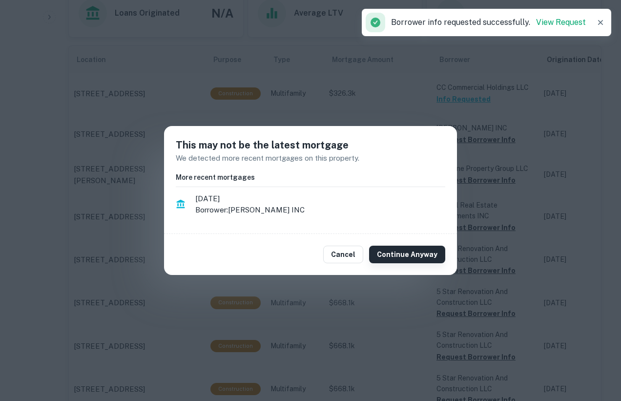
click at [423, 262] on button "Continue Anyway" at bounding box center [407, 254] width 76 height 18
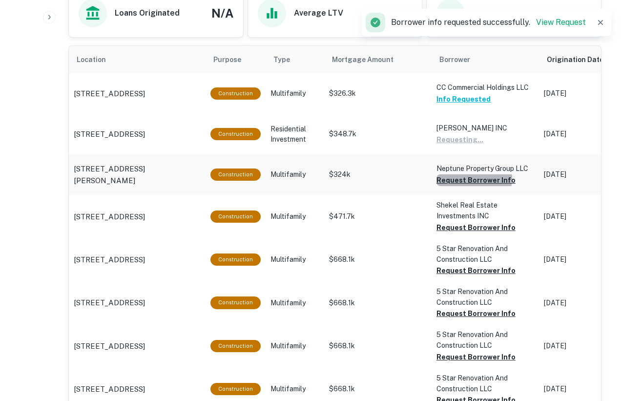
click at [471, 179] on button "Request Borrower Info" at bounding box center [475, 180] width 79 height 12
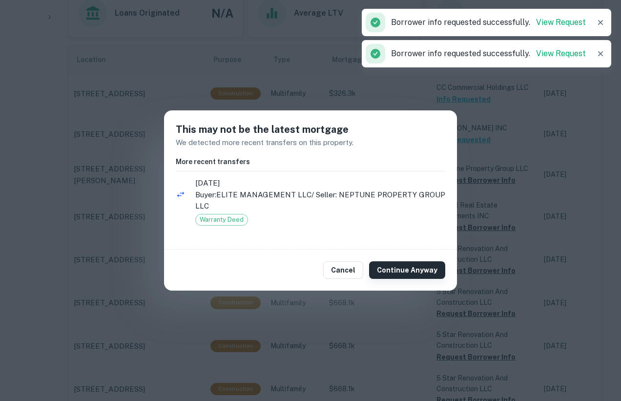
click at [415, 272] on button "Continue Anyway" at bounding box center [407, 270] width 76 height 18
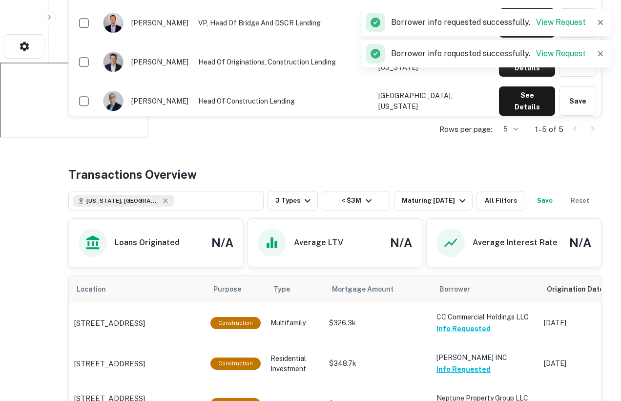
scroll to position [0, 0]
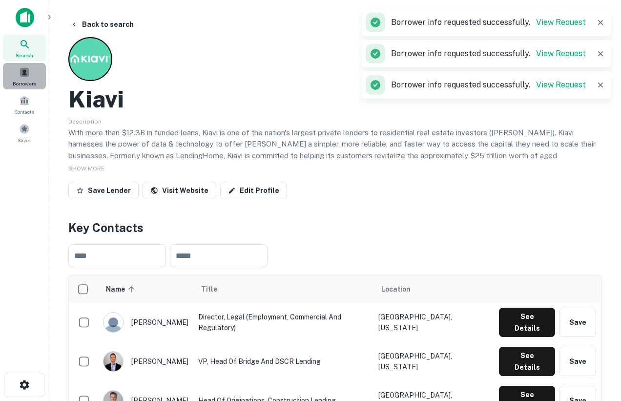
click at [27, 80] on span "Borrowers" at bounding box center [24, 84] width 23 height 8
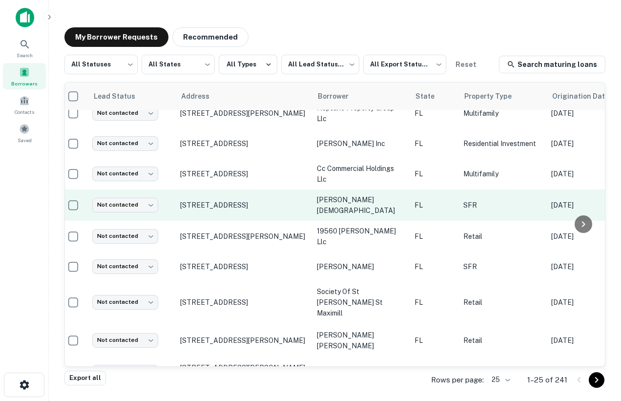
scroll to position [0, 6]
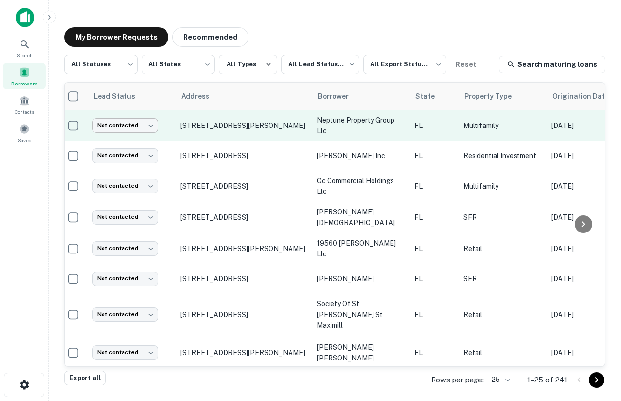
click at [144, 124] on body "Search Borrowers Contacts Saved My Borrower Requests Recommended All Statuses *…" at bounding box center [310, 200] width 621 height 401
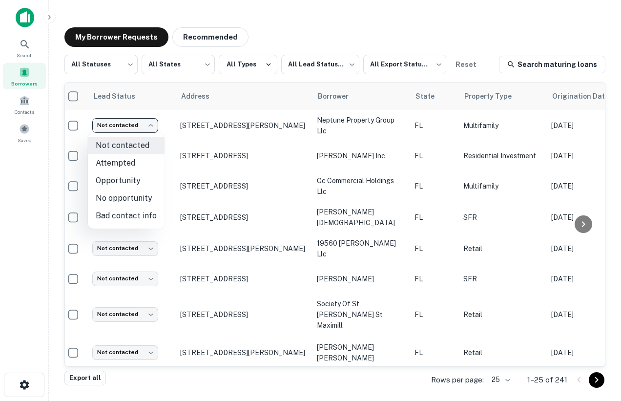
click at [379, 158] on div at bounding box center [310, 200] width 621 height 401
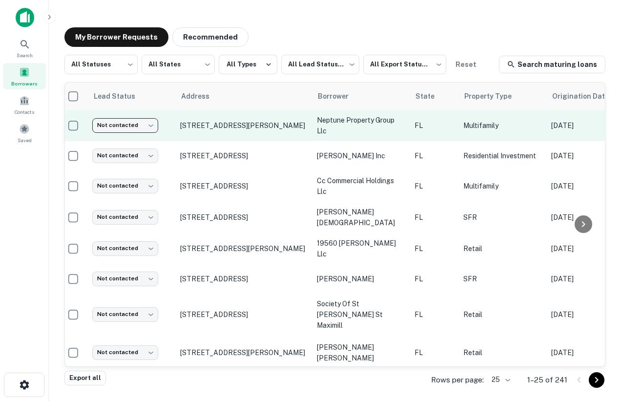
click at [150, 127] on body "Search Borrowers Contacts Saved My Borrower Requests Recommended All Statuses *…" at bounding box center [310, 200] width 621 height 401
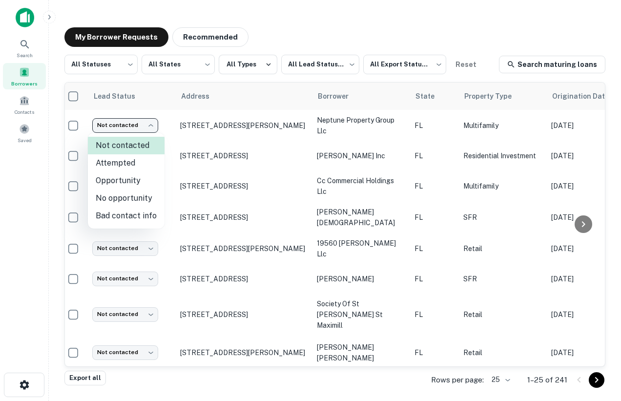
click at [205, 123] on div at bounding box center [310, 200] width 621 height 401
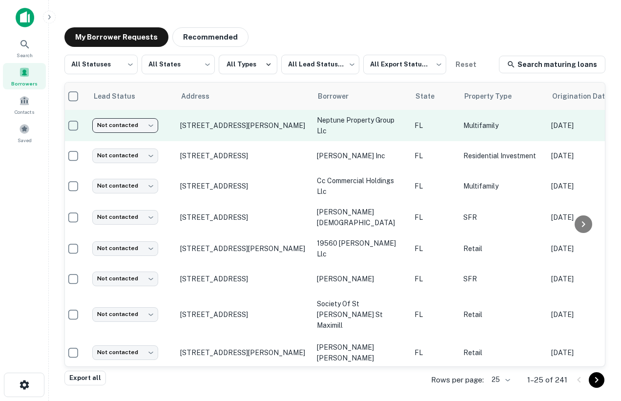
click at [148, 126] on body "Search Borrowers Contacts Saved My Borrower Requests Recommended All Statuses *…" at bounding box center [310, 200] width 621 height 401
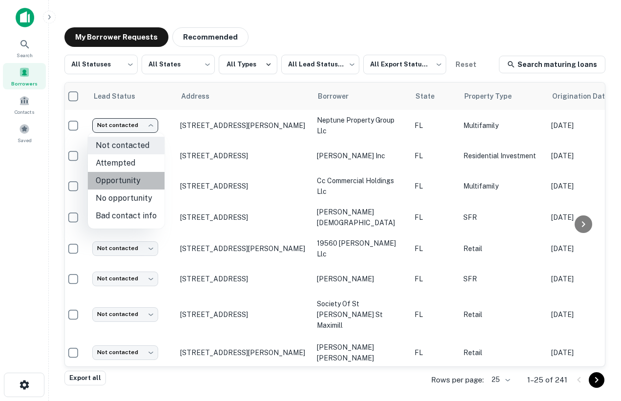
click at [138, 180] on li "Opportunity" at bounding box center [126, 181] width 77 height 18
type input "**********"
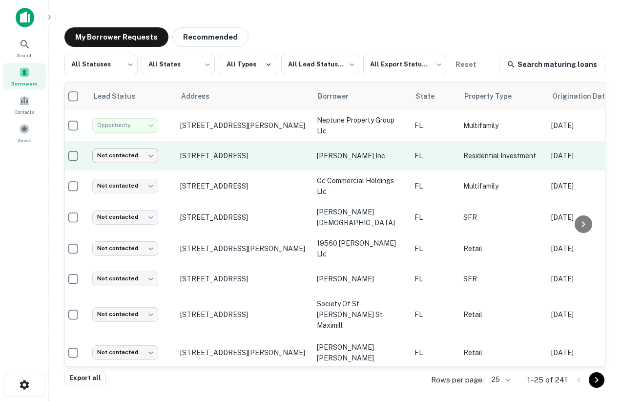
click at [118, 154] on body "**********" at bounding box center [310, 200] width 621 height 401
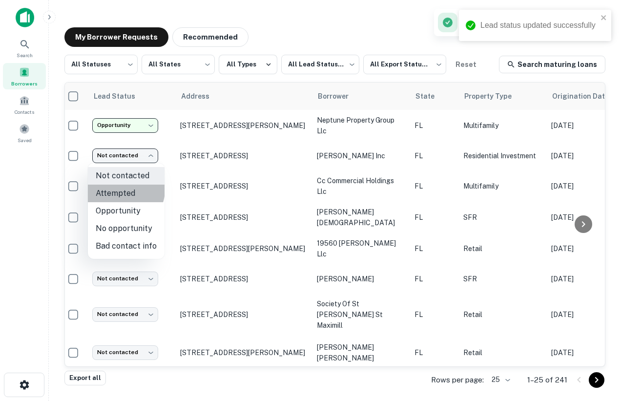
click at [125, 190] on li "Attempted" at bounding box center [126, 193] width 77 height 18
type input "*********"
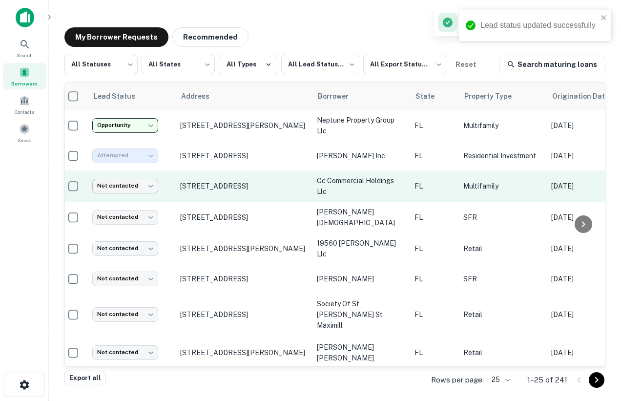
click at [141, 183] on body "**********" at bounding box center [310, 200] width 621 height 401
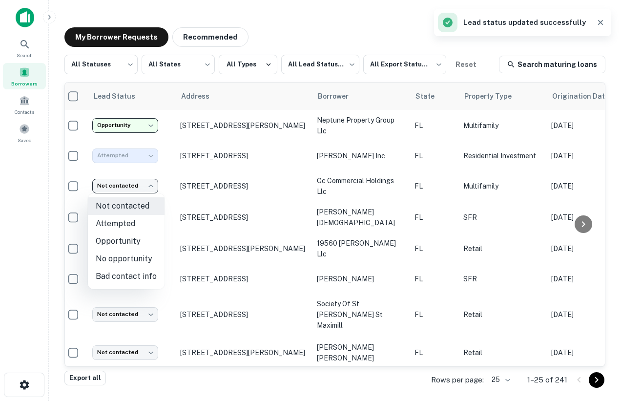
click at [305, 28] on div at bounding box center [310, 200] width 621 height 401
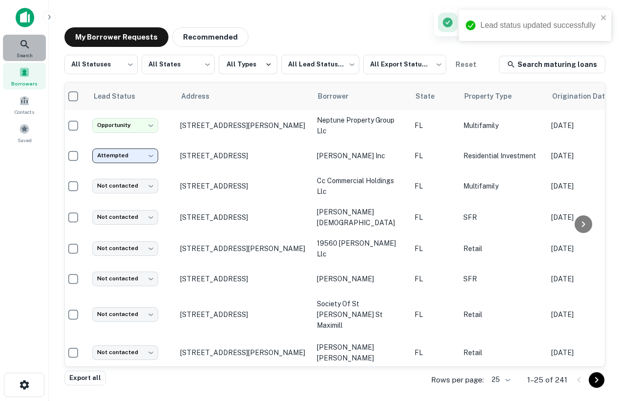
click at [21, 53] on span "Search" at bounding box center [25, 55] width 16 height 8
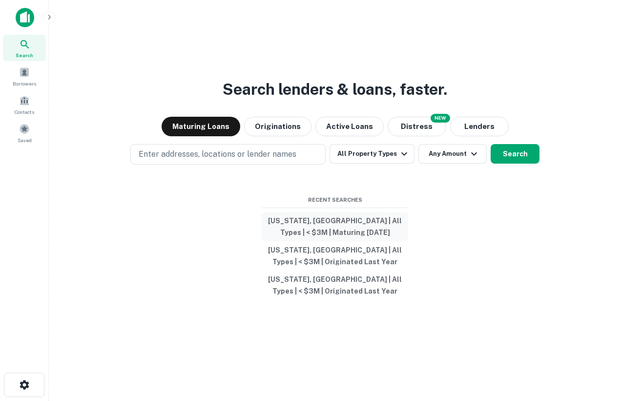
click at [341, 221] on button "[US_STATE], [GEOGRAPHIC_DATA] | All Types | < $3M | Maturing [DATE]" at bounding box center [335, 226] width 146 height 29
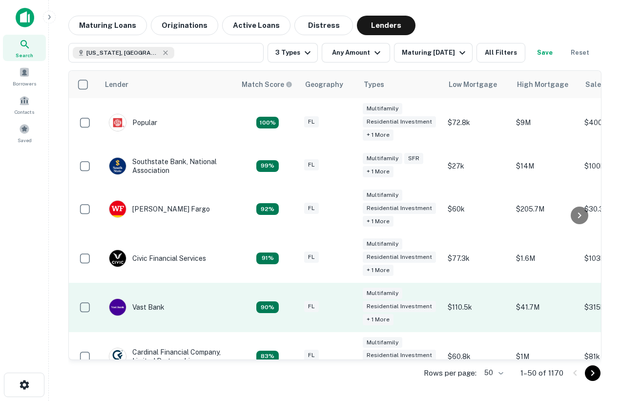
scroll to position [0, 7]
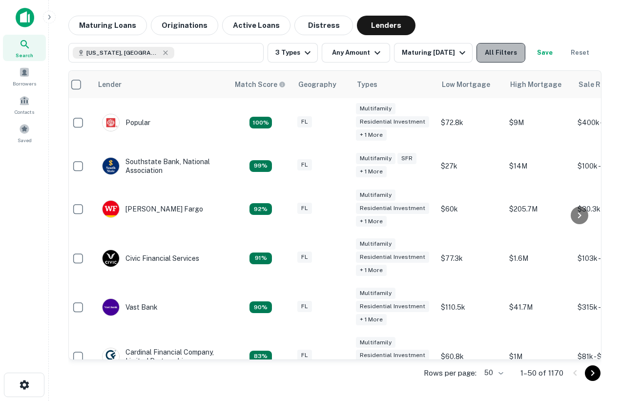
click at [496, 58] on button "All Filters" at bounding box center [500, 53] width 49 height 20
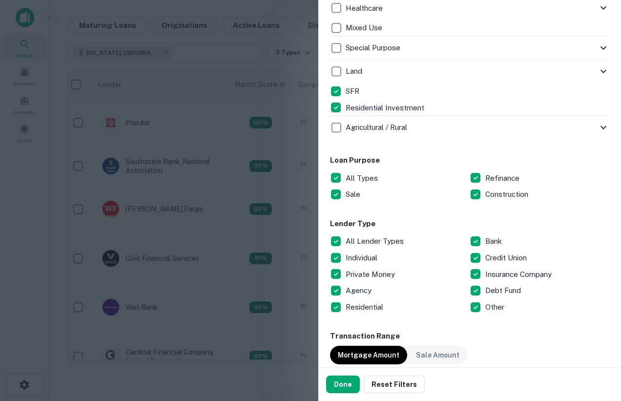
scroll to position [402, 0]
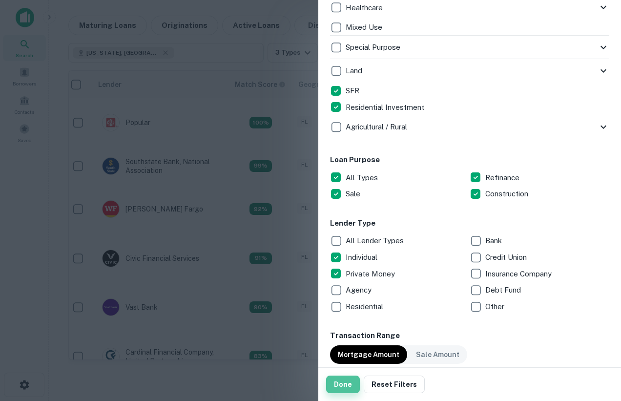
click at [337, 384] on button "Done" at bounding box center [343, 384] width 34 height 18
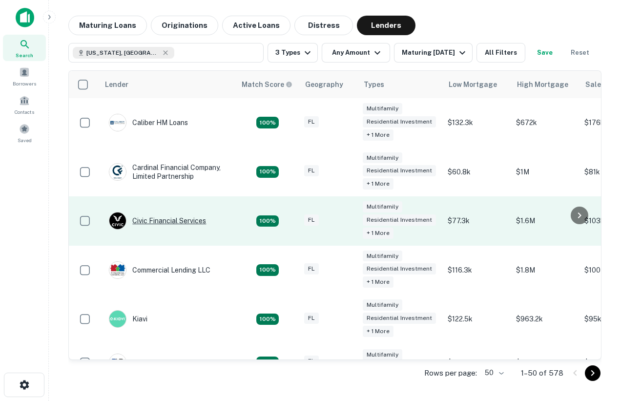
click at [151, 221] on div "Civic Financial Services" at bounding box center [157, 221] width 97 height 18
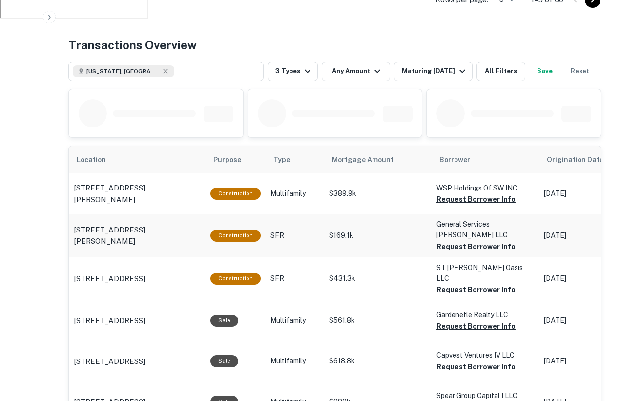
scroll to position [457, 0]
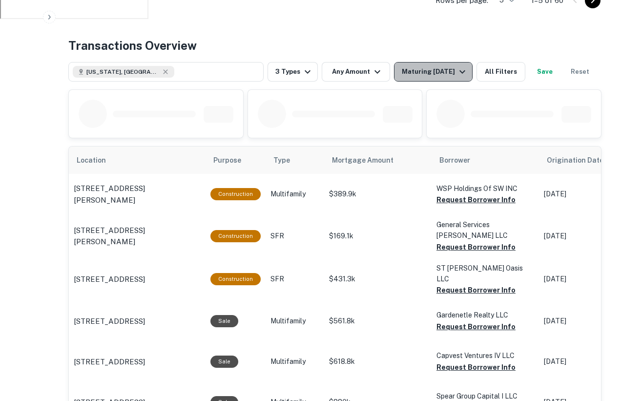
click at [439, 68] on div "Maturing In 1 Year" at bounding box center [435, 72] width 66 height 12
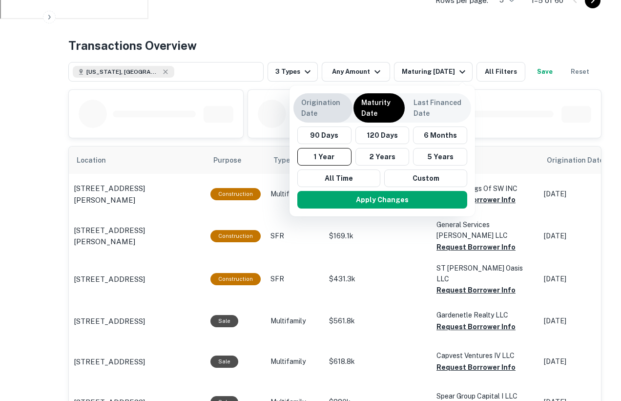
click at [314, 117] on p "Origination Date" at bounding box center [322, 107] width 43 height 21
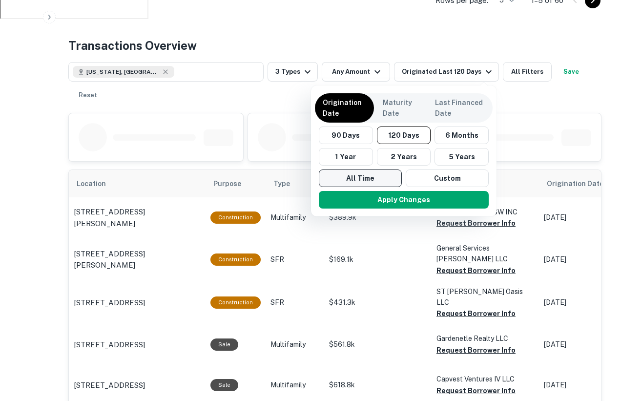
click at [356, 183] on button "All Time" at bounding box center [360, 178] width 83 height 18
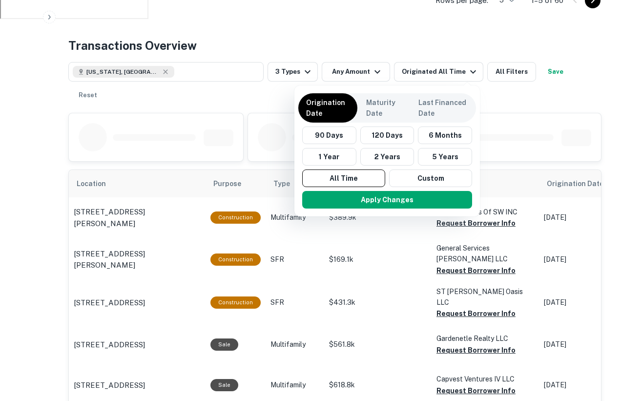
click at [377, 211] on div "Apply Changes" at bounding box center [387, 199] width 178 height 25
click at [363, 200] on button "Apply Changes" at bounding box center [387, 200] width 170 height 18
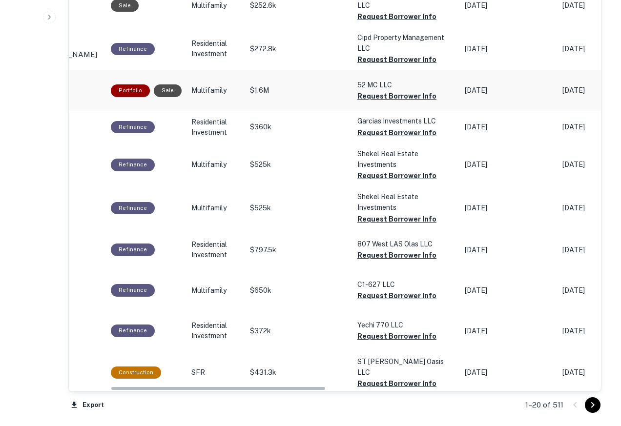
scroll to position [0, 102]
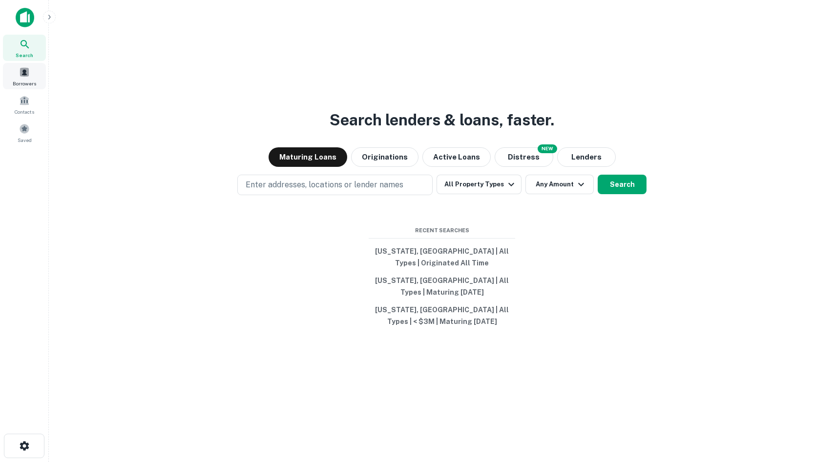
click at [8, 75] on div "Borrowers" at bounding box center [24, 76] width 43 height 26
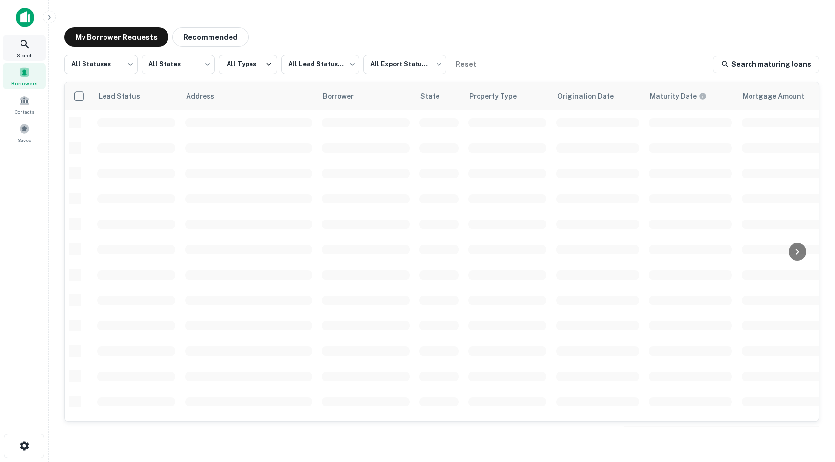
click at [28, 45] on icon at bounding box center [25, 45] width 12 height 12
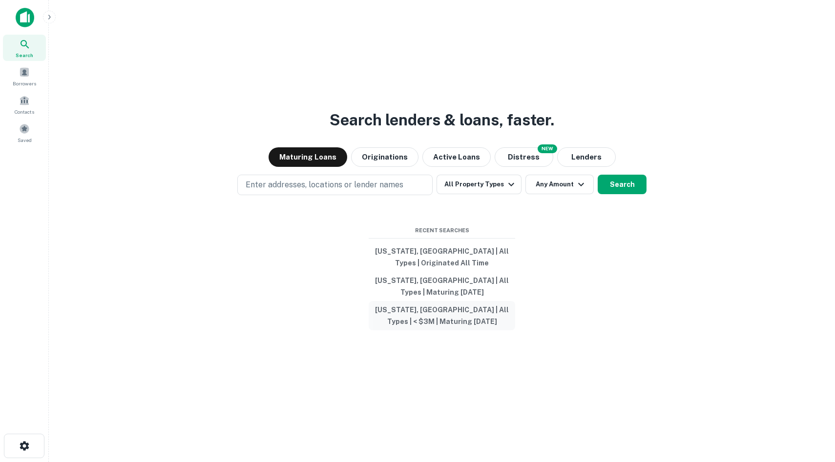
click at [436, 311] on button "[US_STATE], [GEOGRAPHIC_DATA] | All Types | < $3M | Maturing [DATE]" at bounding box center [441, 315] width 146 height 29
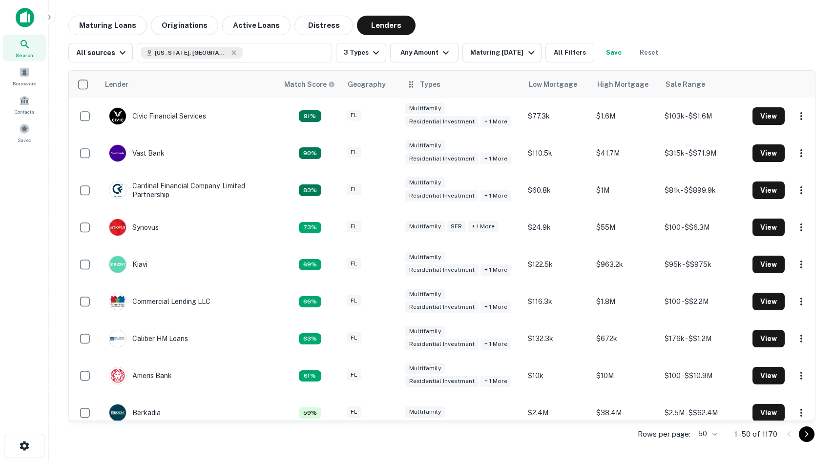
scroll to position [112, 0]
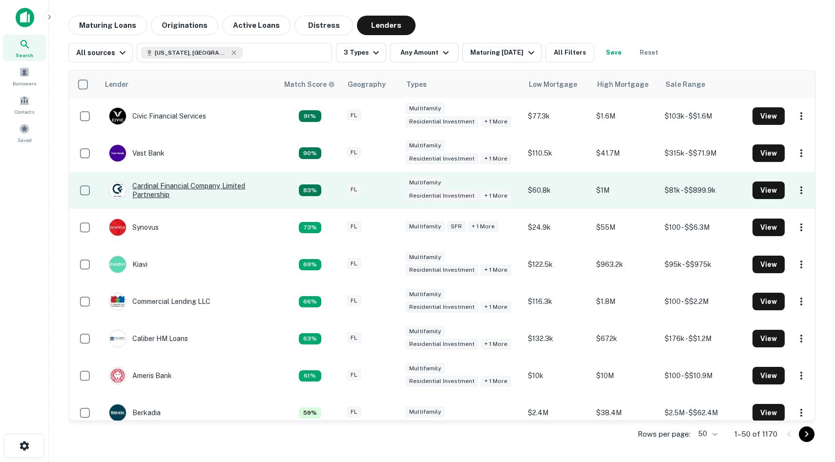
click at [178, 183] on div "Cardinal Financial Company, Limited Partnership" at bounding box center [188, 191] width 159 height 18
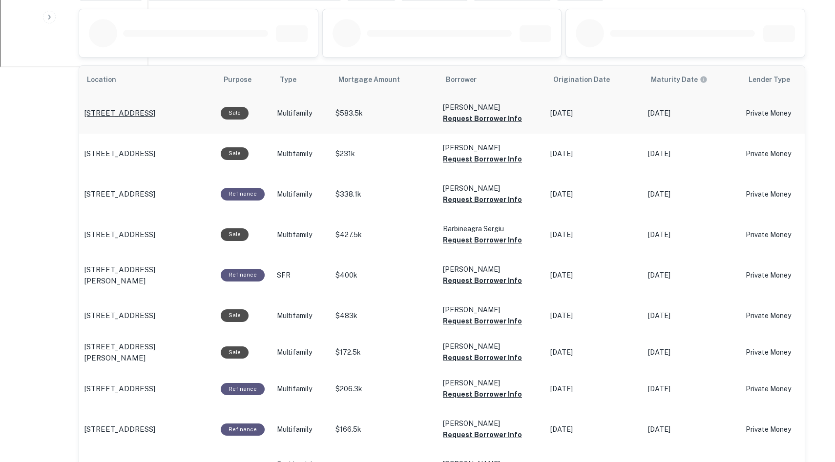
click at [140, 107] on p "[STREET_ADDRESS]" at bounding box center [119, 113] width 71 height 12
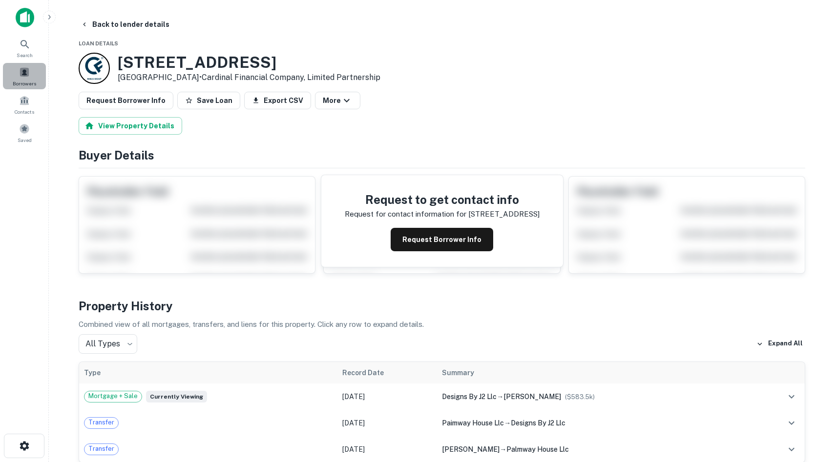
click at [34, 76] on div "Borrowers" at bounding box center [24, 76] width 43 height 26
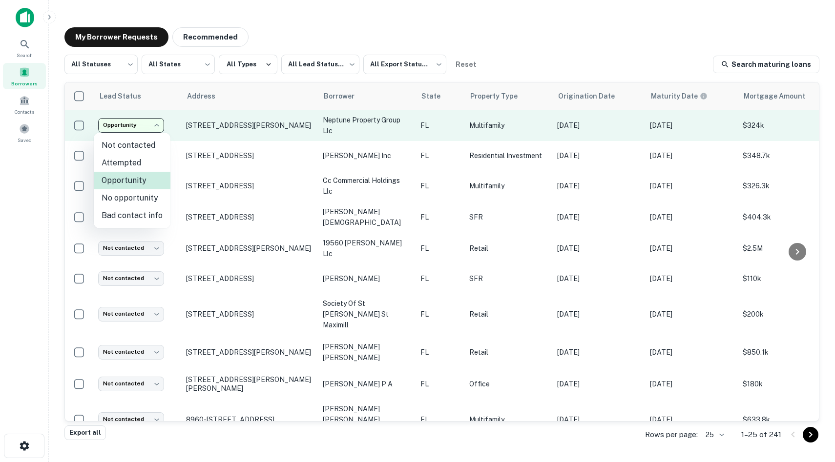
click at [127, 130] on body "**********" at bounding box center [417, 231] width 835 height 462
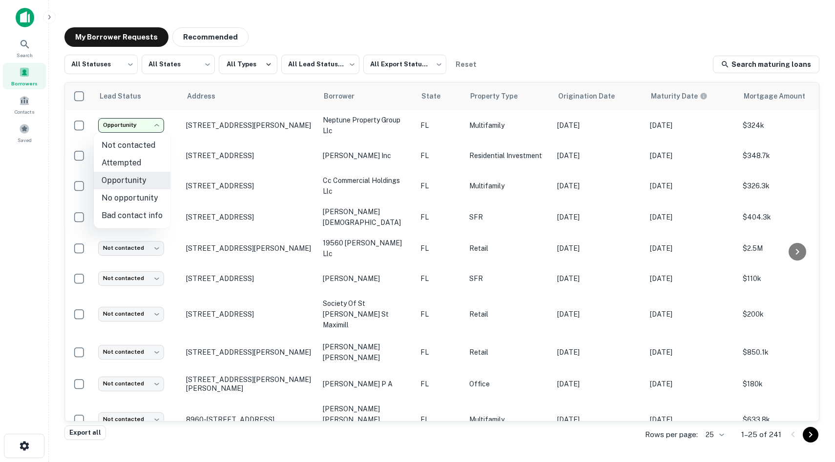
click at [118, 133] on ul "Not contacted Attempted Opportunity No opportunity Bad contact info" at bounding box center [132, 181] width 77 height 96
click at [122, 142] on li "Not contacted" at bounding box center [132, 146] width 77 height 18
type input "****"
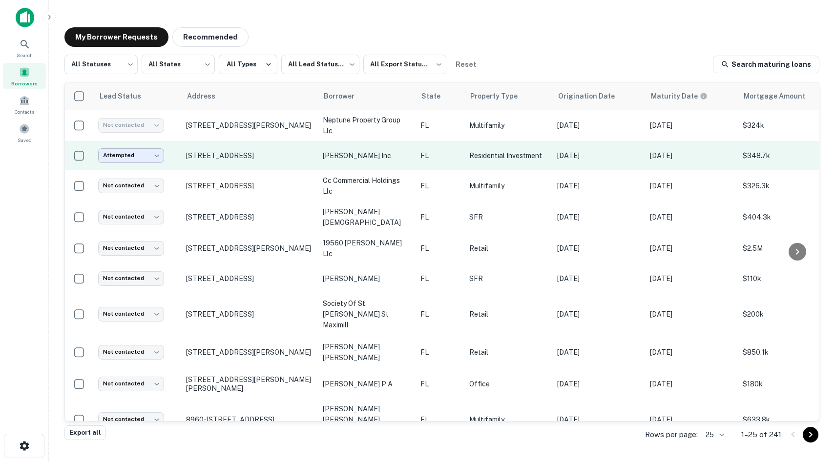
click at [130, 149] on body "Search Borrowers Contacts Saved My Borrower Requests Recommended All Statuses *…" at bounding box center [417, 231] width 835 height 462
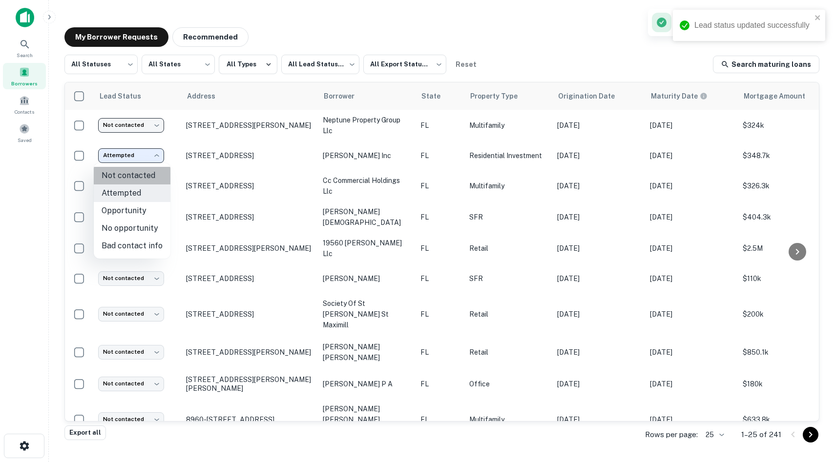
click at [141, 175] on li "Not contacted" at bounding box center [132, 176] width 77 height 18
type input "****"
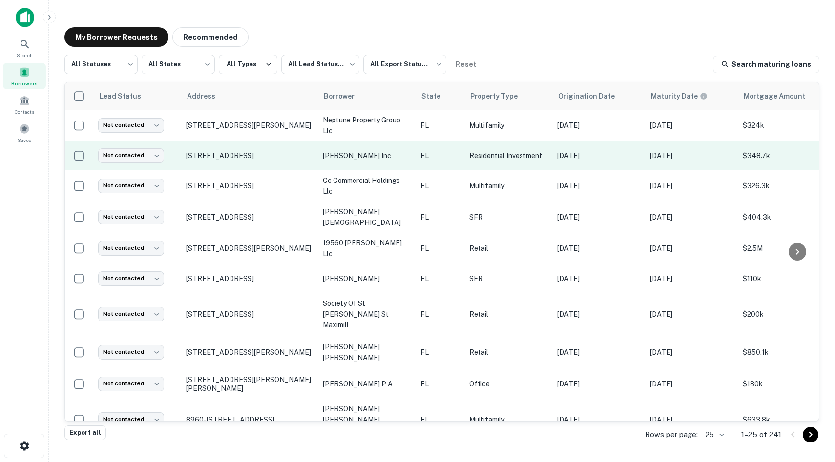
click at [268, 154] on p "104 W Emma St Tampa, FL 33603" at bounding box center [249, 155] width 127 height 9
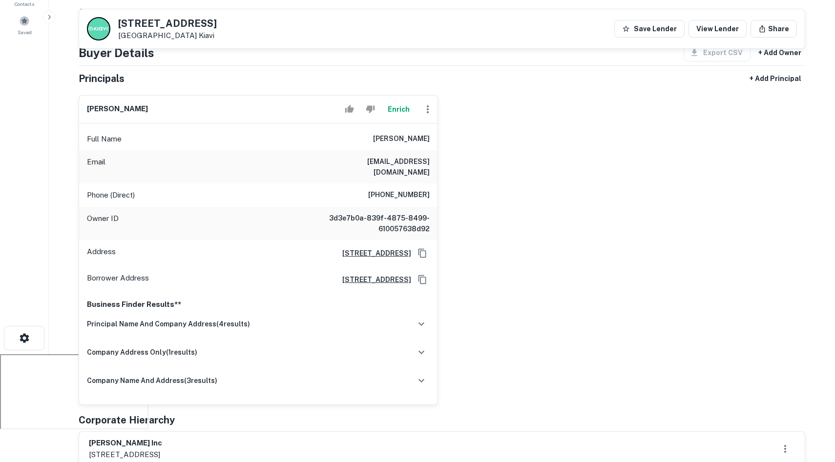
scroll to position [215, 0]
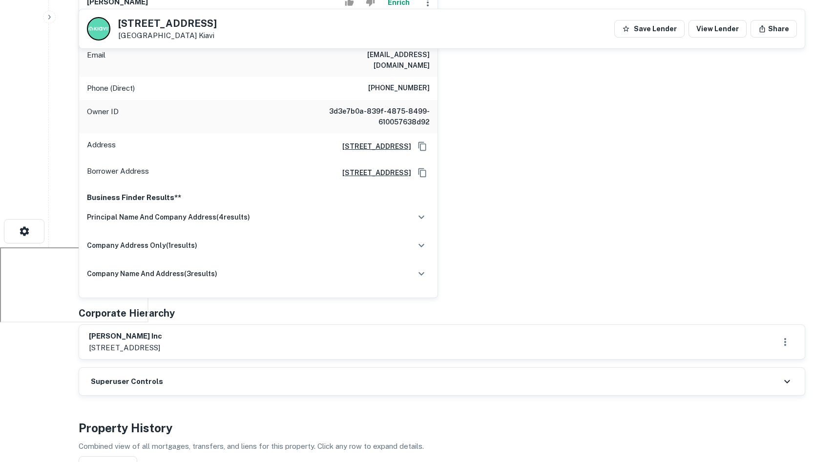
click at [384, 192] on p "Business Finder Results**" at bounding box center [258, 198] width 343 height 12
click at [389, 192] on p "Business Finder Results**" at bounding box center [258, 198] width 343 height 12
click at [397, 207] on div "principal name and company address ( 4 results)" at bounding box center [258, 217] width 343 height 20
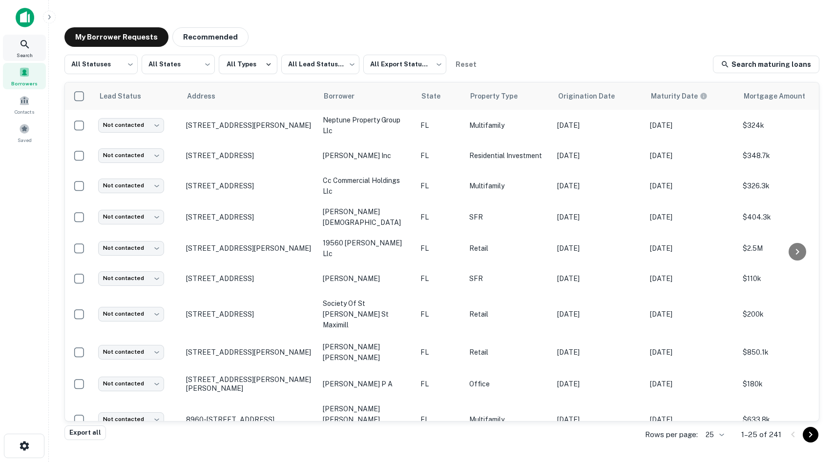
click at [23, 52] on span "Search" at bounding box center [25, 55] width 16 height 8
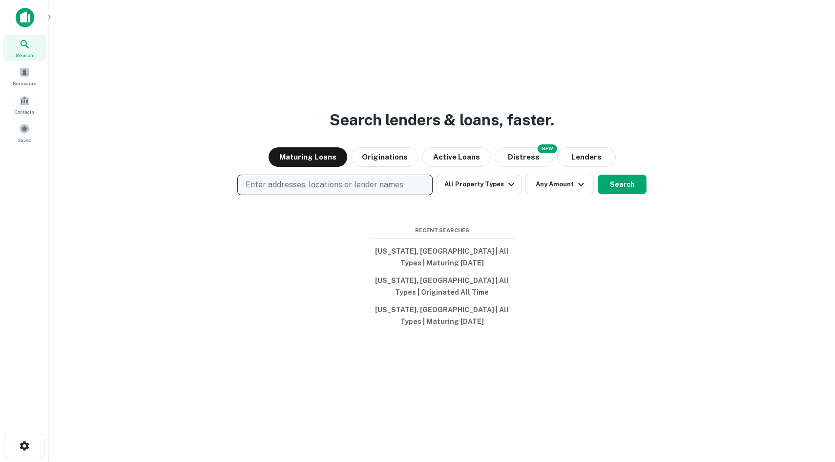
click at [325, 193] on button "Enter addresses, locations or lender names" at bounding box center [334, 185] width 195 height 20
